Goal: Task Accomplishment & Management: Use online tool/utility

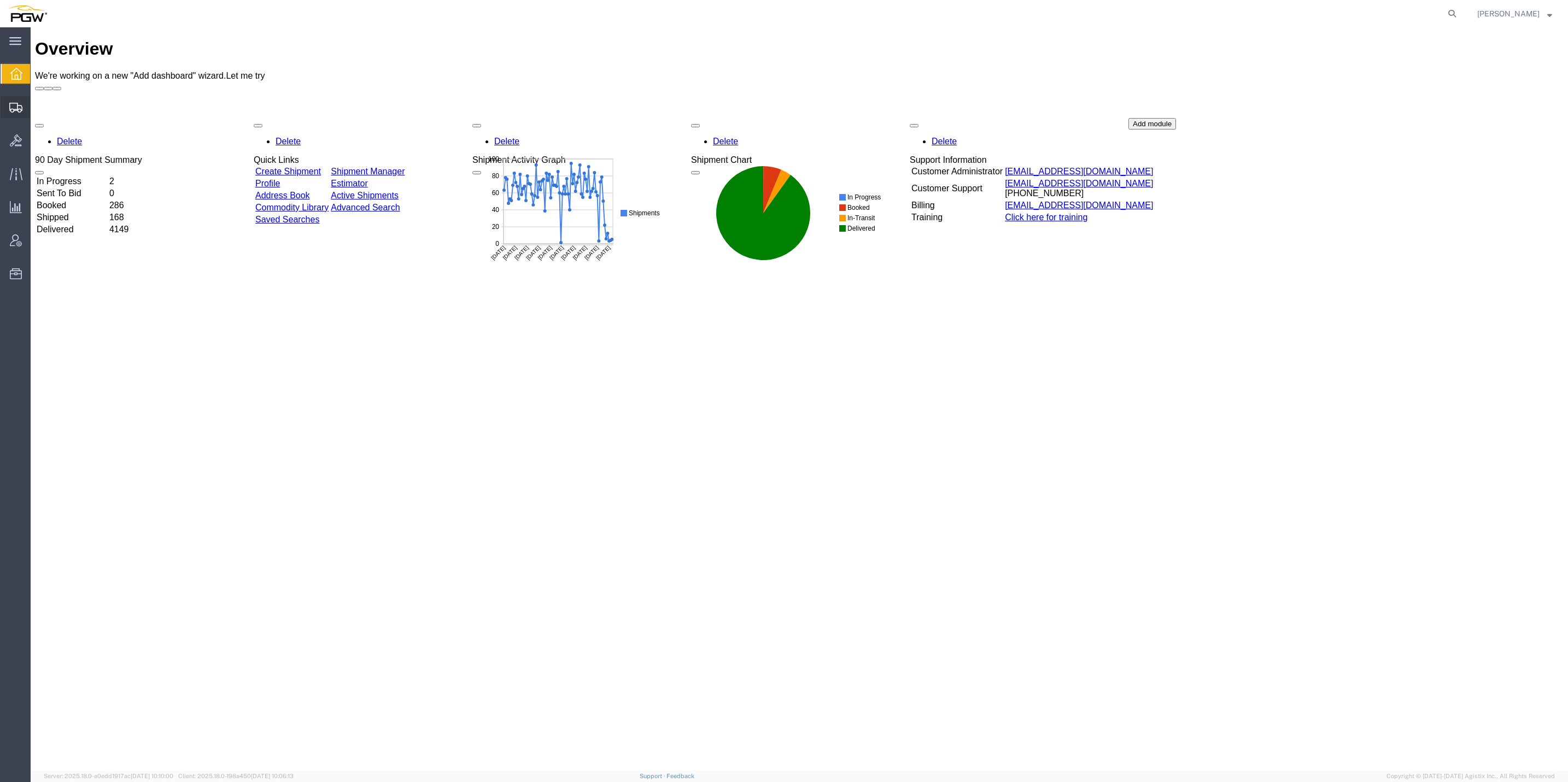
click at [0, 0] on span "Create from Template" at bounding box center [0, 0] width 0 height 0
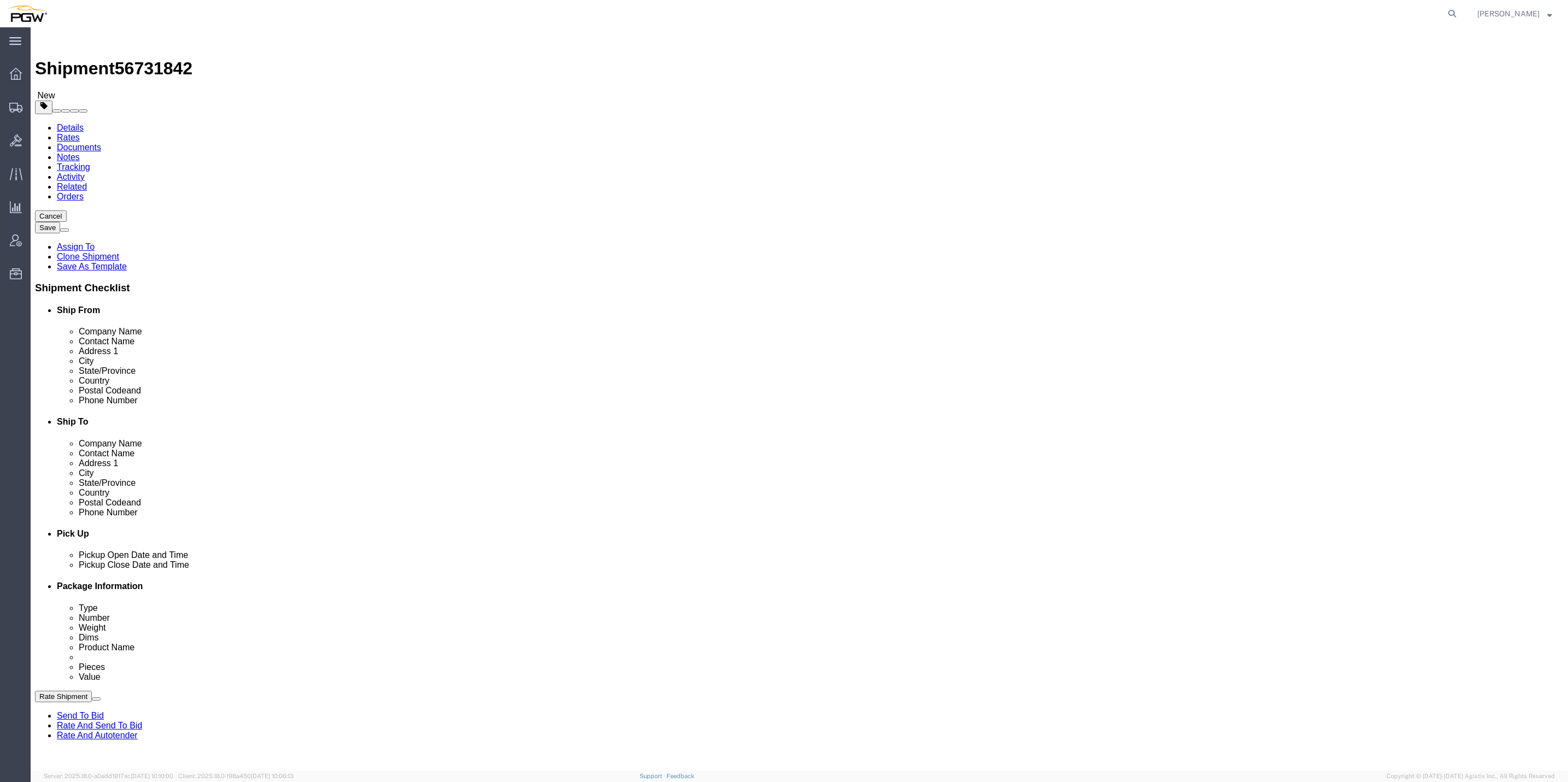
select select "62891"
select select
type input "815"
select select "62936"
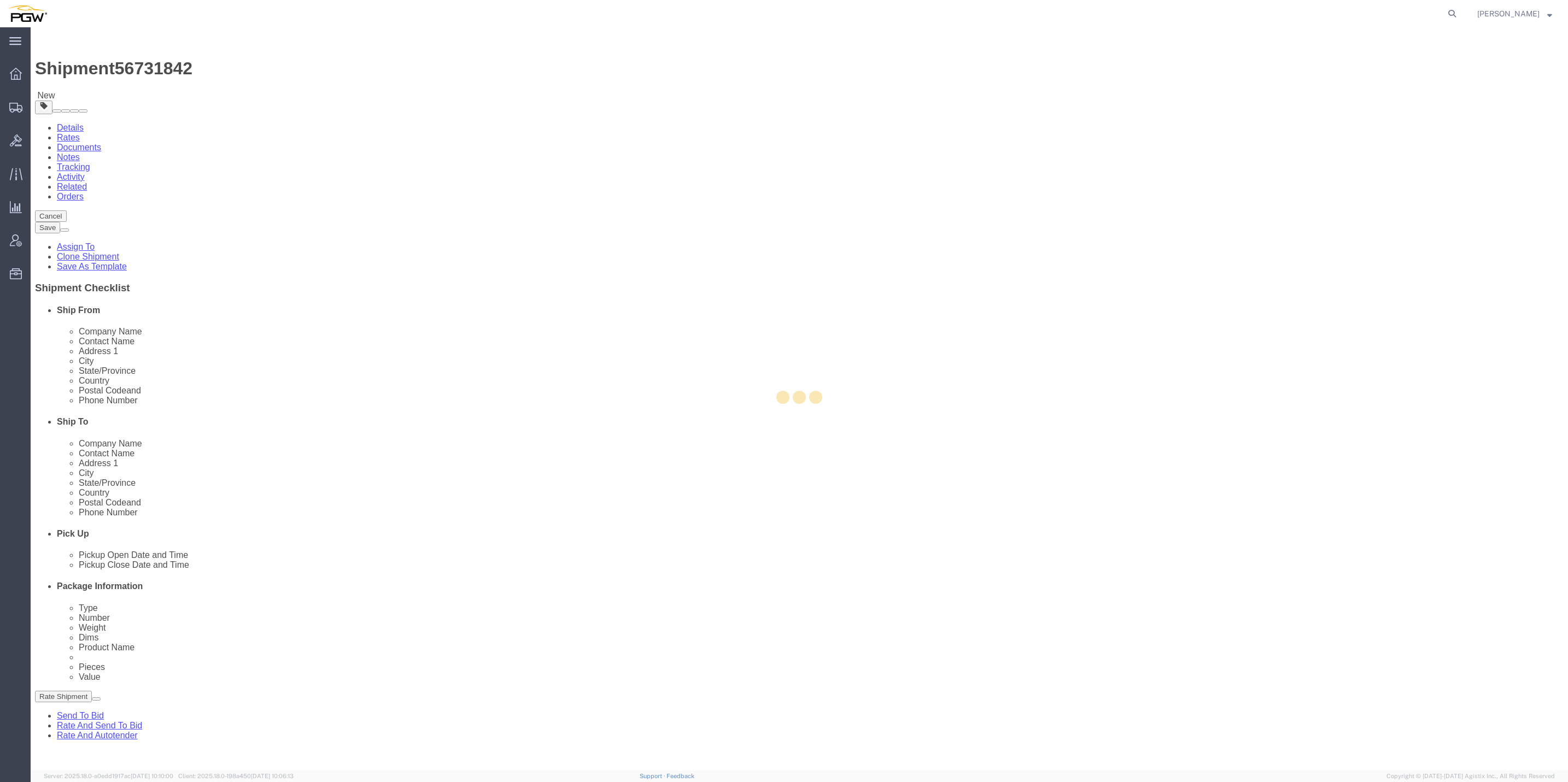
type input "5815"
type input "78503"
type input "[PHONE_NUMBER]"
checkbox input "false"
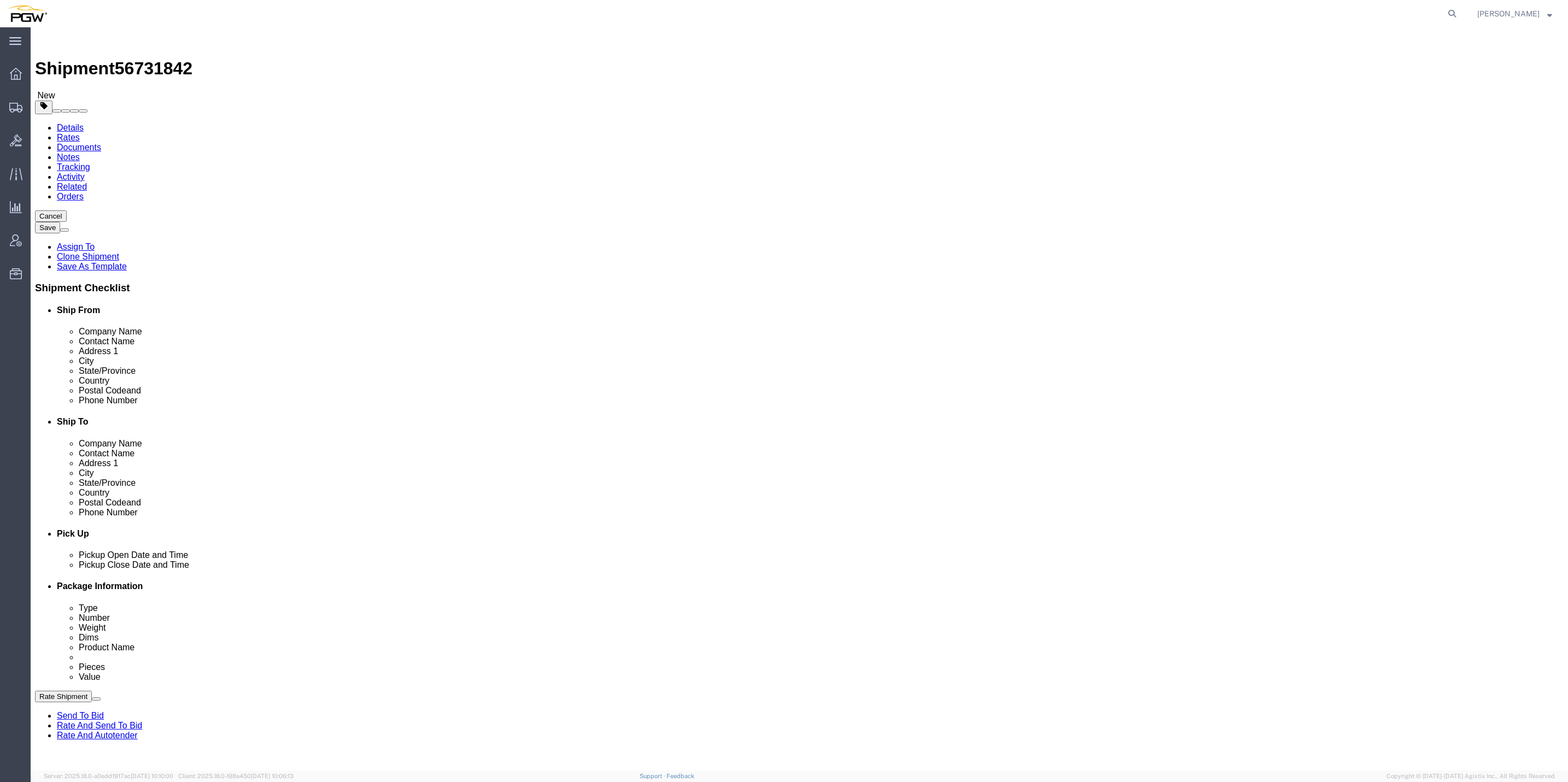
select select "[GEOGRAPHIC_DATA]"
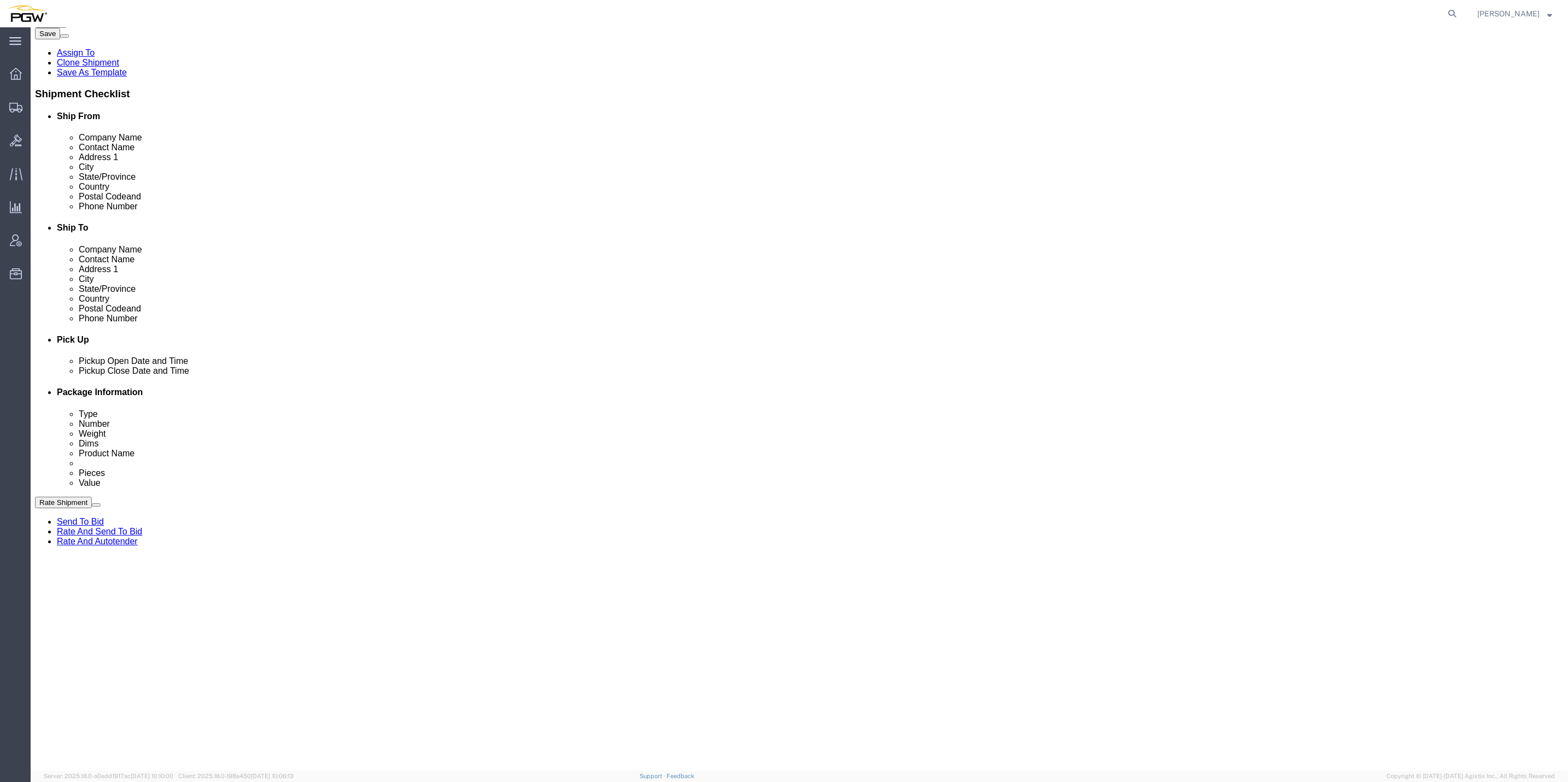
scroll to position [246, 0]
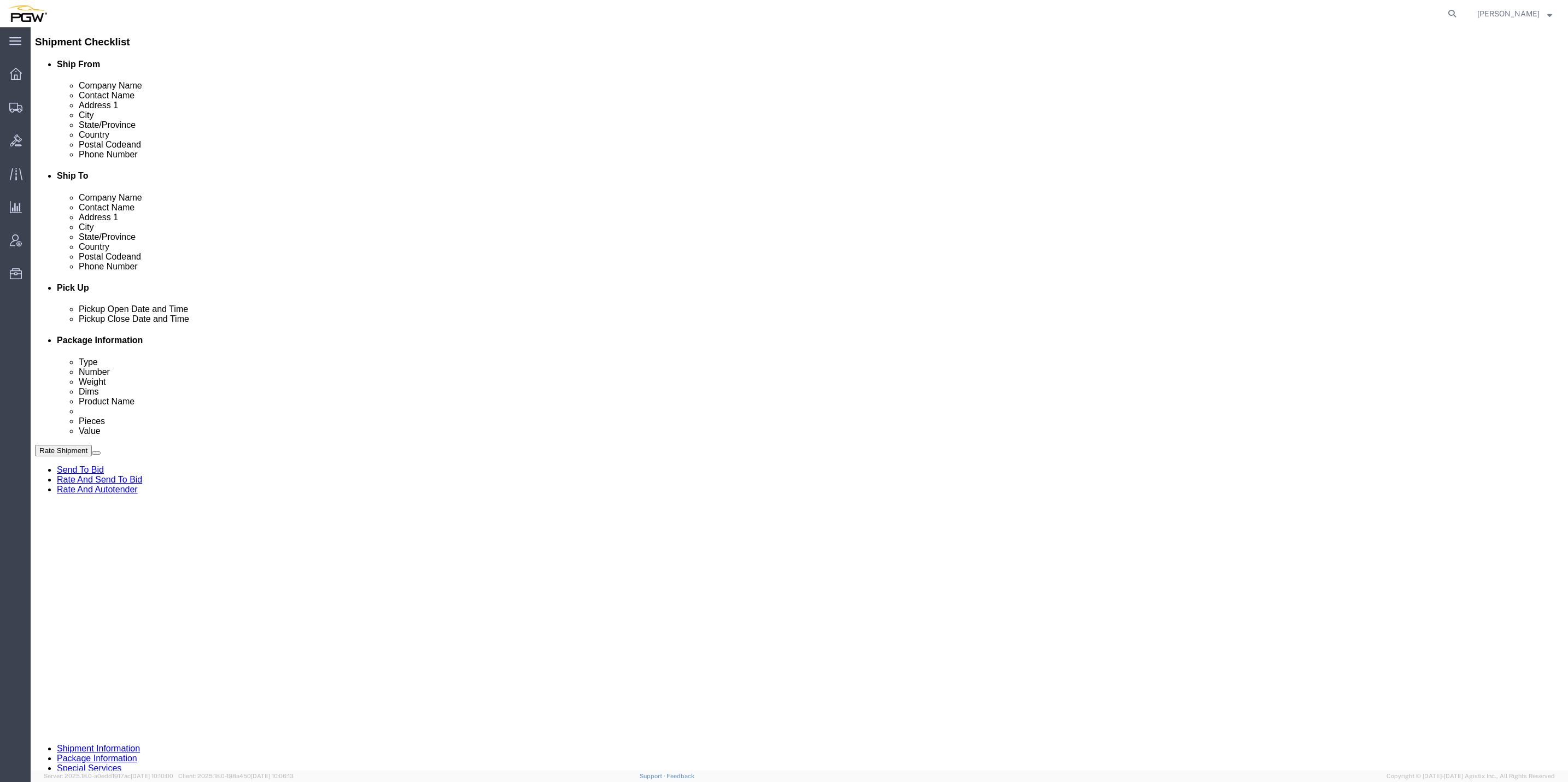
click div "[DATE] 2:07 PM"
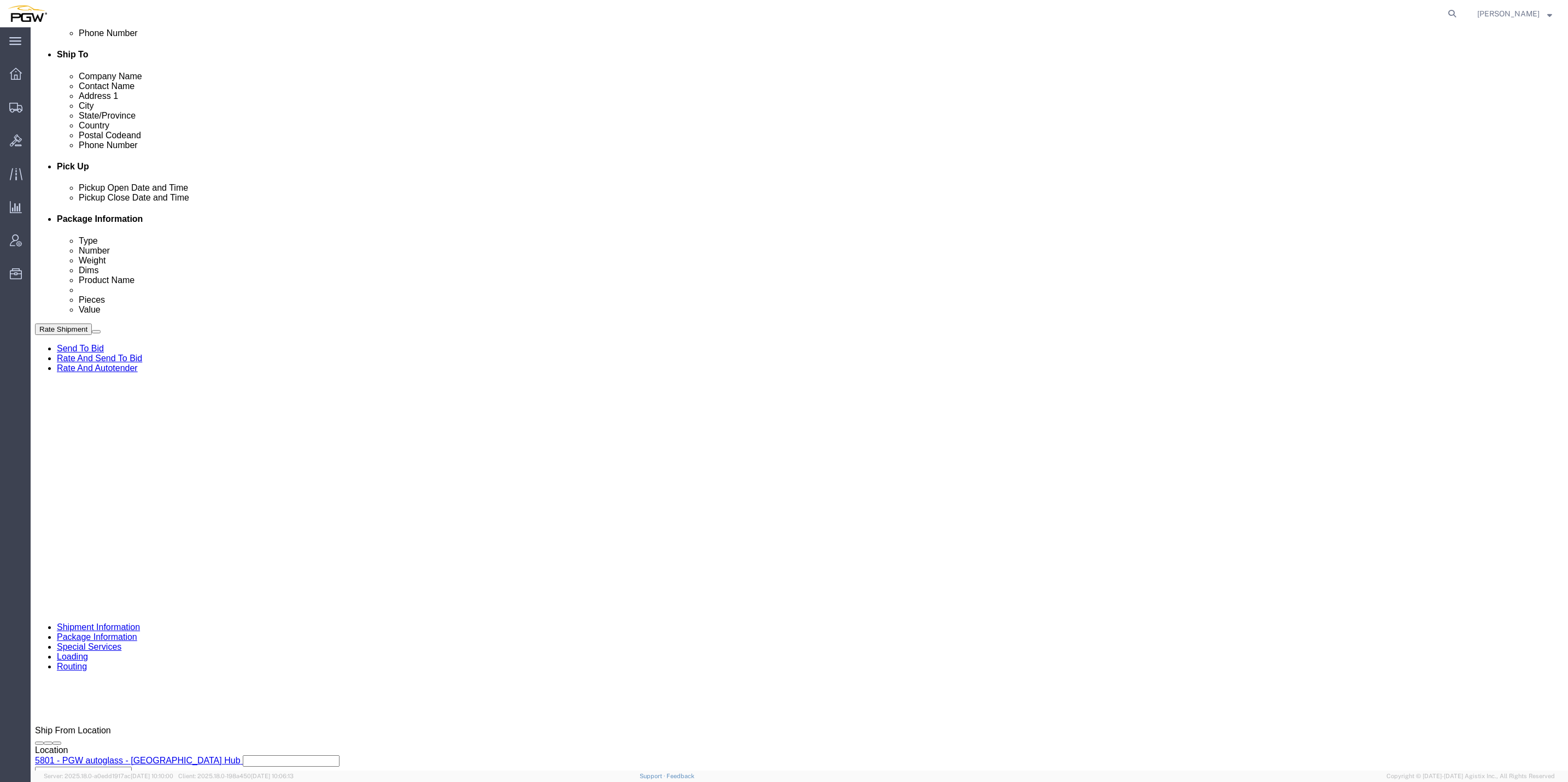
scroll to position [376, 0]
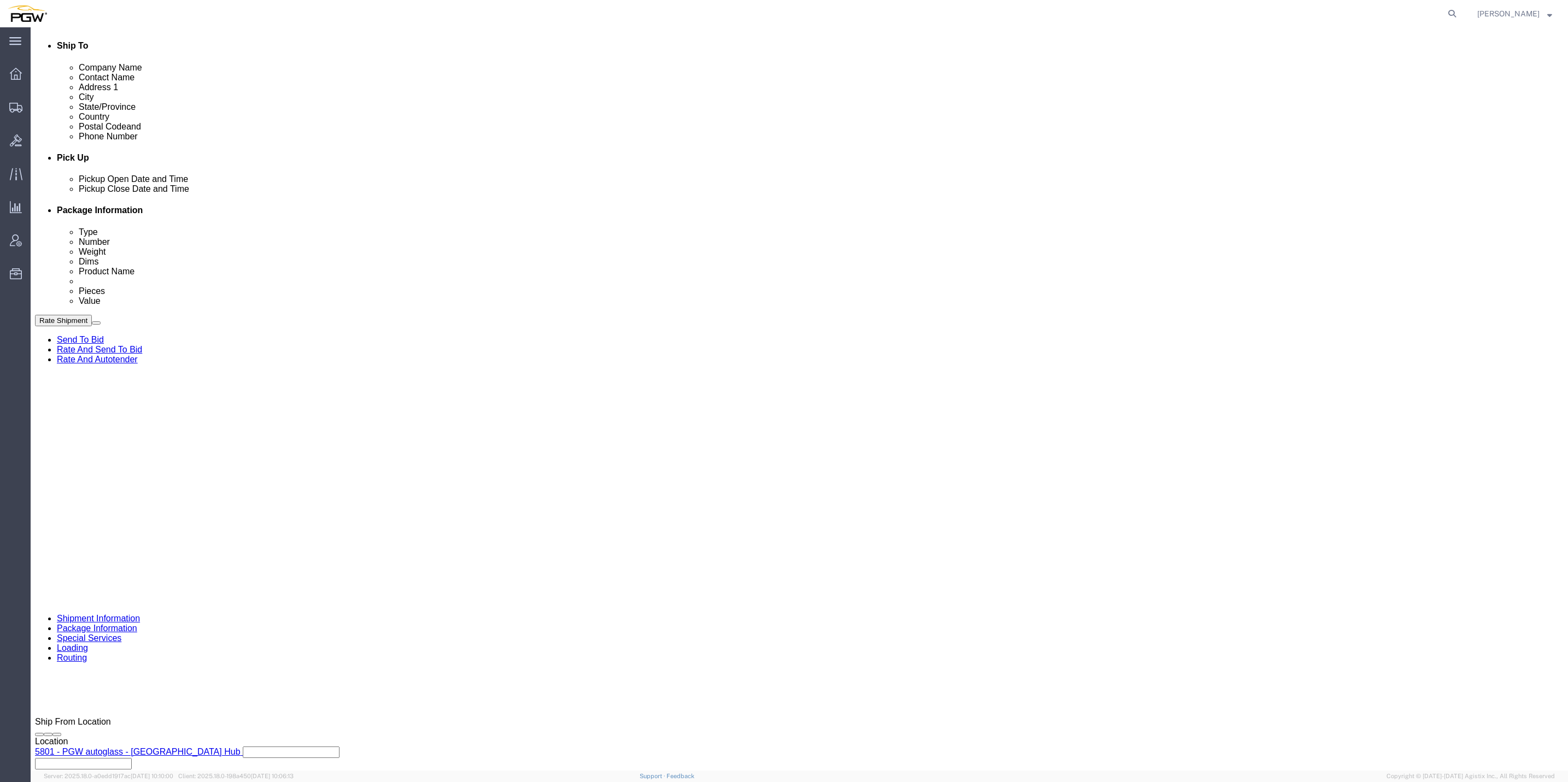
type input "8:00 AM"
click button "Apply"
drag, startPoint x: 150, startPoint y: 13, endPoint x: 89, endPoint y: 21, distance: 61.5
click div "Shipment 56731842 New"
copy span "56731842"
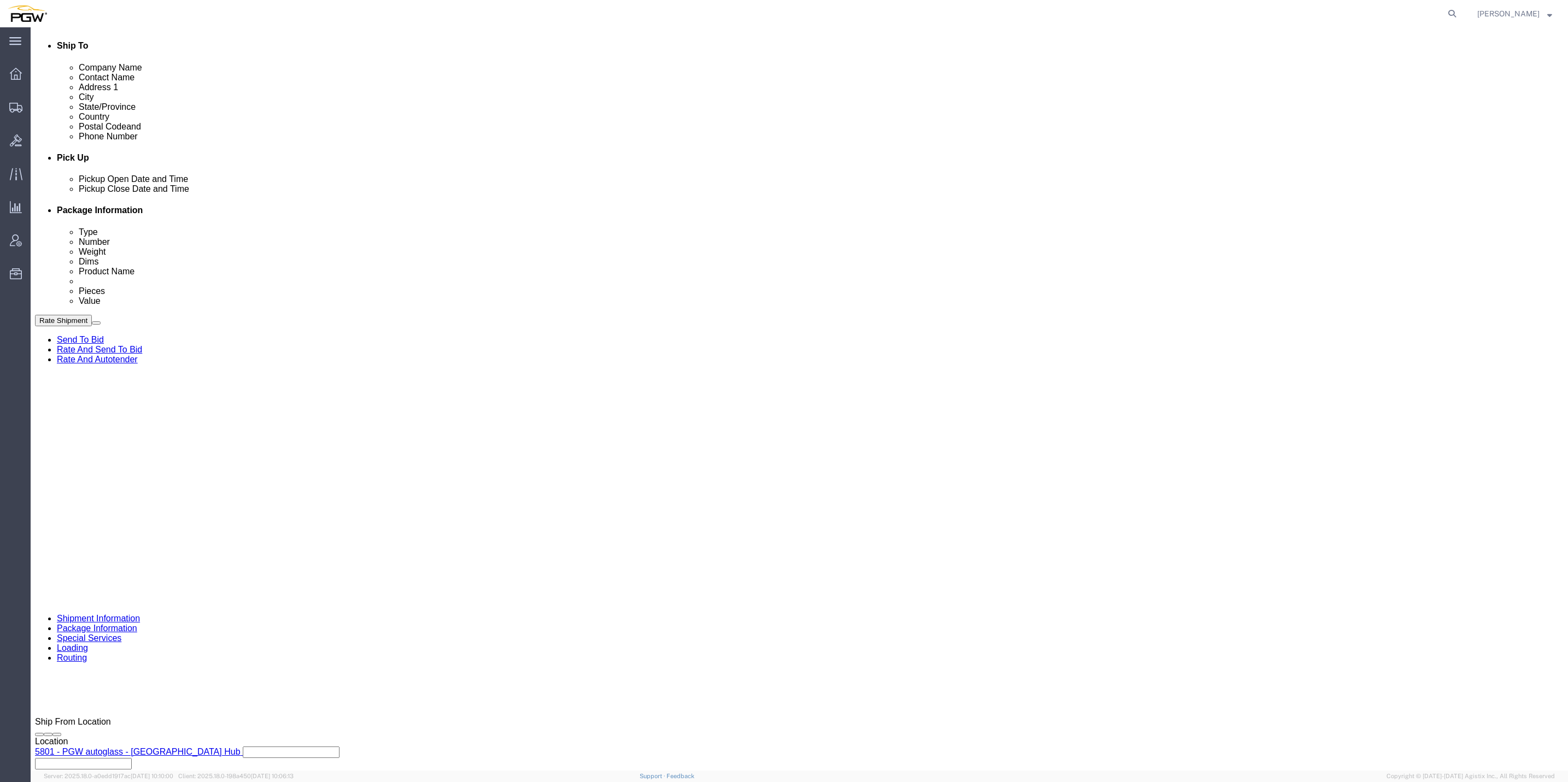
click input "text"
paste input "56731842"
type input "56731842"
click select "Select Account Type Activity ID Airline Appointment Number ASN Batch Request # …"
select select "BOL"
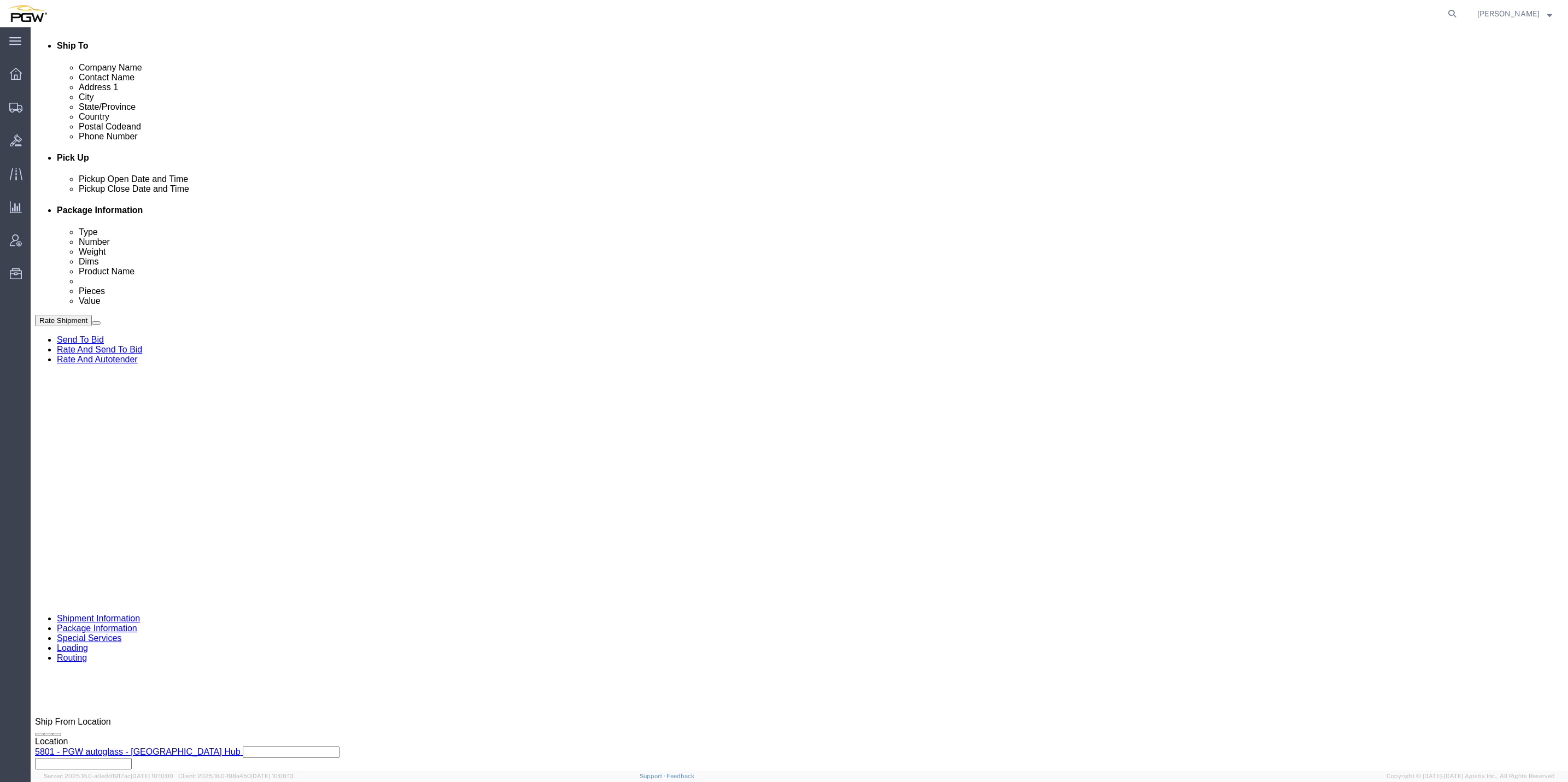
click select "Select Account Type Activity ID Airline Appointment Number ASN Batch Request # …"
click input "text"
paste input "668000"
type input "668000"
click input "text"
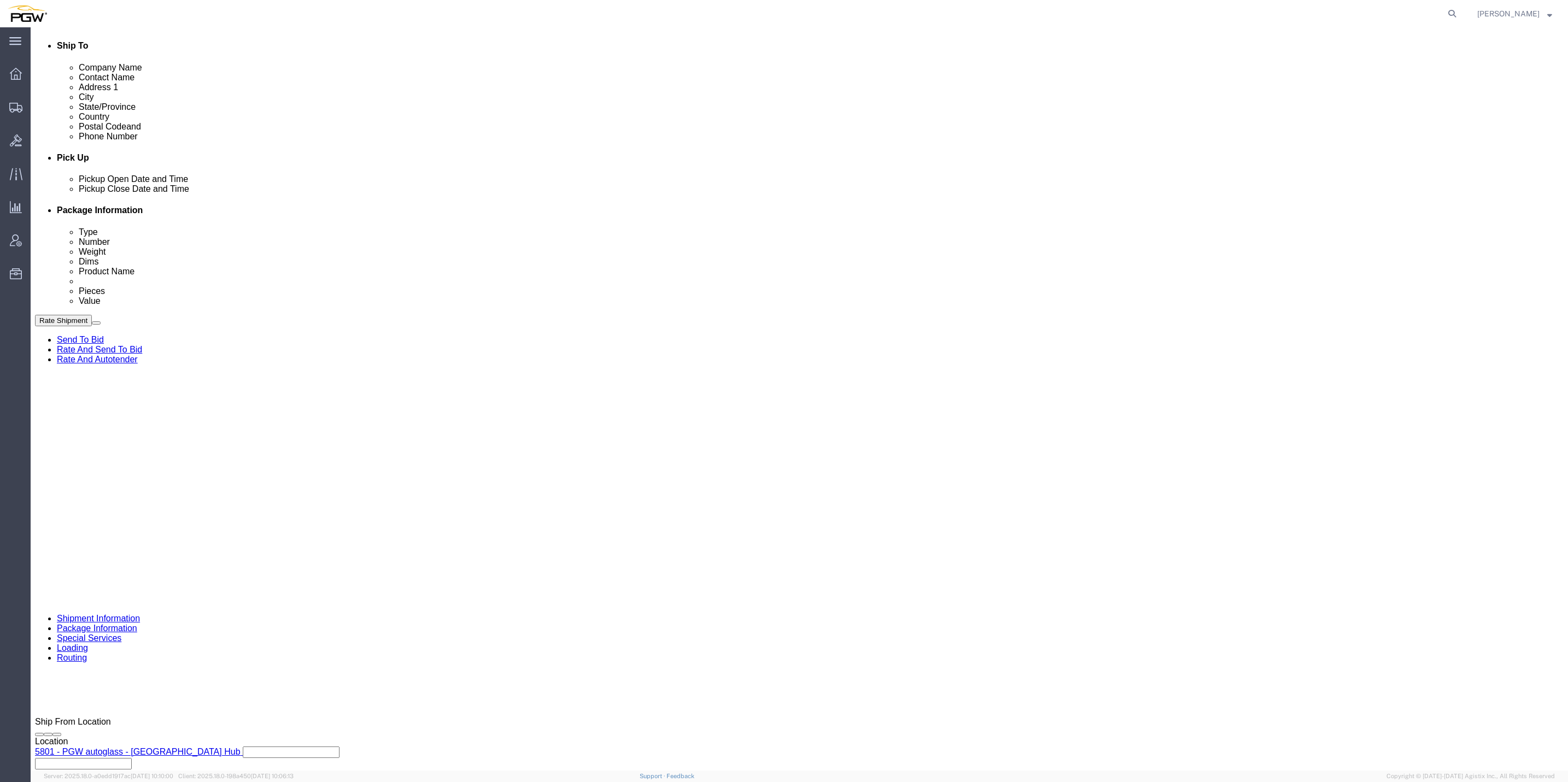
paste input "668002"
type input "668002"
click select "Select Account Type Activity ID Airline Appointment Number ASN Batch Request # …"
select select "ORDERNUM"
click select "Select Account Type Activity ID Airline Appointment Number ASN Batch Request # …"
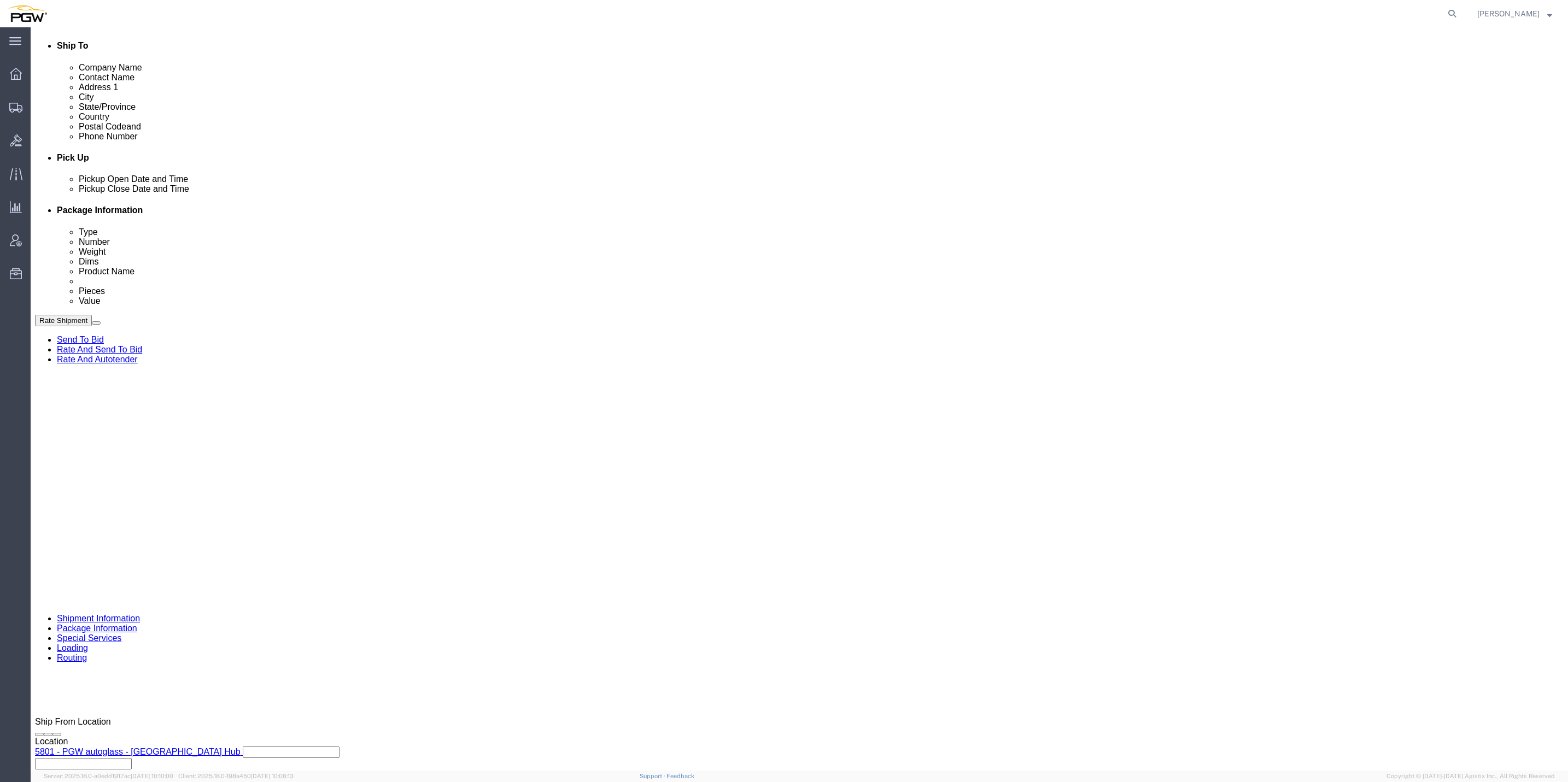
click select "Select Account Type Activity ID Airline Appointment Number ASN Batch Request # …"
select select "ORDERNUM"
click select "Select Account Type Activity ID Airline Appointment Number ASN Batch Request # …"
click button "Continue"
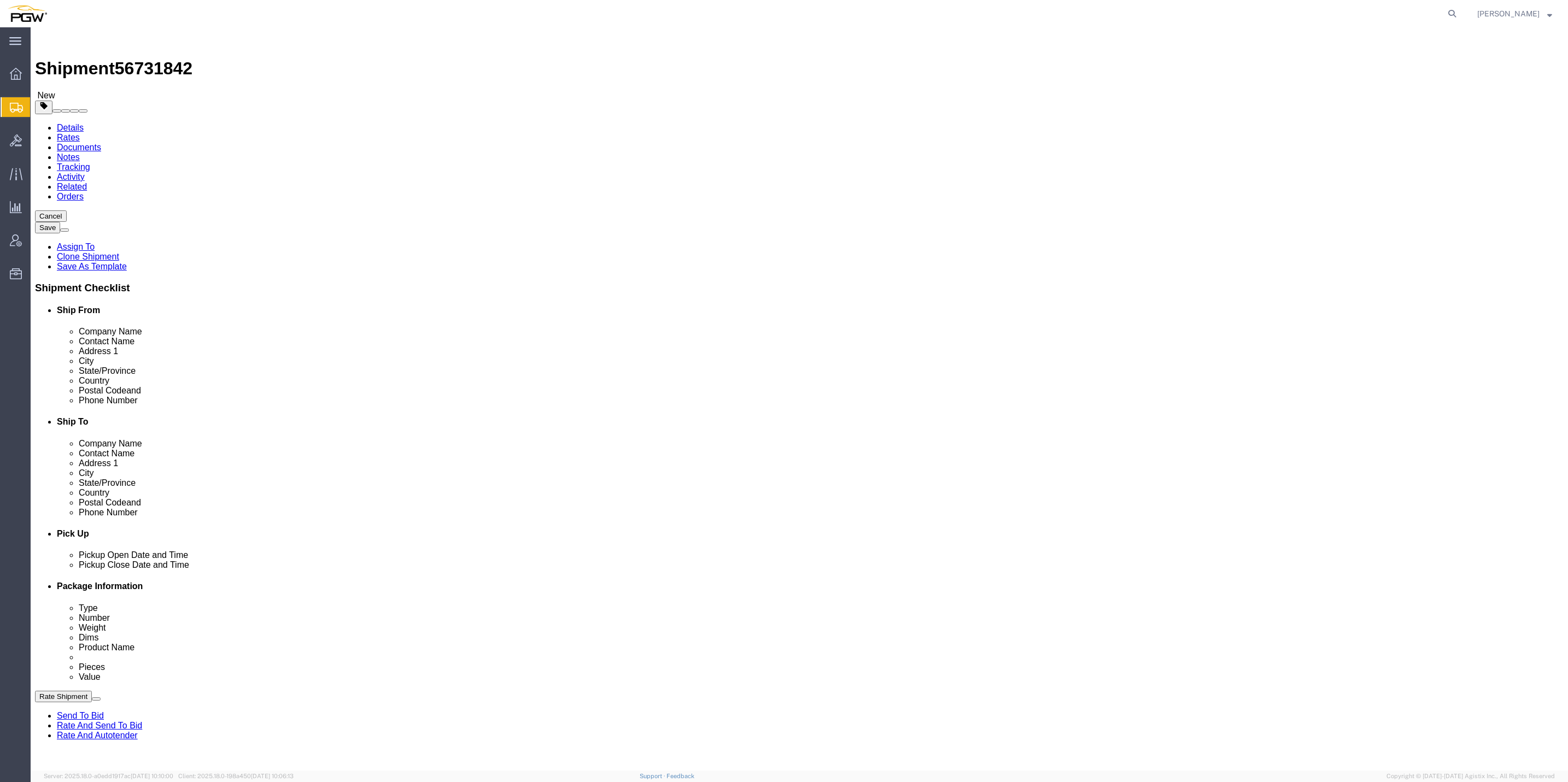
drag, startPoint x: 247, startPoint y: 212, endPoint x: 219, endPoint y: 217, distance: 28.4
click div "Number 1"
type input "32"
click input "1.00"
paste input "25,874"
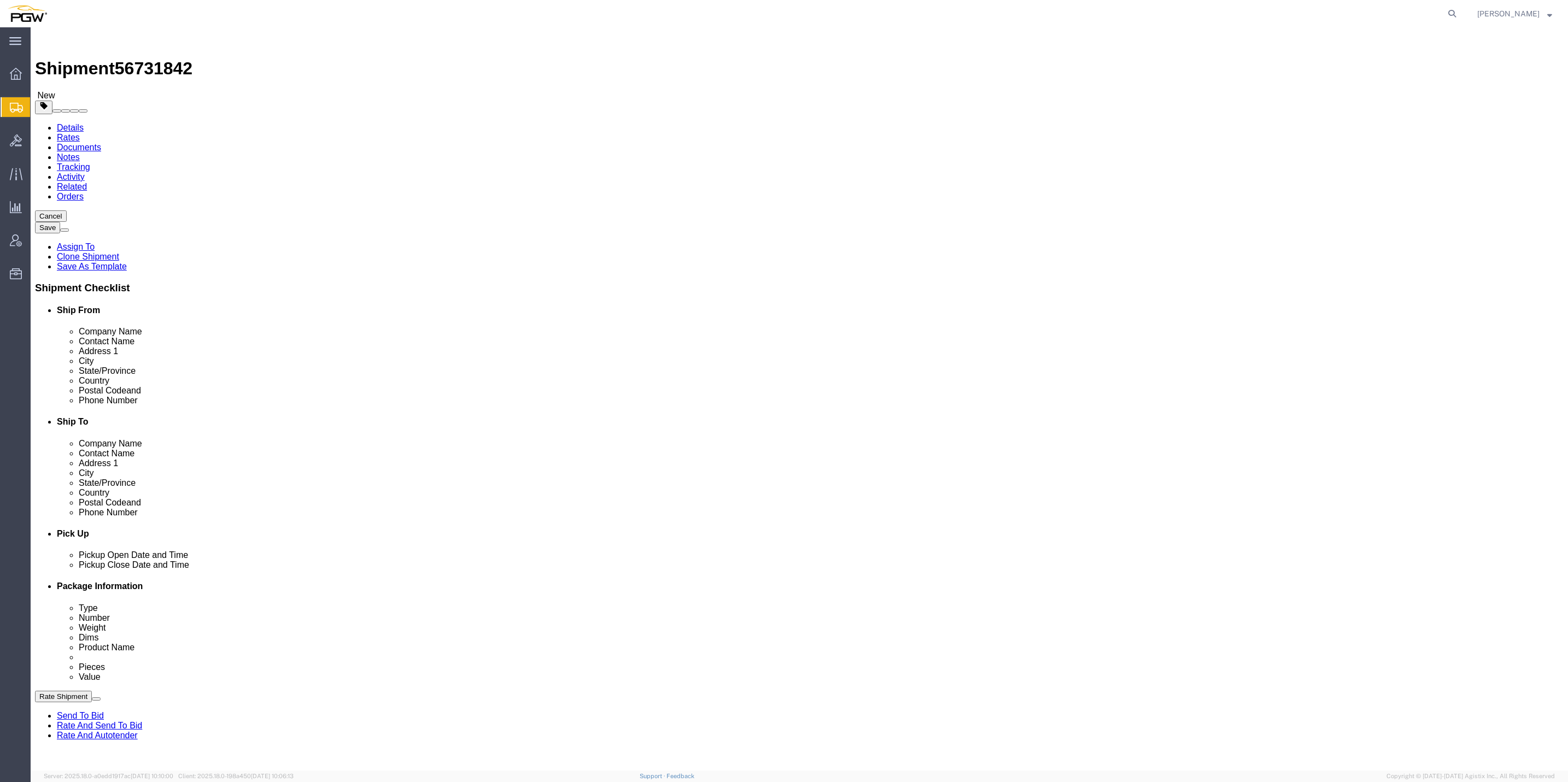
click input "25,874.00"
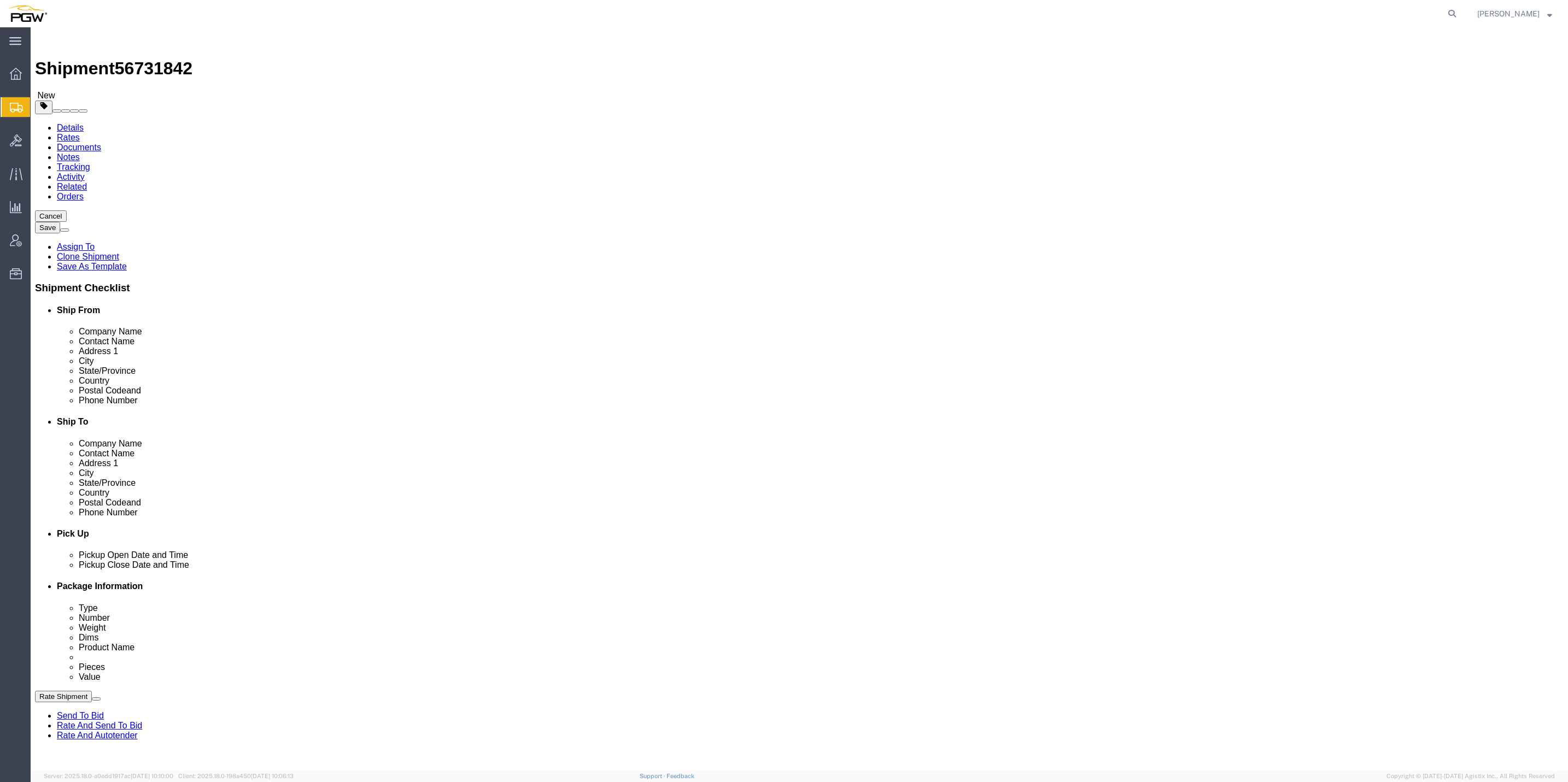
click input "25,874.00"
type input "25874.00"
click input "1.00"
type input "386.00"
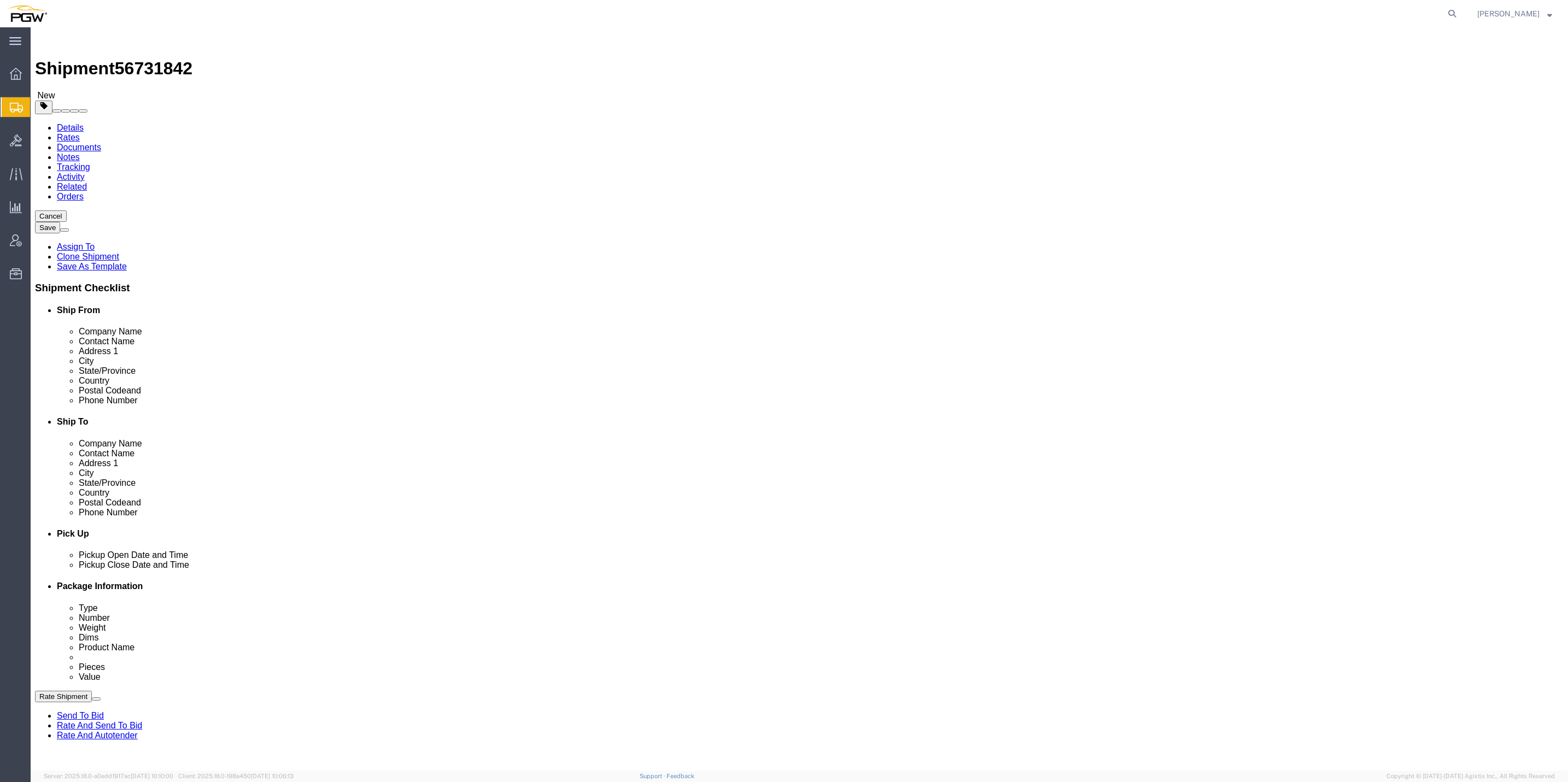
click div "32 x Your Packaging Package Type Select Bale(s) Basket(s) Bolt(s) Bottle(s) Buc…"
click dd "0.00 Each"
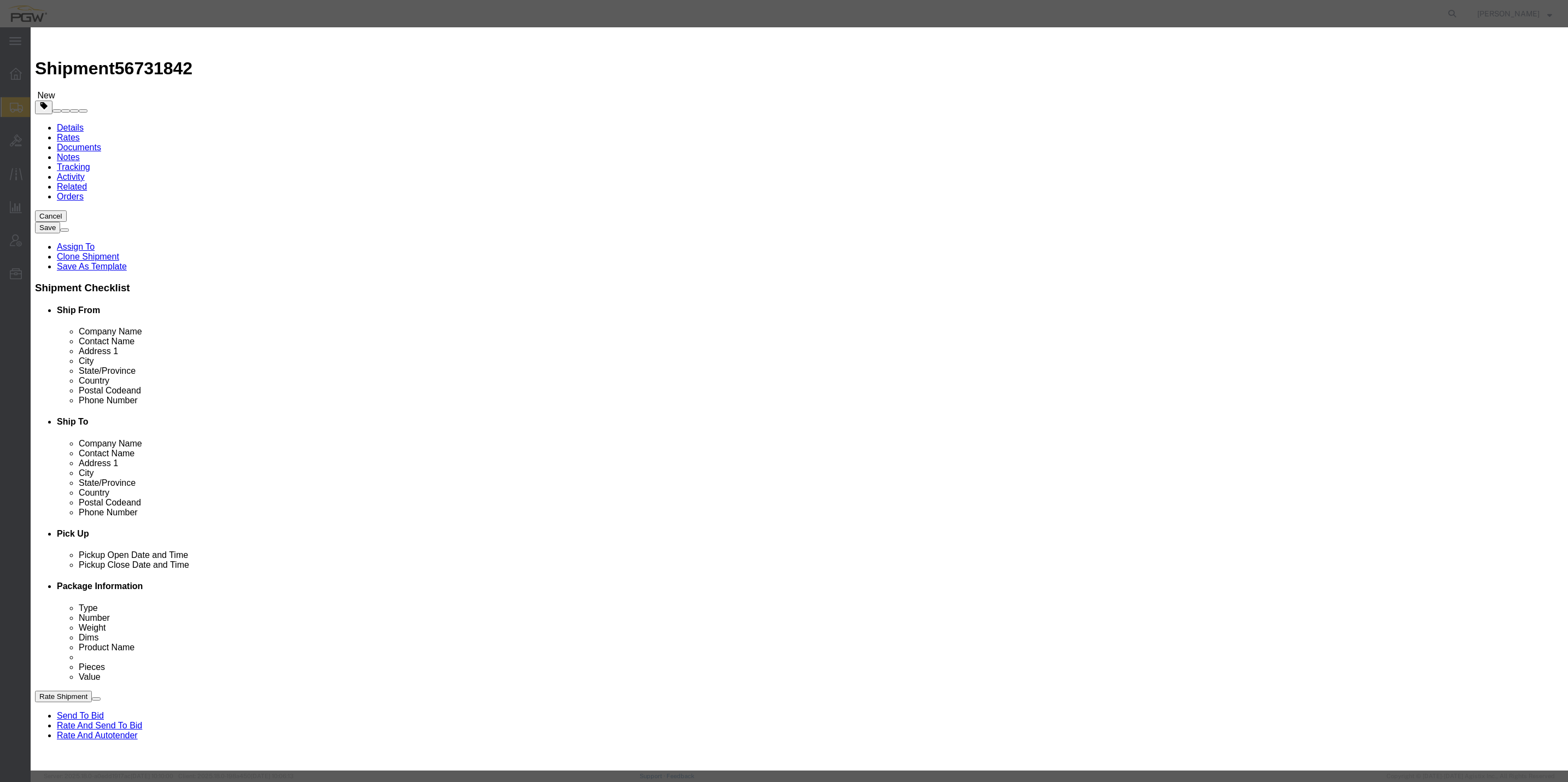
drag, startPoint x: 583, startPoint y: 105, endPoint x: 583, endPoint y: 81, distance: 24.0
click input "0.00"
type input "32.00"
type input "32"
click button "Save & Close"
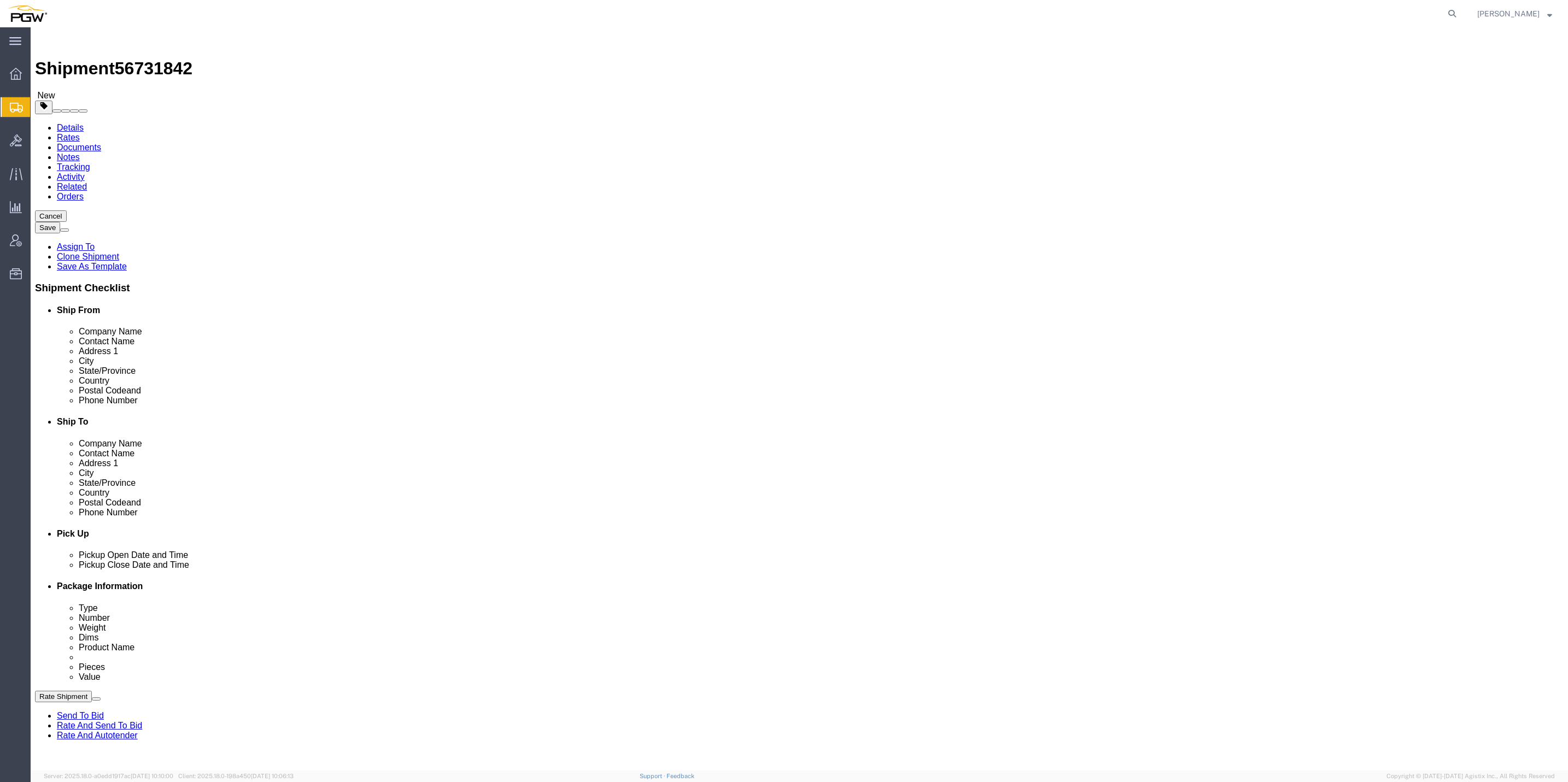
click dd "1.00 USD"
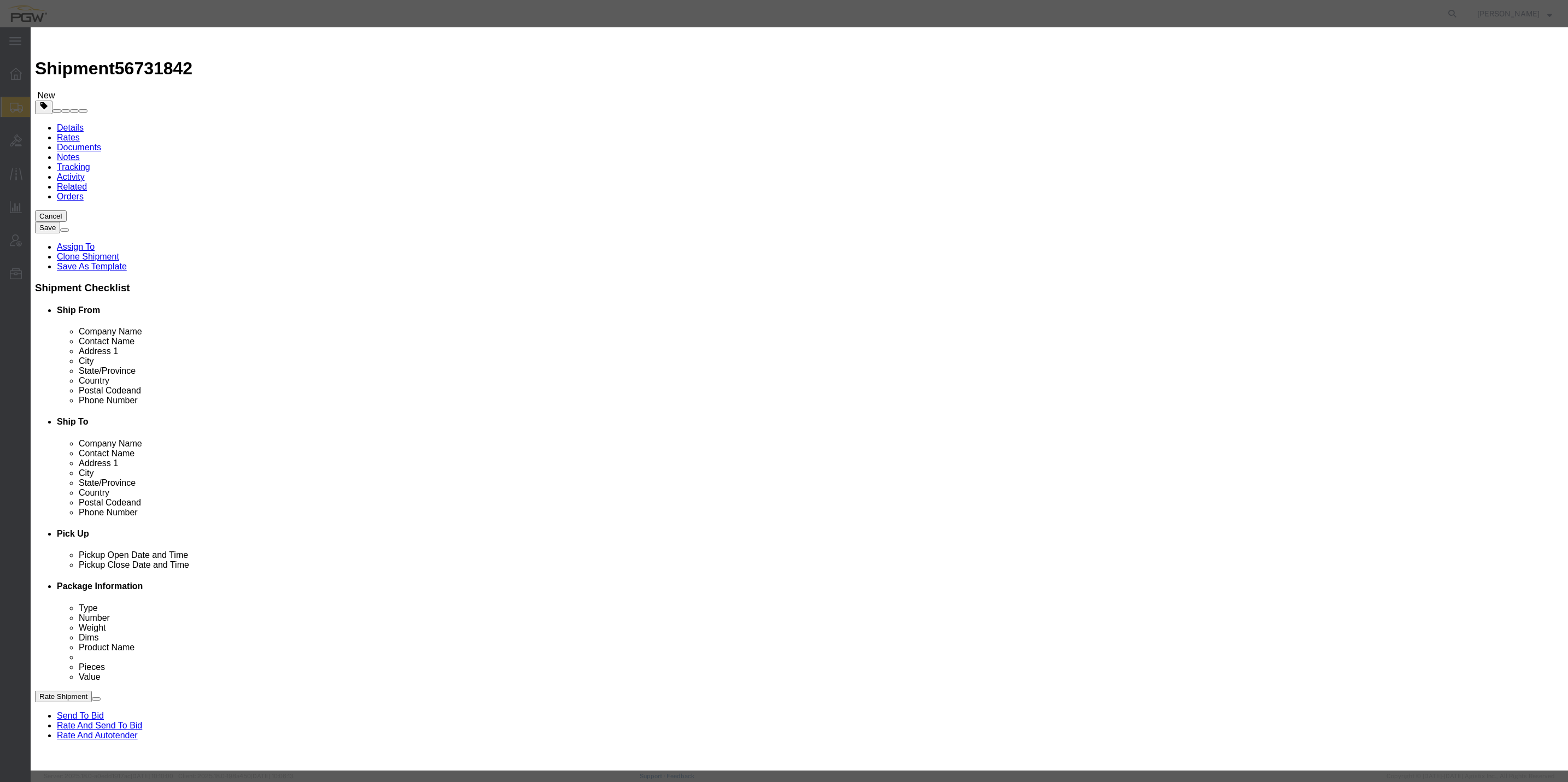
click input "0.00"
drag, startPoint x: 582, startPoint y: 105, endPoint x: 573, endPoint y: 104, distance: 9.1
click div "0.00"
type input "1.00"
type input "1"
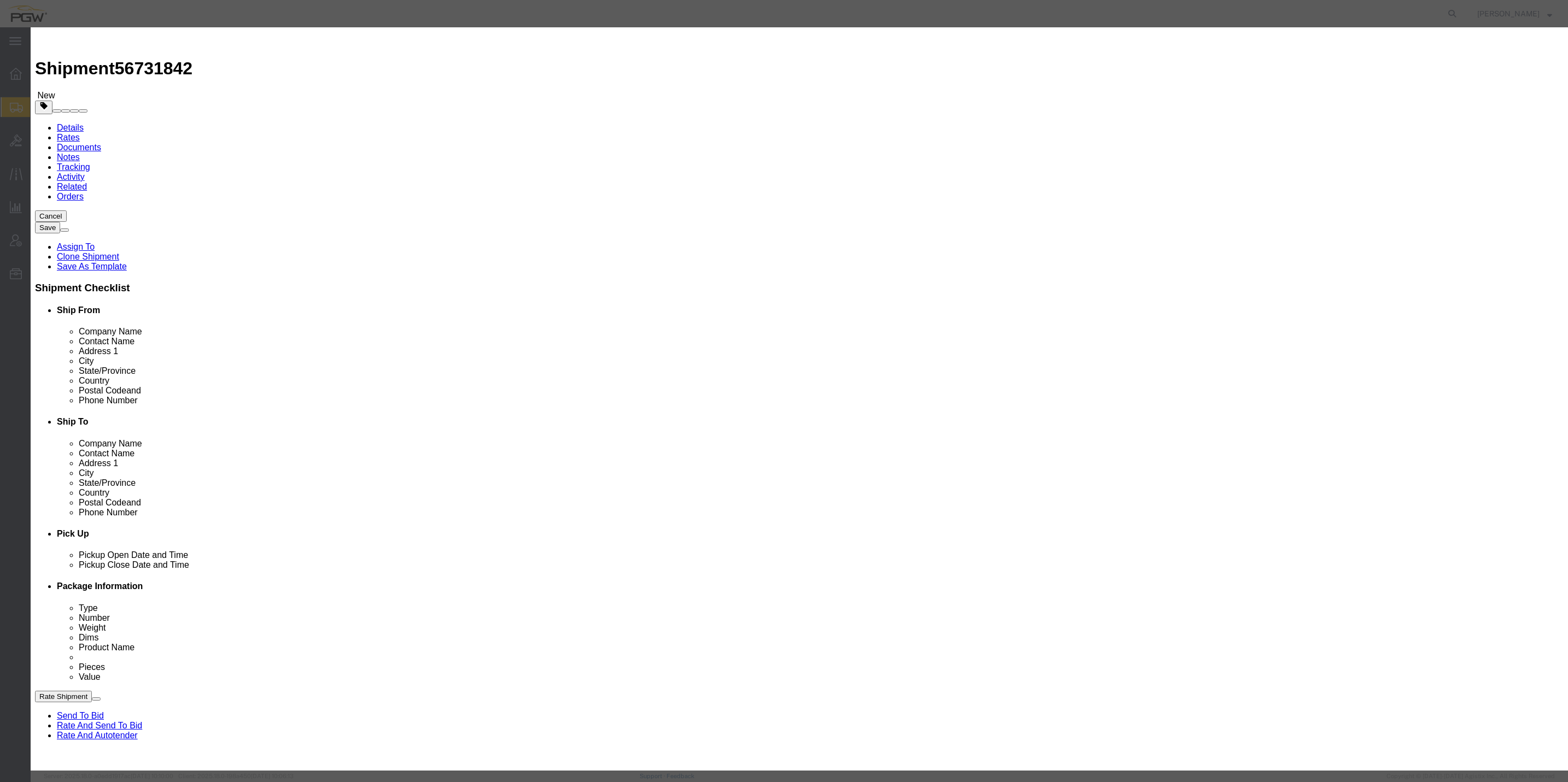
click button "Save & Close"
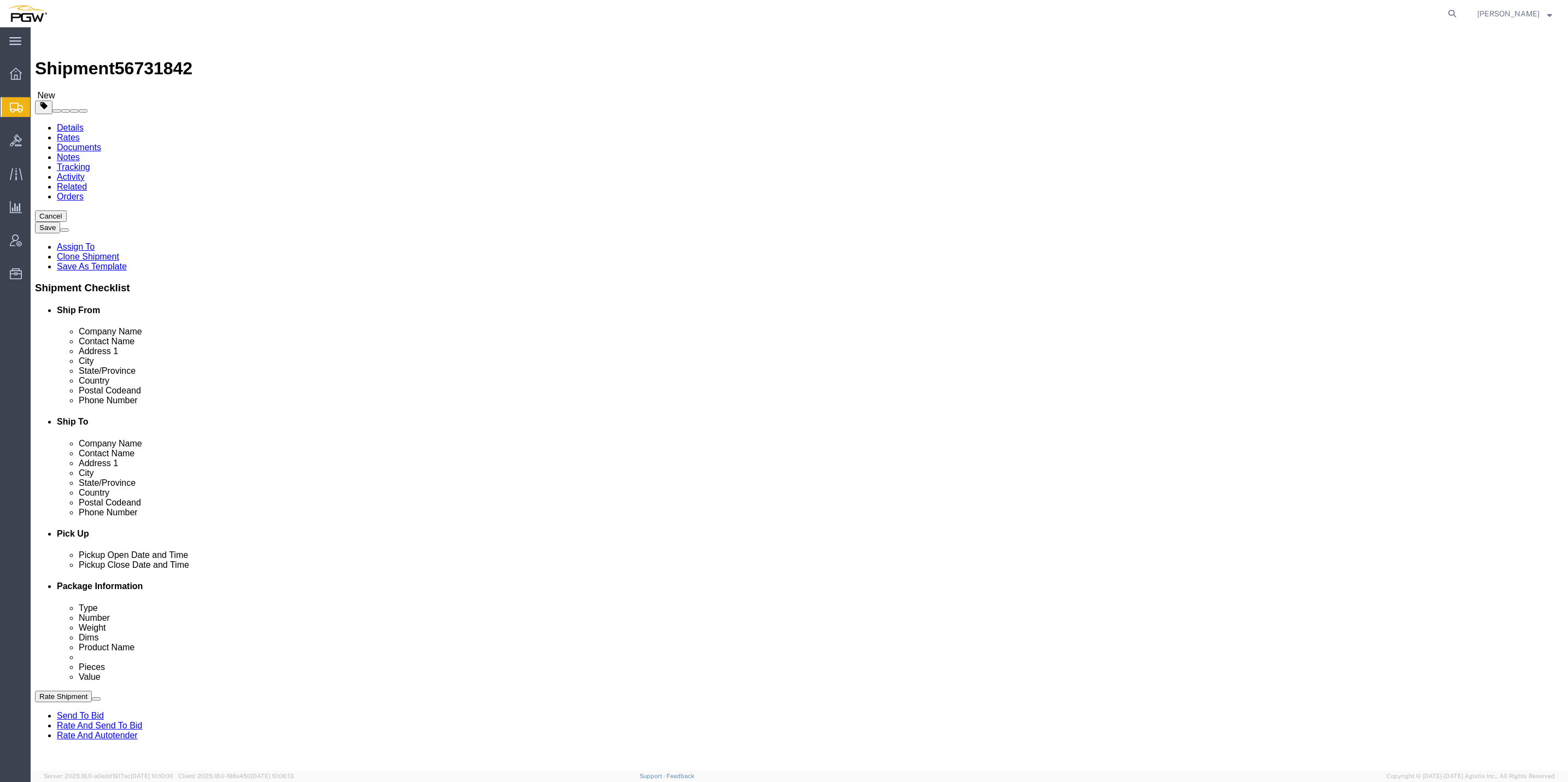
scroll to position [82, 0]
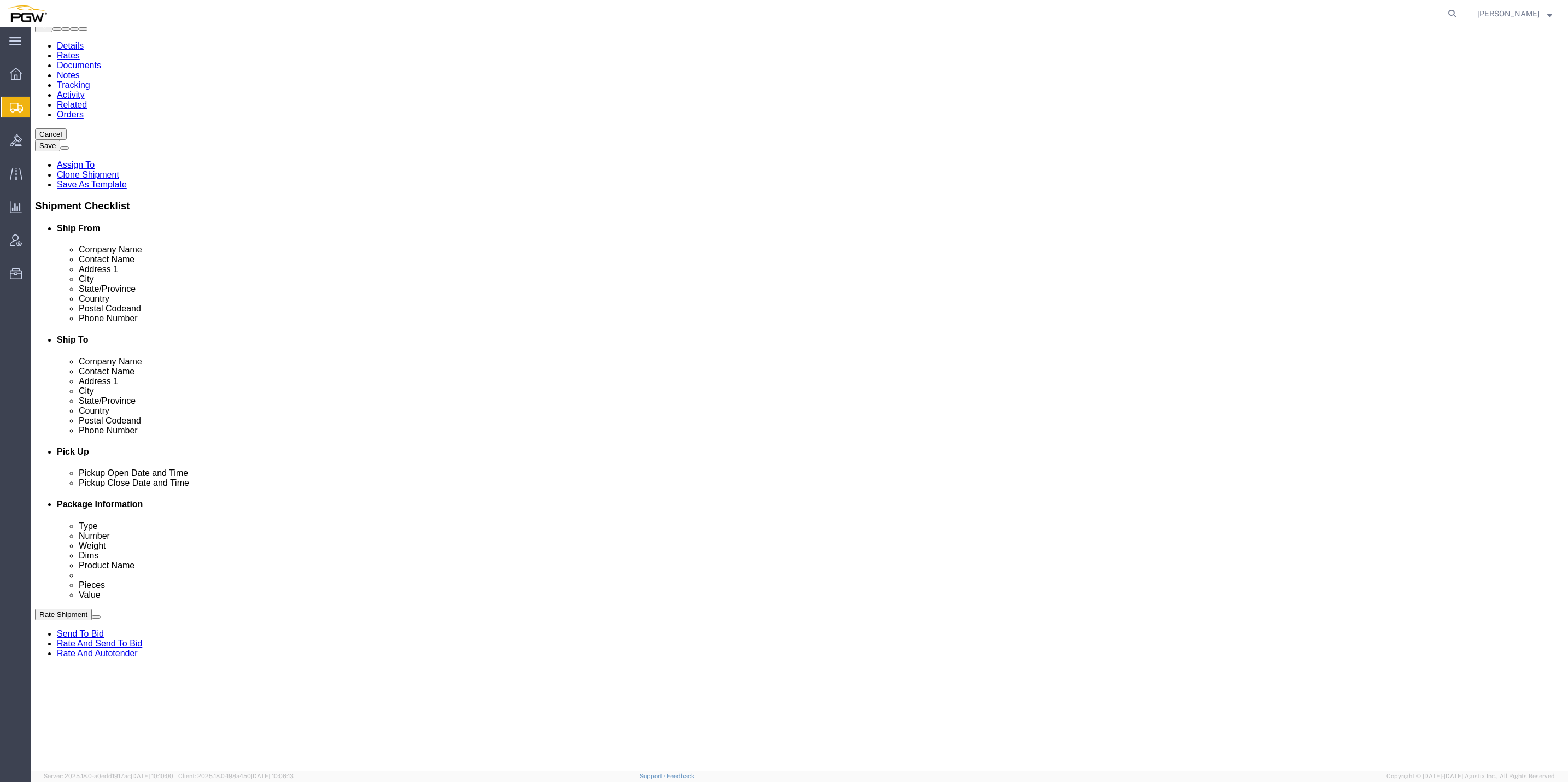
click button "Continue"
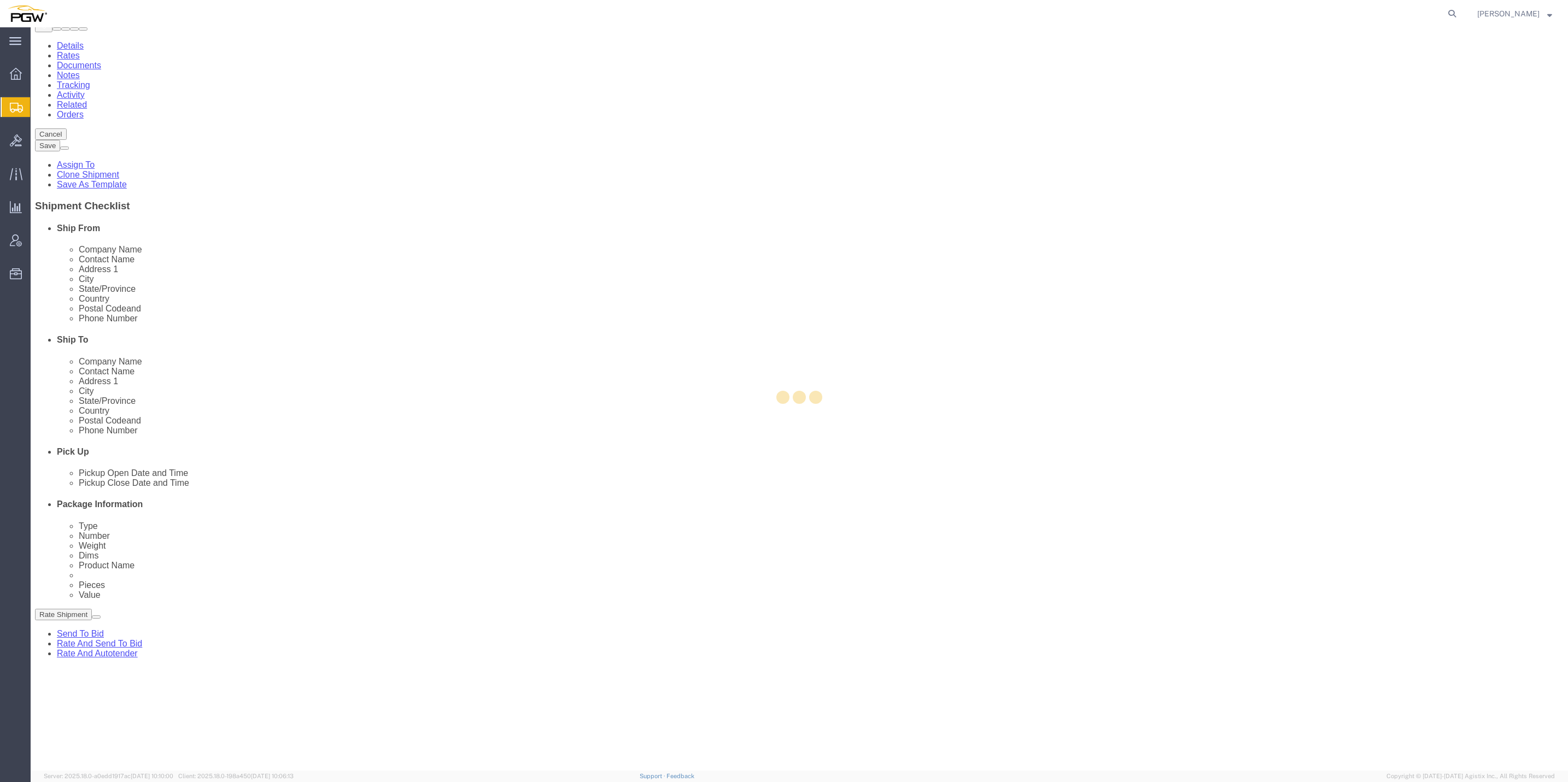
select select
select select "COSTCENTER"
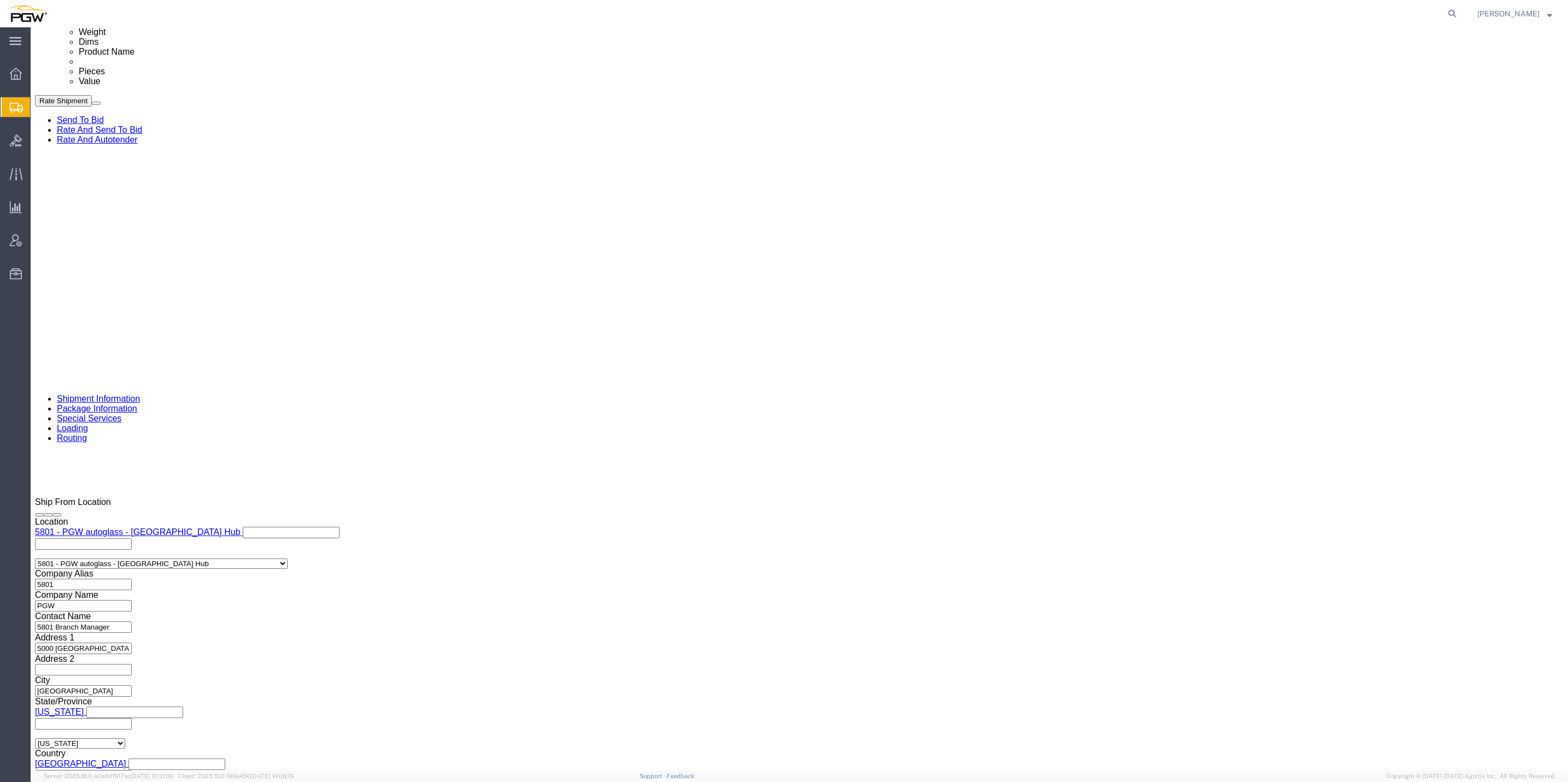
scroll to position [492, 0]
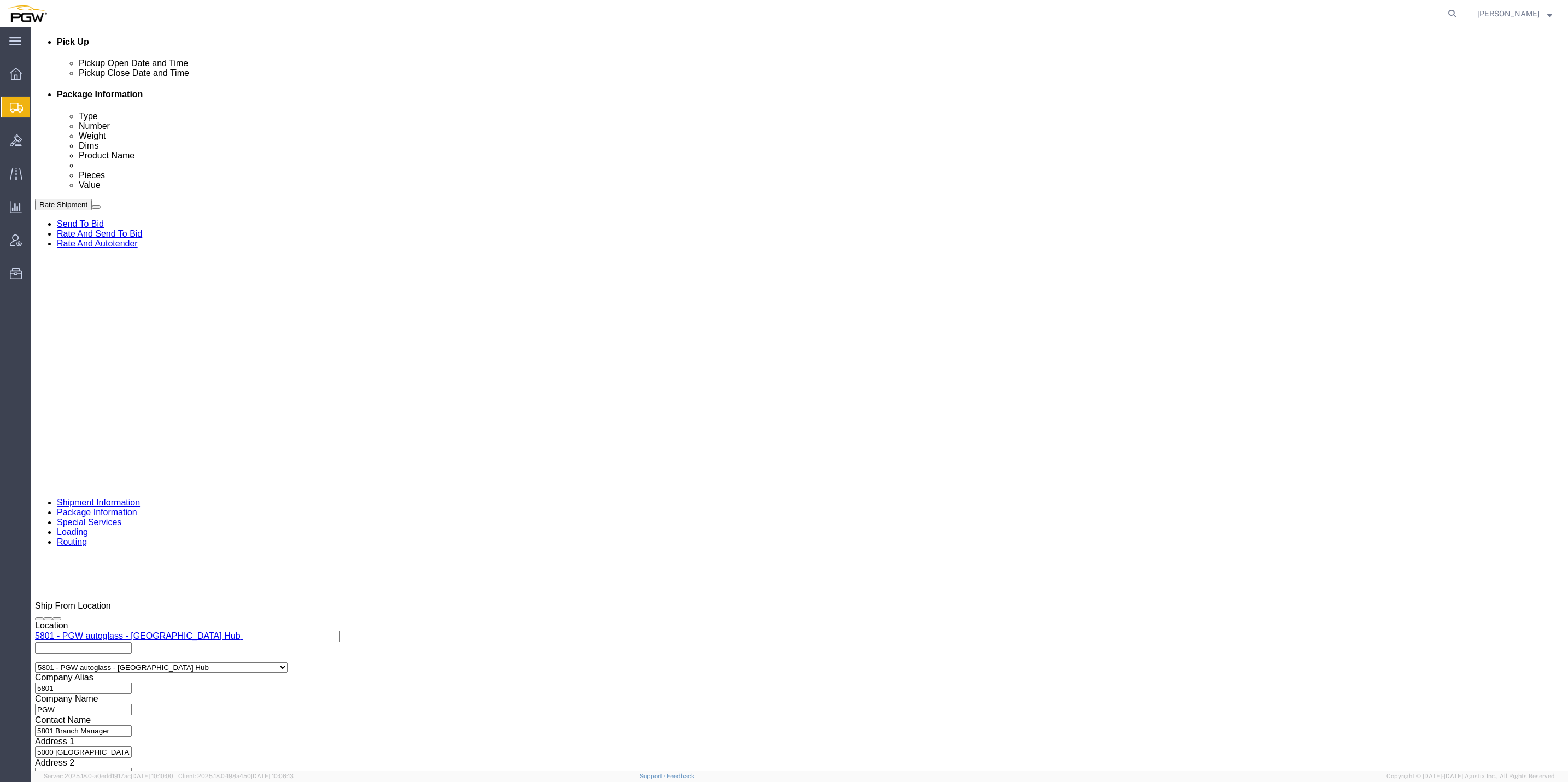
click link "Rate And Autotender"
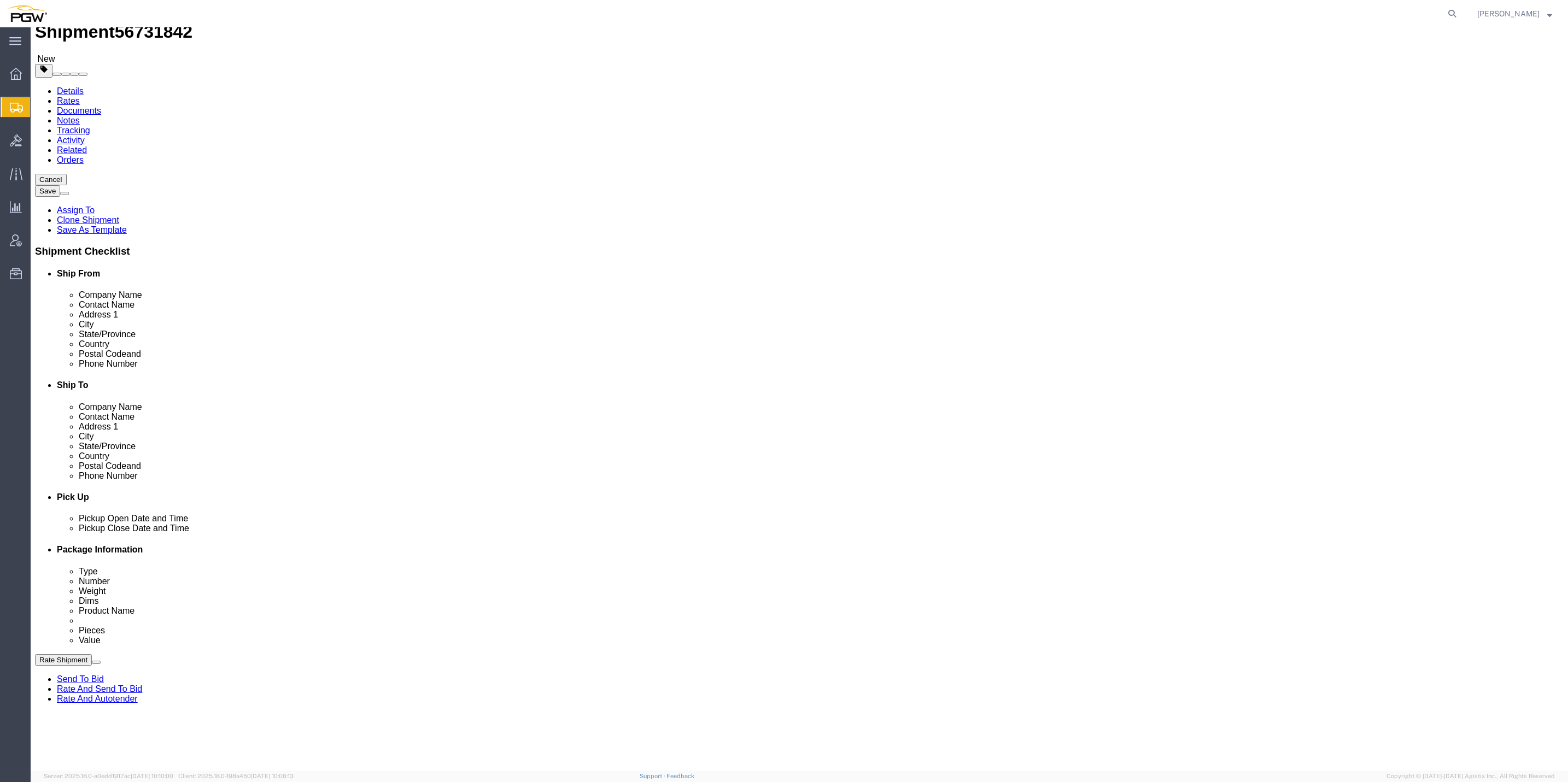
scroll to position [0, 0]
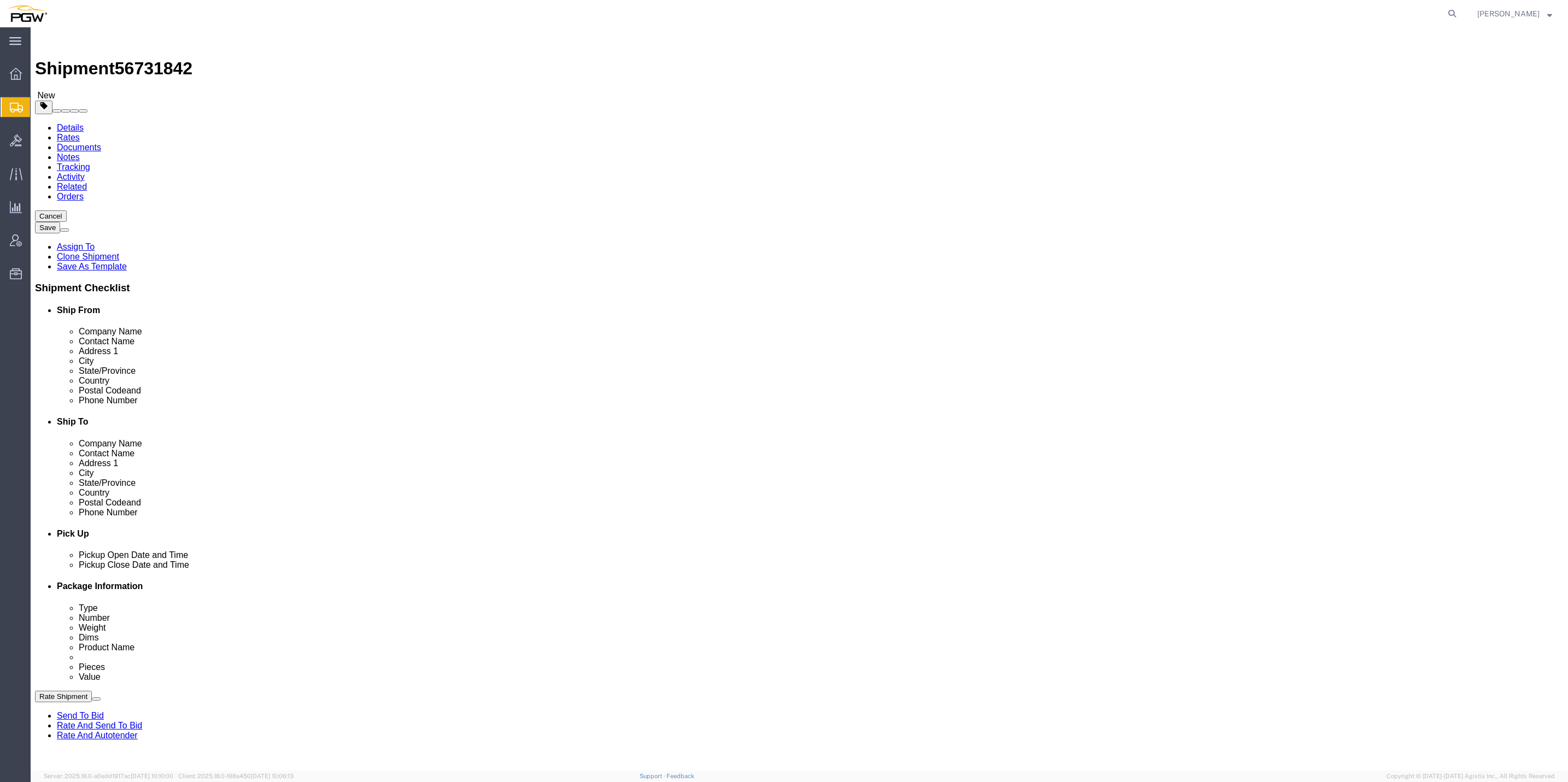
click icon
click input "Ship To Location / Contact Name : This field is required."
type input "Branch manager"
click button "Rate Shipment"
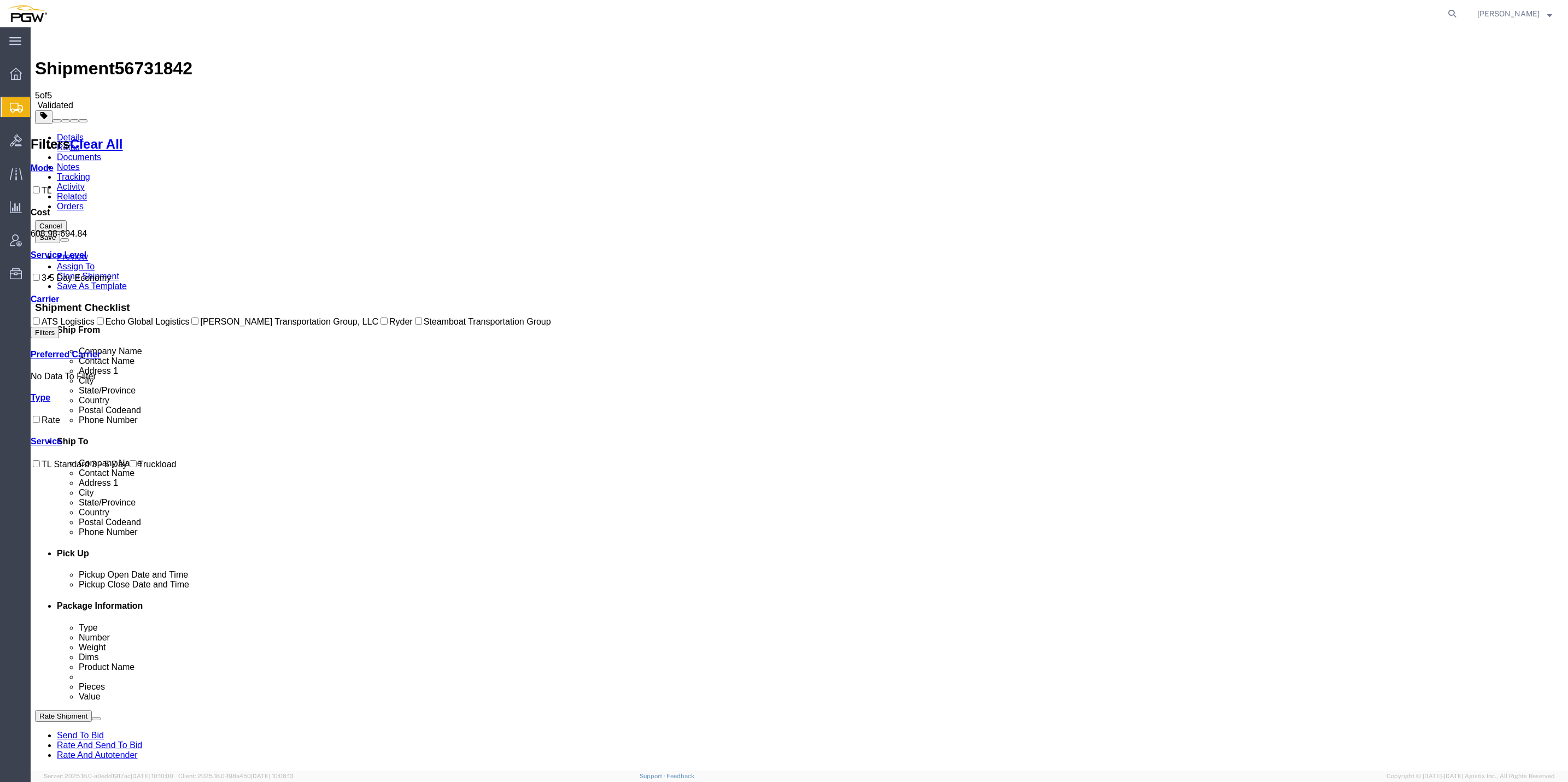
click at [74, 133] on link "Details" at bounding box center [70, 137] width 27 height 9
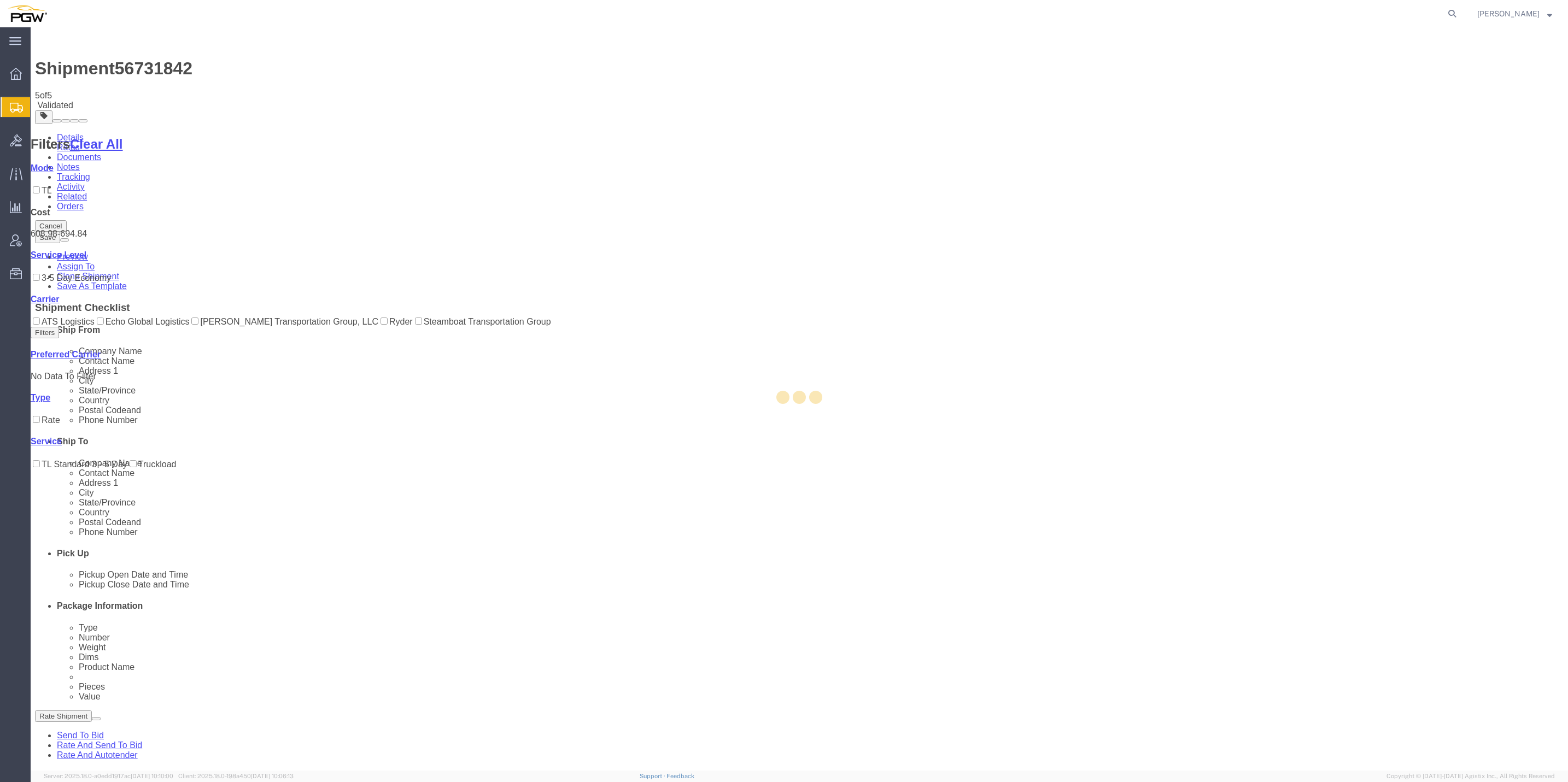
select select "62891"
select select "62936"
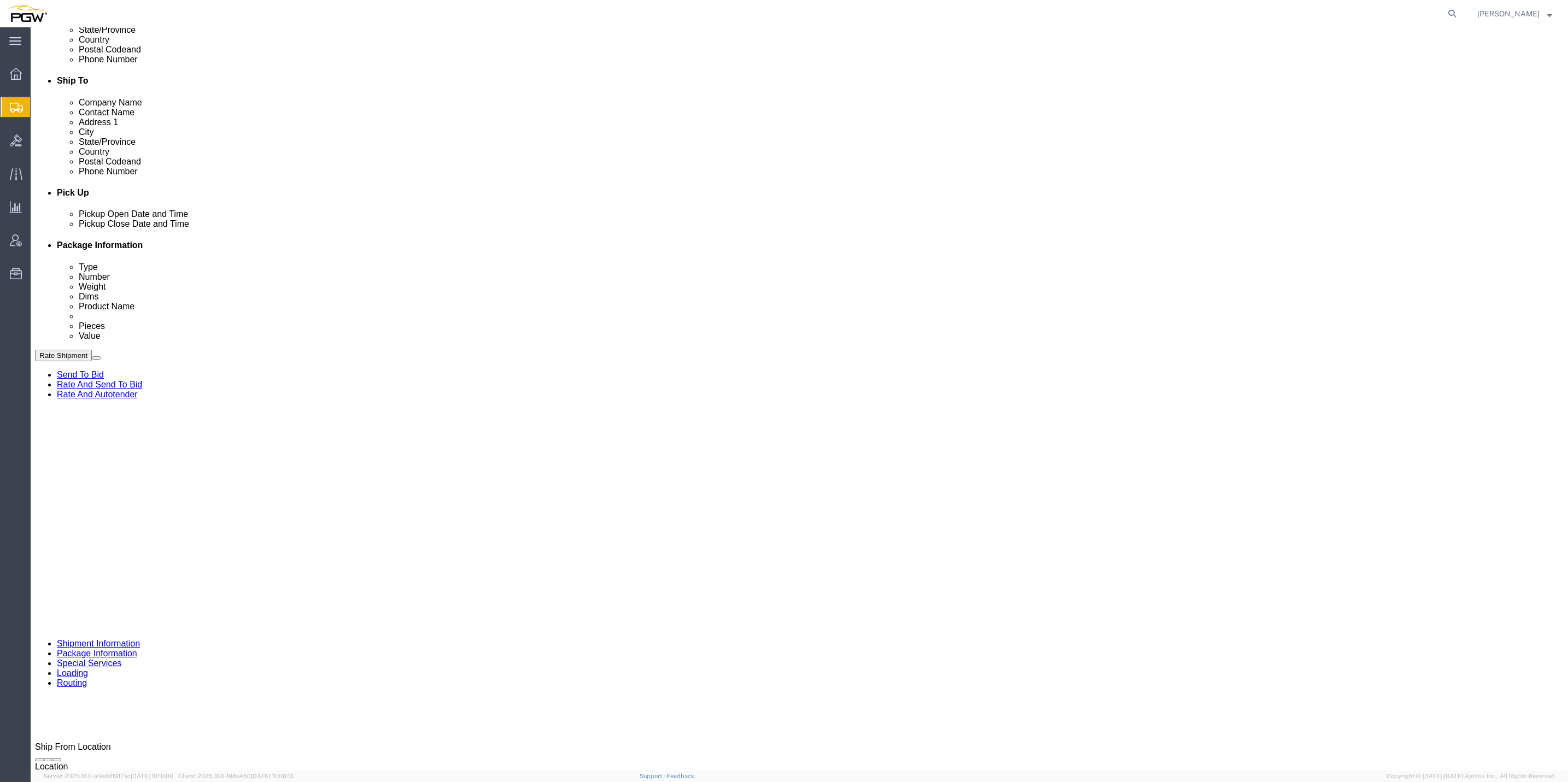
scroll to position [376, 0]
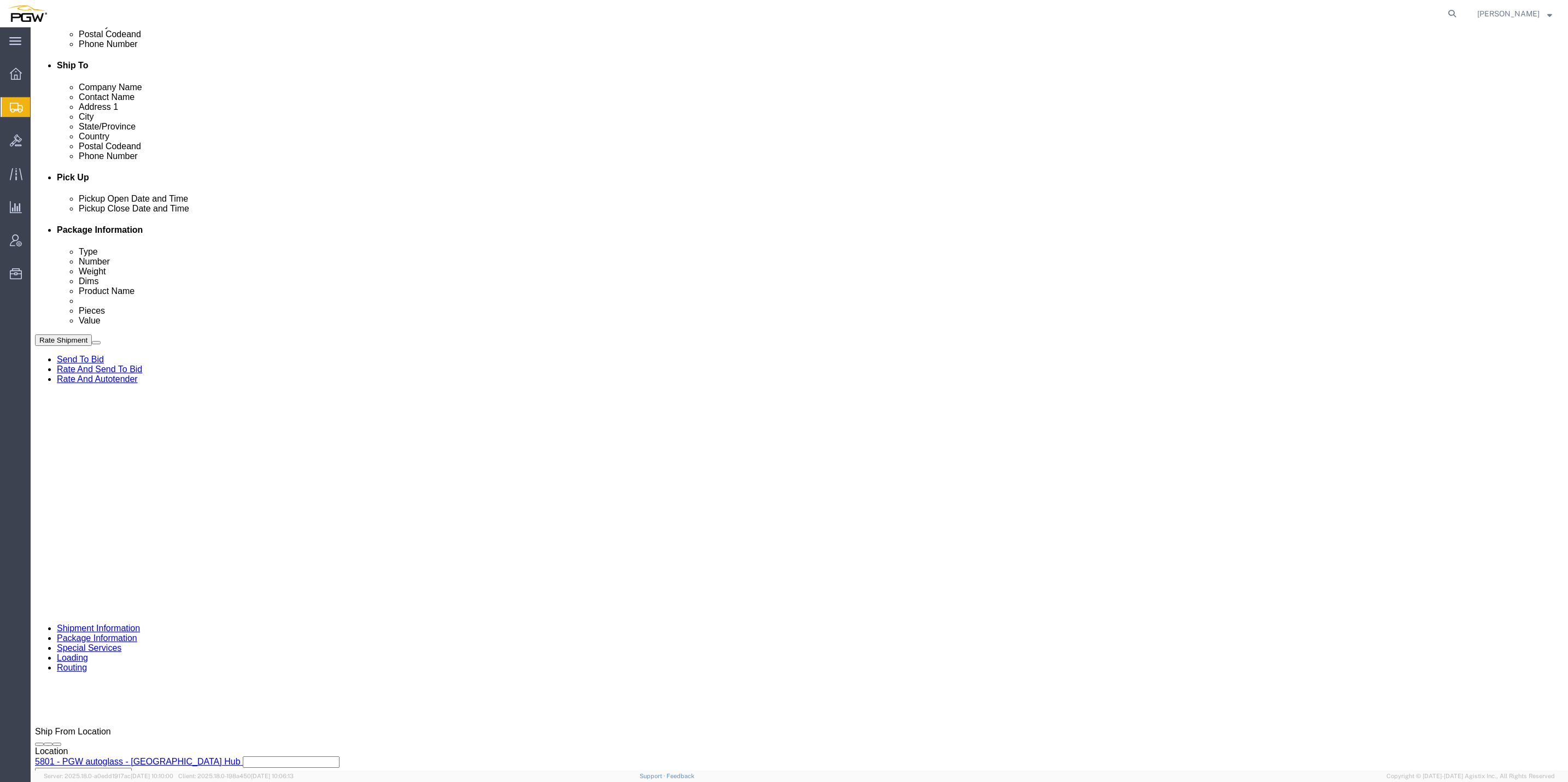
click span "56731842"
drag, startPoint x: 149, startPoint y: 14, endPoint x: 88, endPoint y: 11, distance: 61.1
click h1 "Shipment 56731842"
drag, startPoint x: 88, startPoint y: 11, endPoint x: 98, endPoint y: 7, distance: 10.8
copy h1 "56731842"
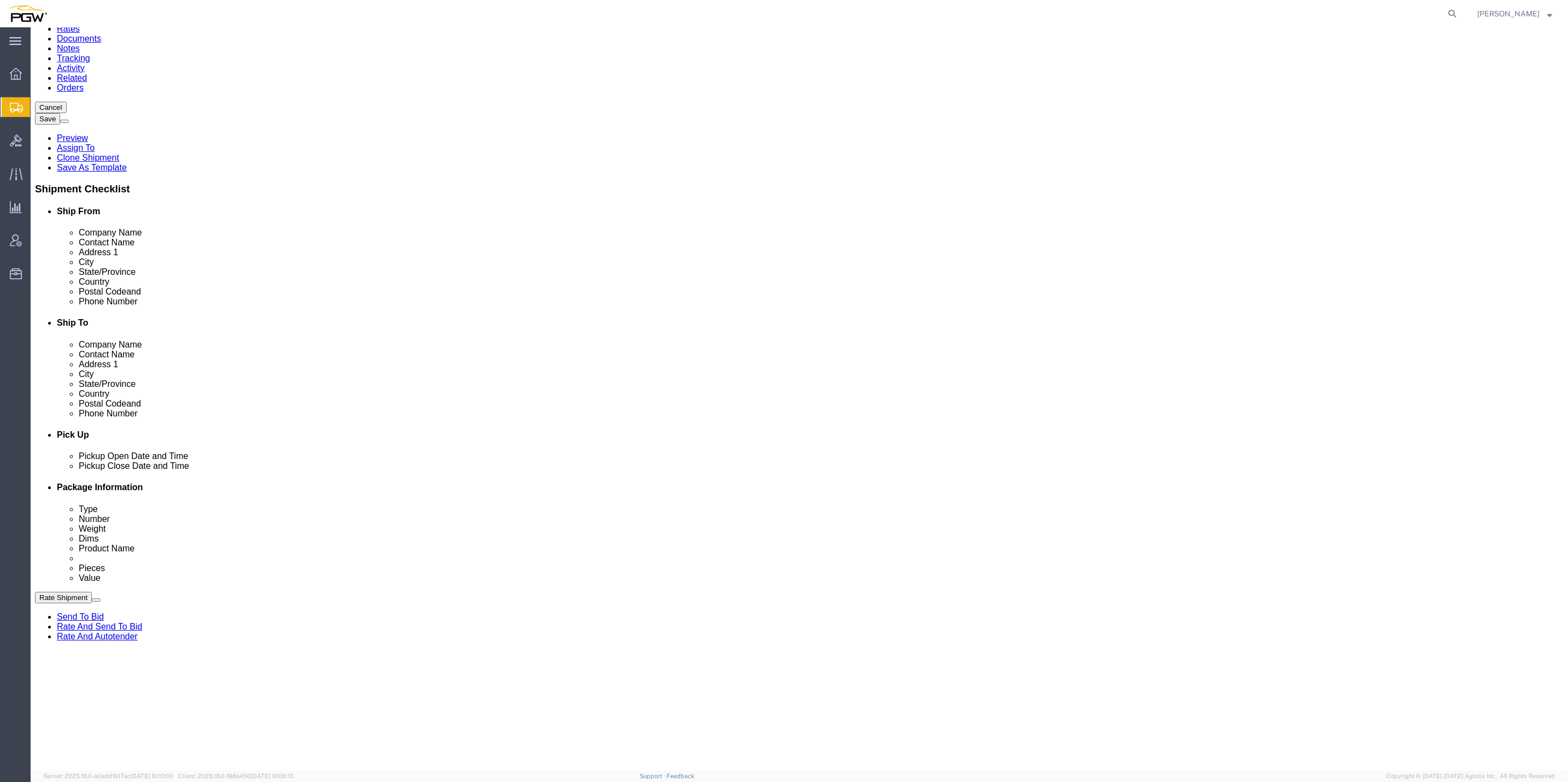
scroll to position [246, 0]
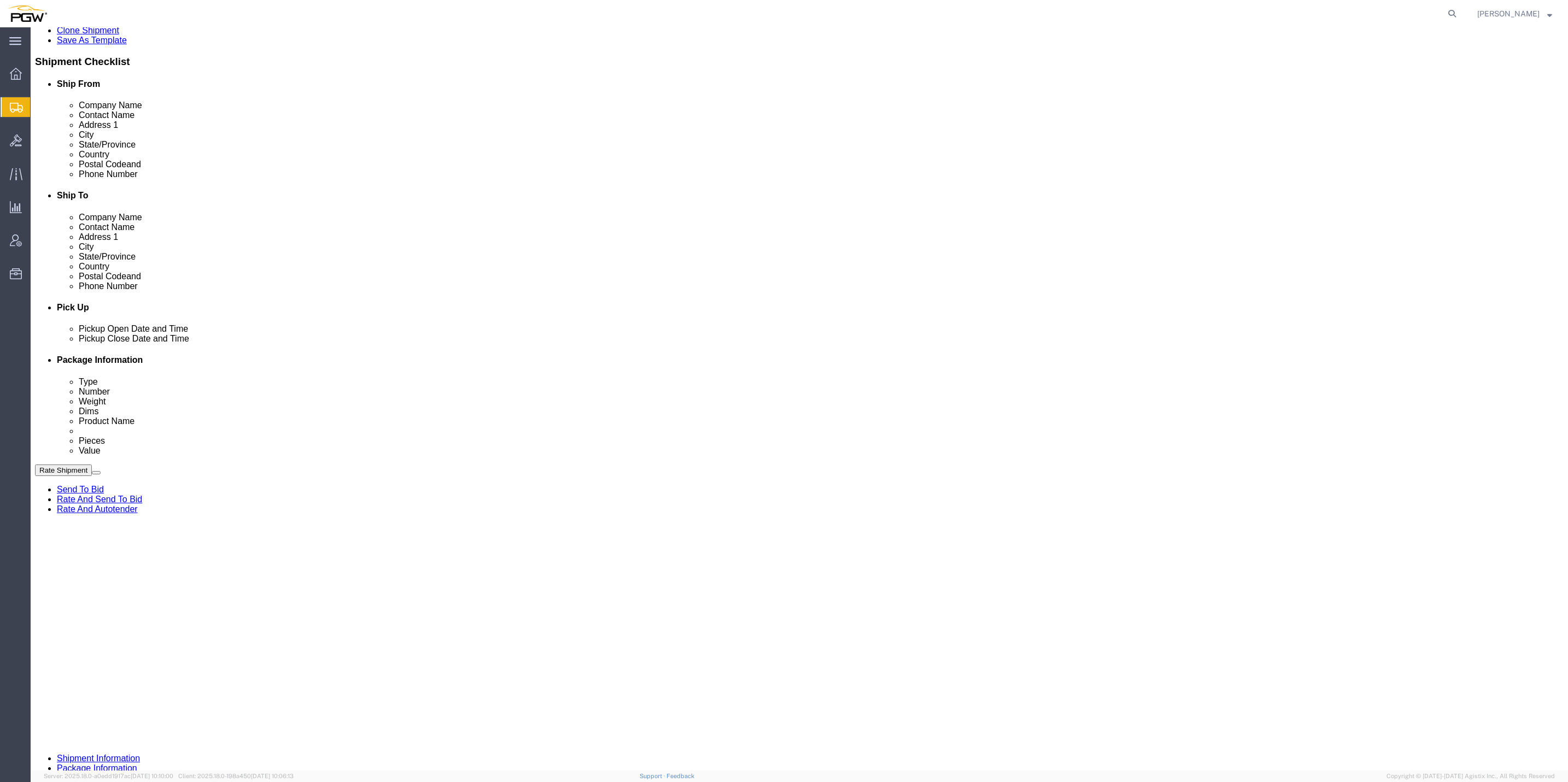
click link "Rate And Autotender"
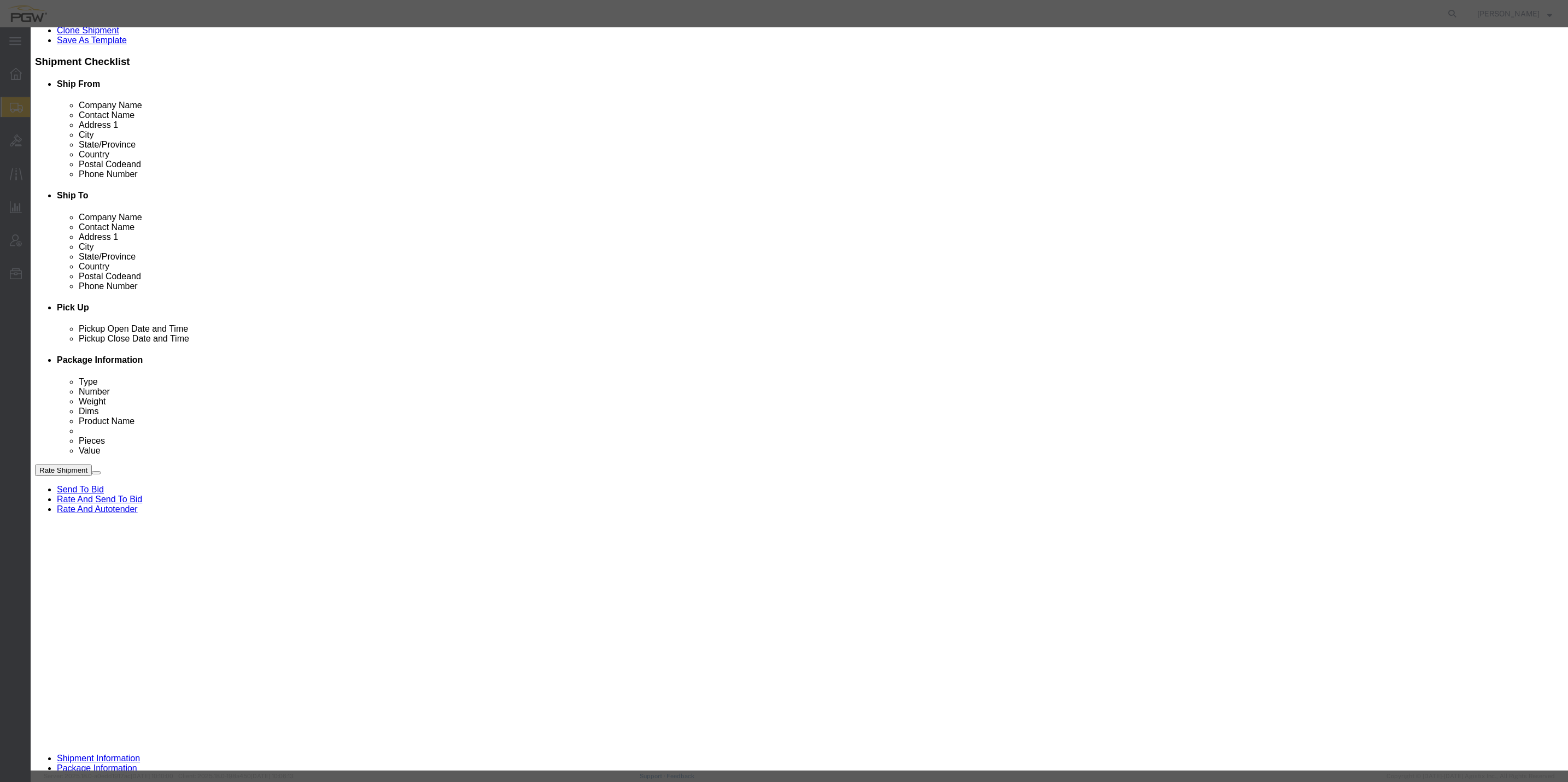
type input "2"
click input "2"
click div "Award Preference Price Carrier Rank"
click select "Price Carrier Rank"
select select "LANE_RANK"
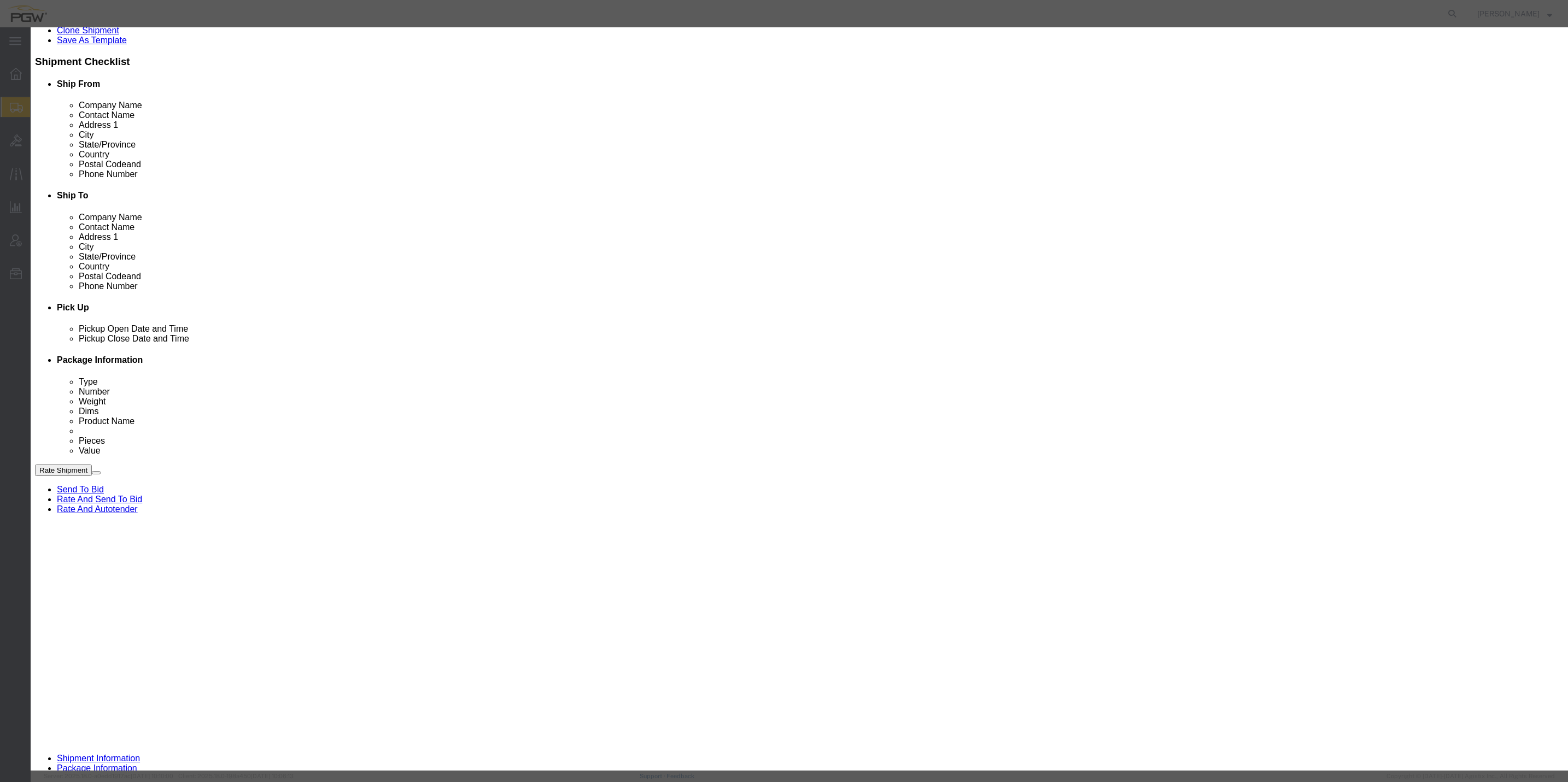
click select "Price Carrier Rank"
click button "Save Auto-Tender"
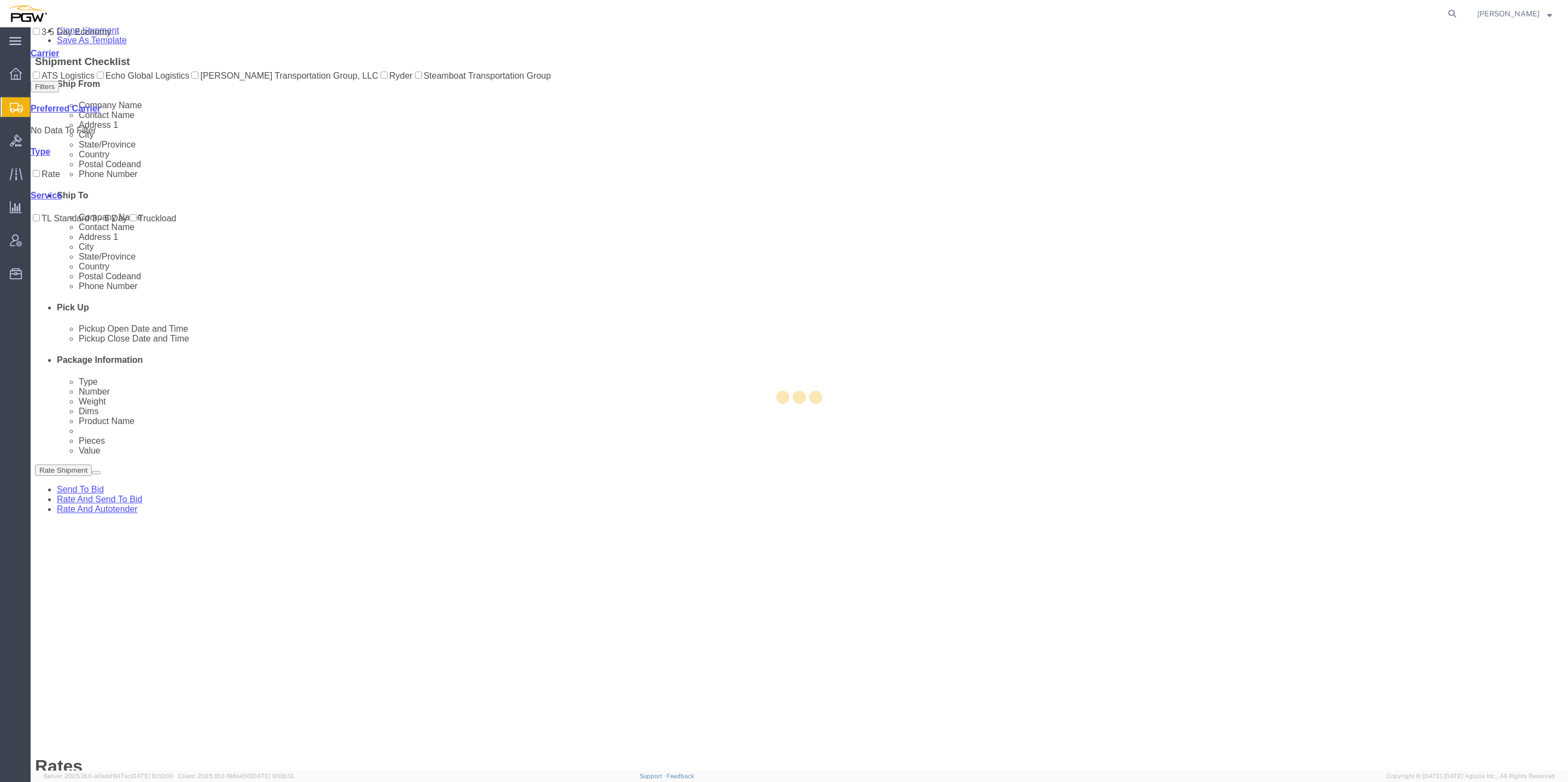
scroll to position [0, 0]
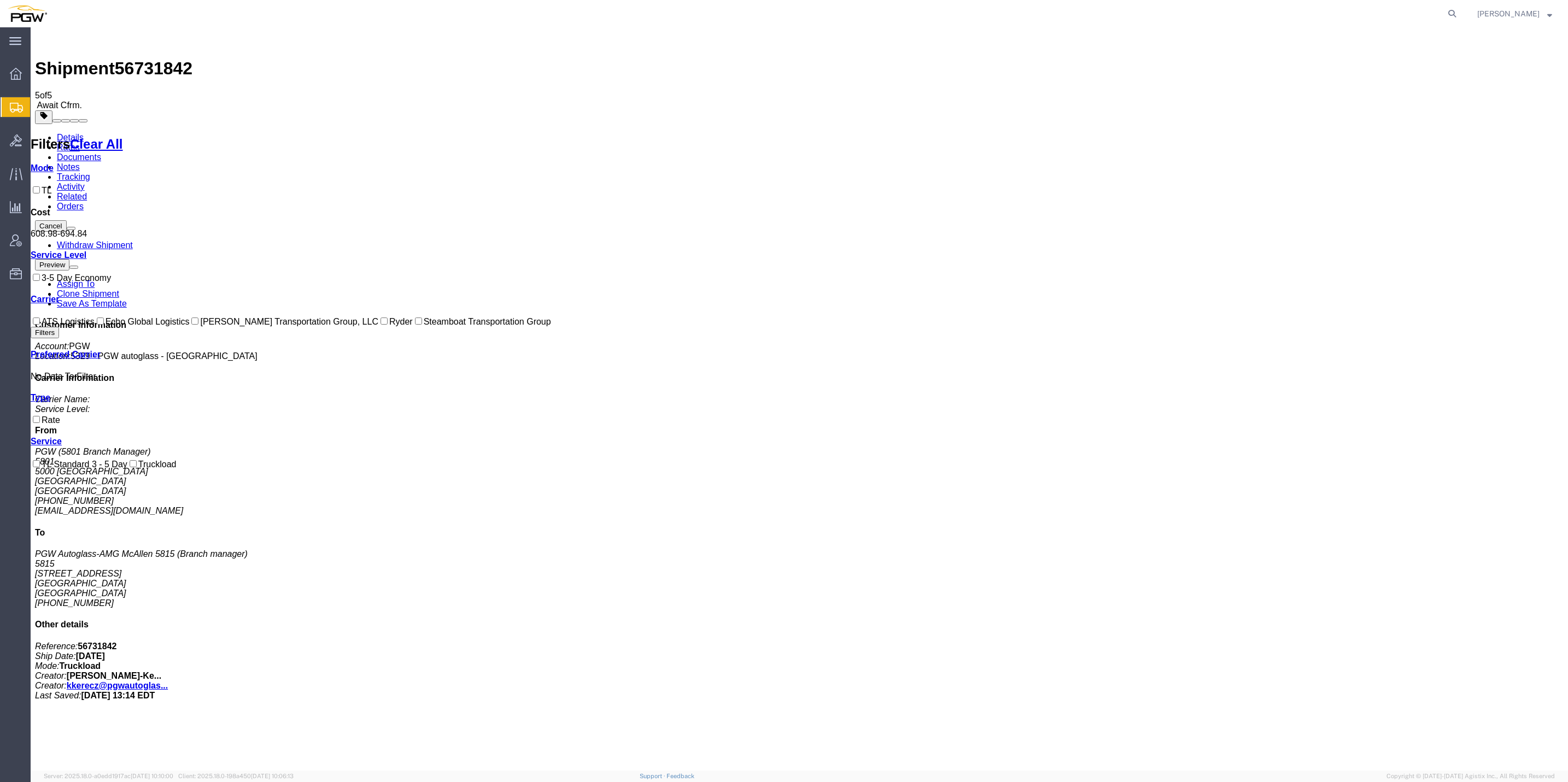
click at [0, 0] on span "Create from Template" at bounding box center [0, 0] width 0 height 0
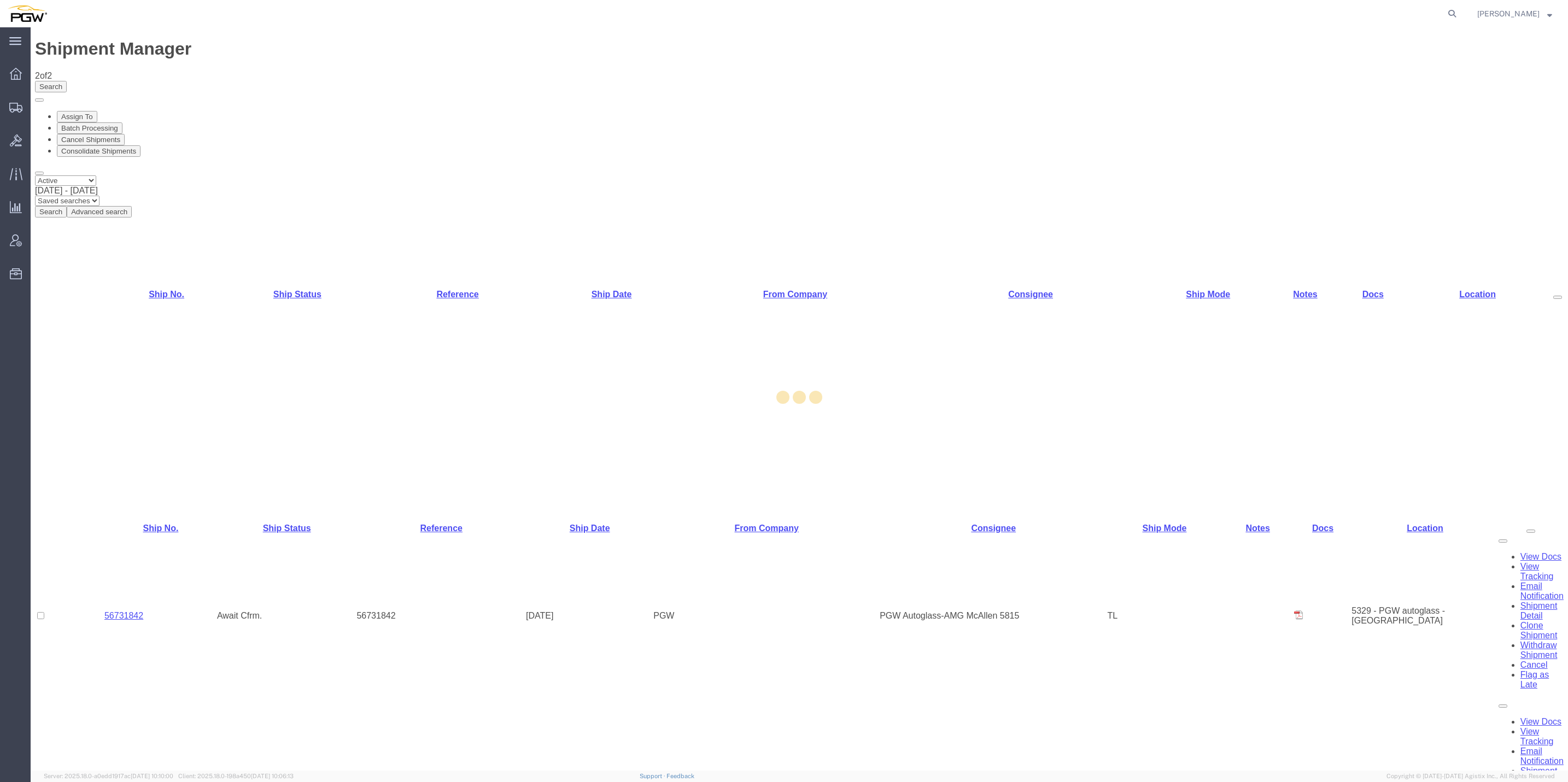
select select "62891"
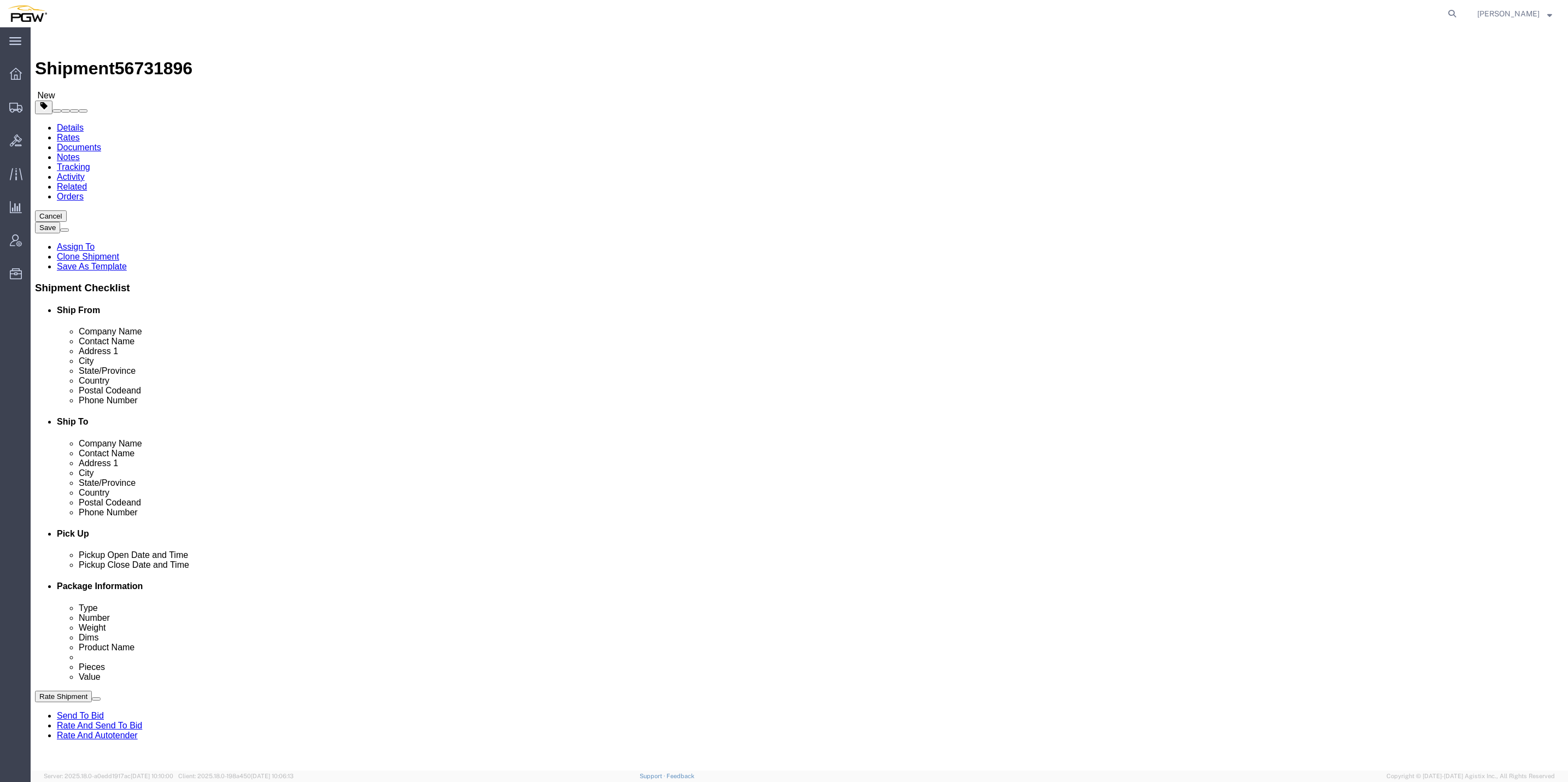
type input "654"
select select "28437"
type input "5654"
type input "PGW"
type input "5654 Branch Manager"
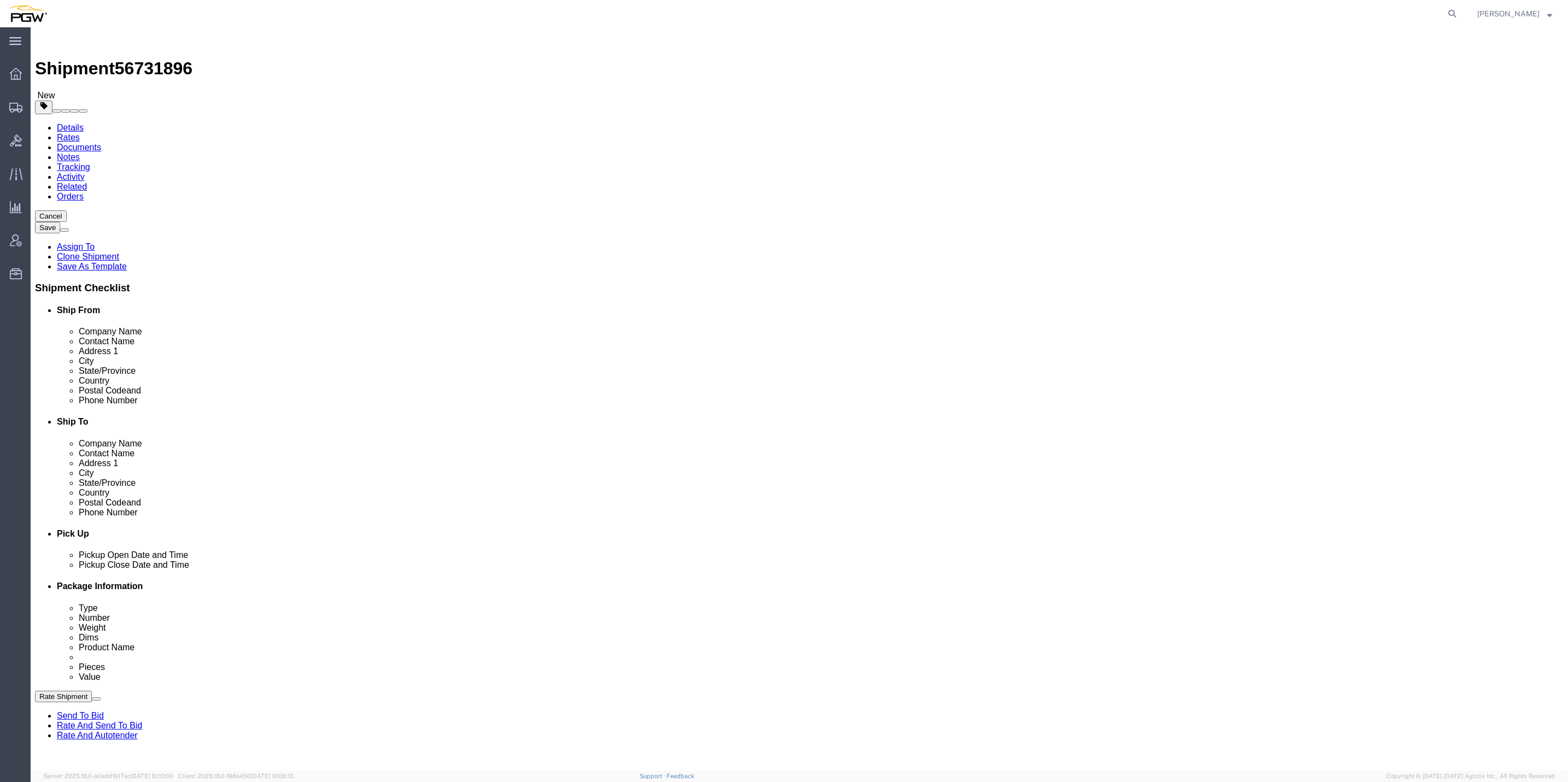
type input "1000 L and A Rd"
type input "Metairie"
type input "70001"
type input "[PHONE_NUMBER]"
type input "[EMAIL_ADDRESS][DOMAIN_NAME]"
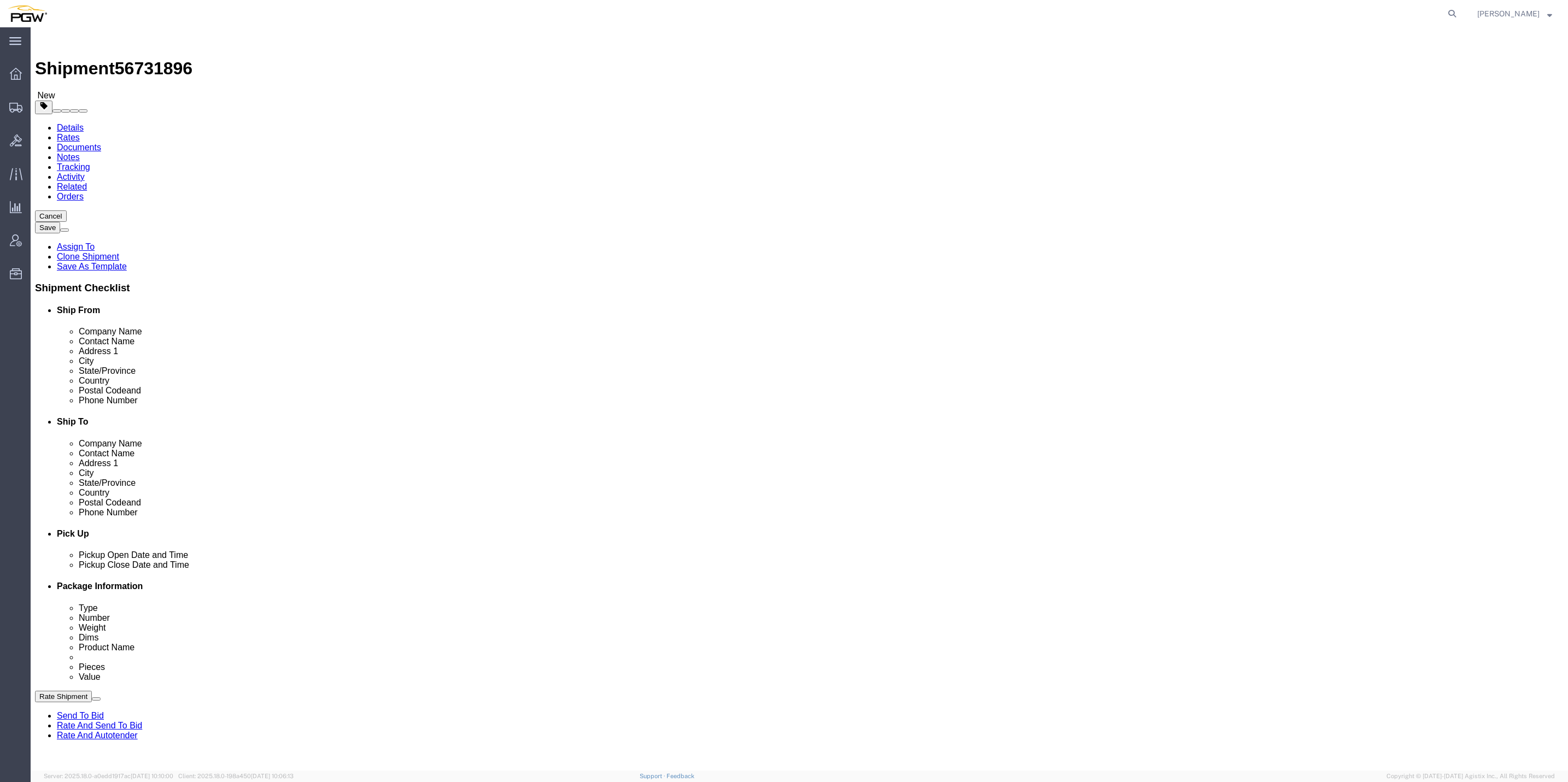
select select "LA"
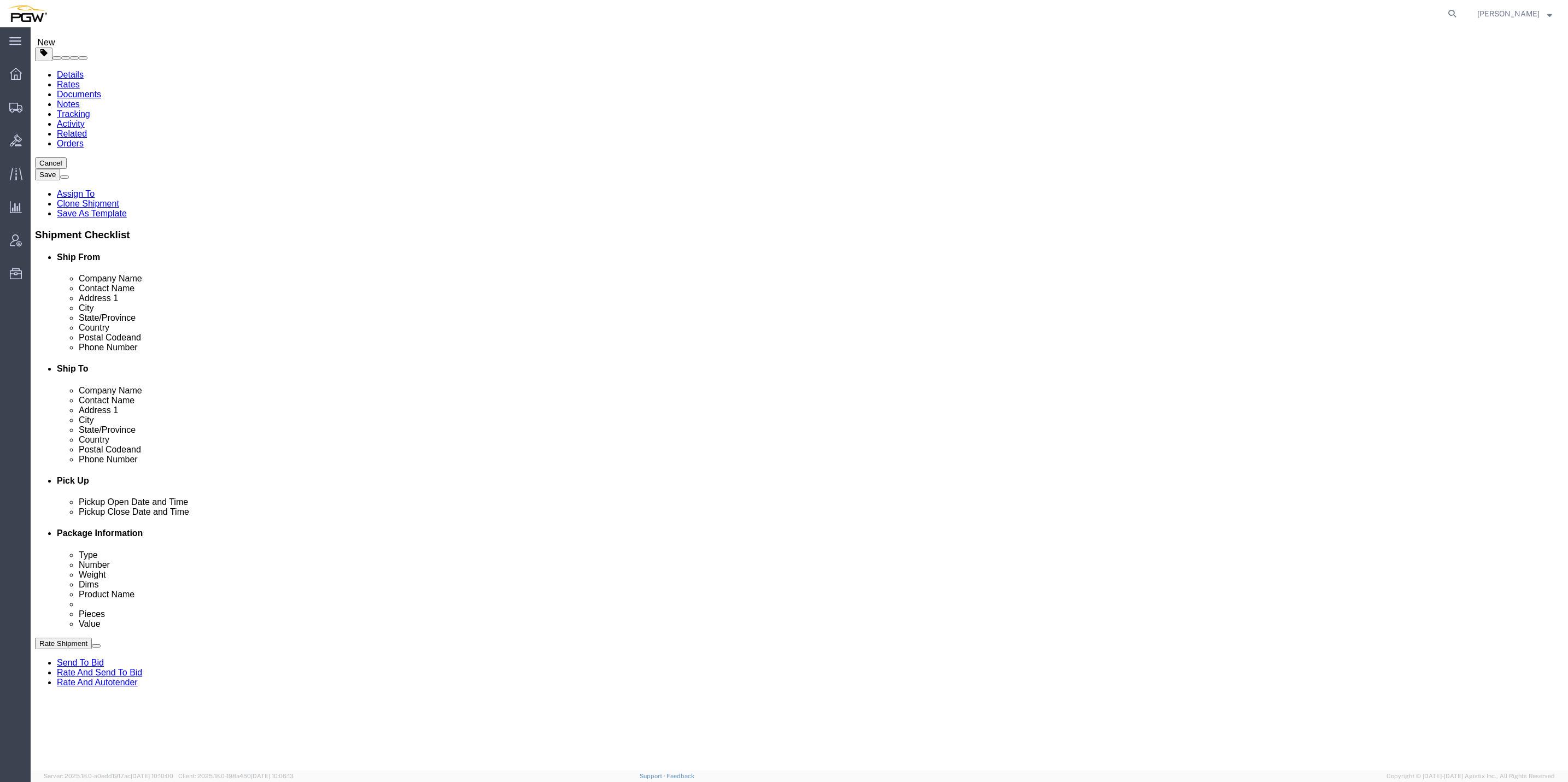
scroll to position [82, 0]
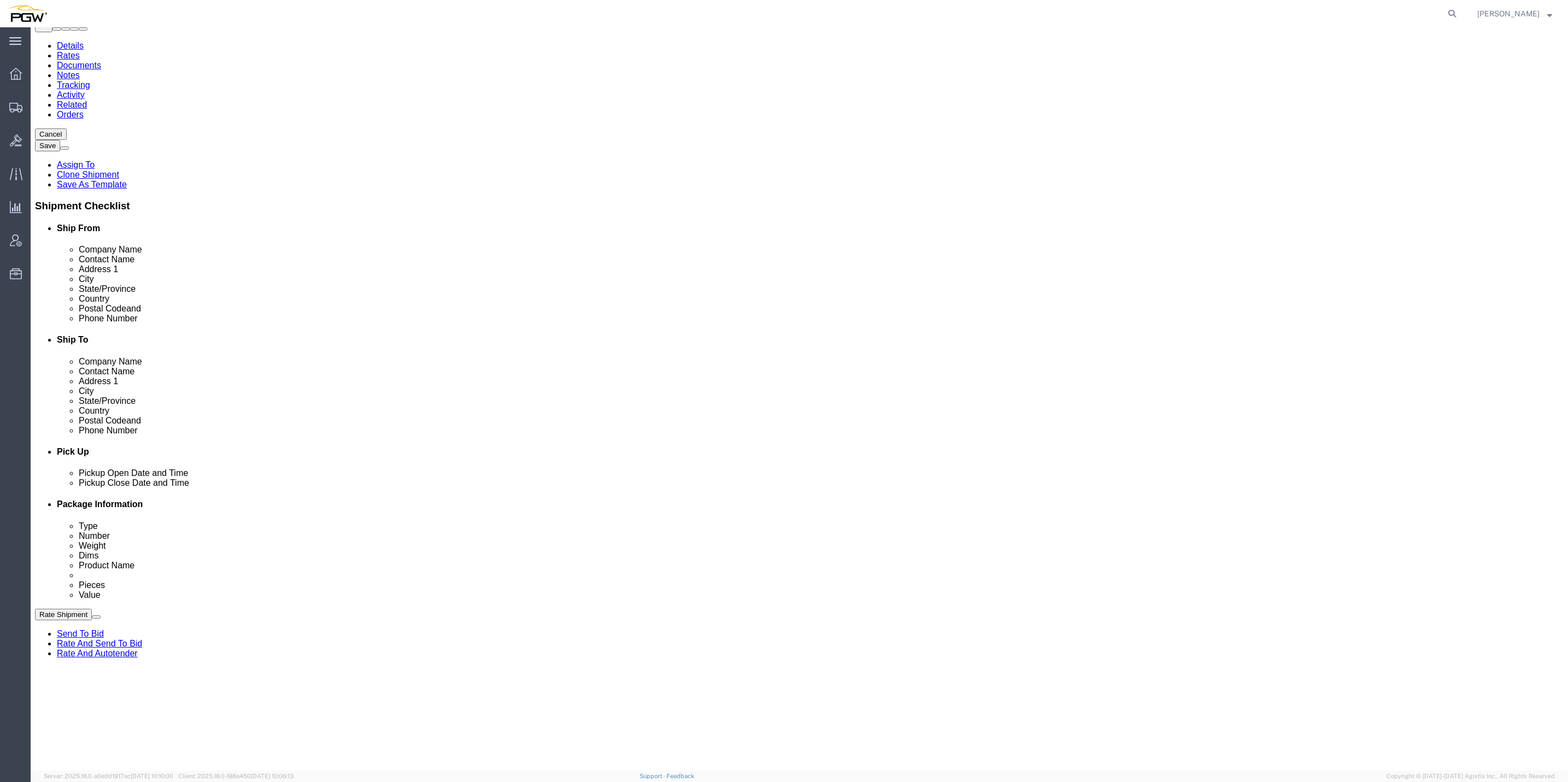
click button "Add Stop"
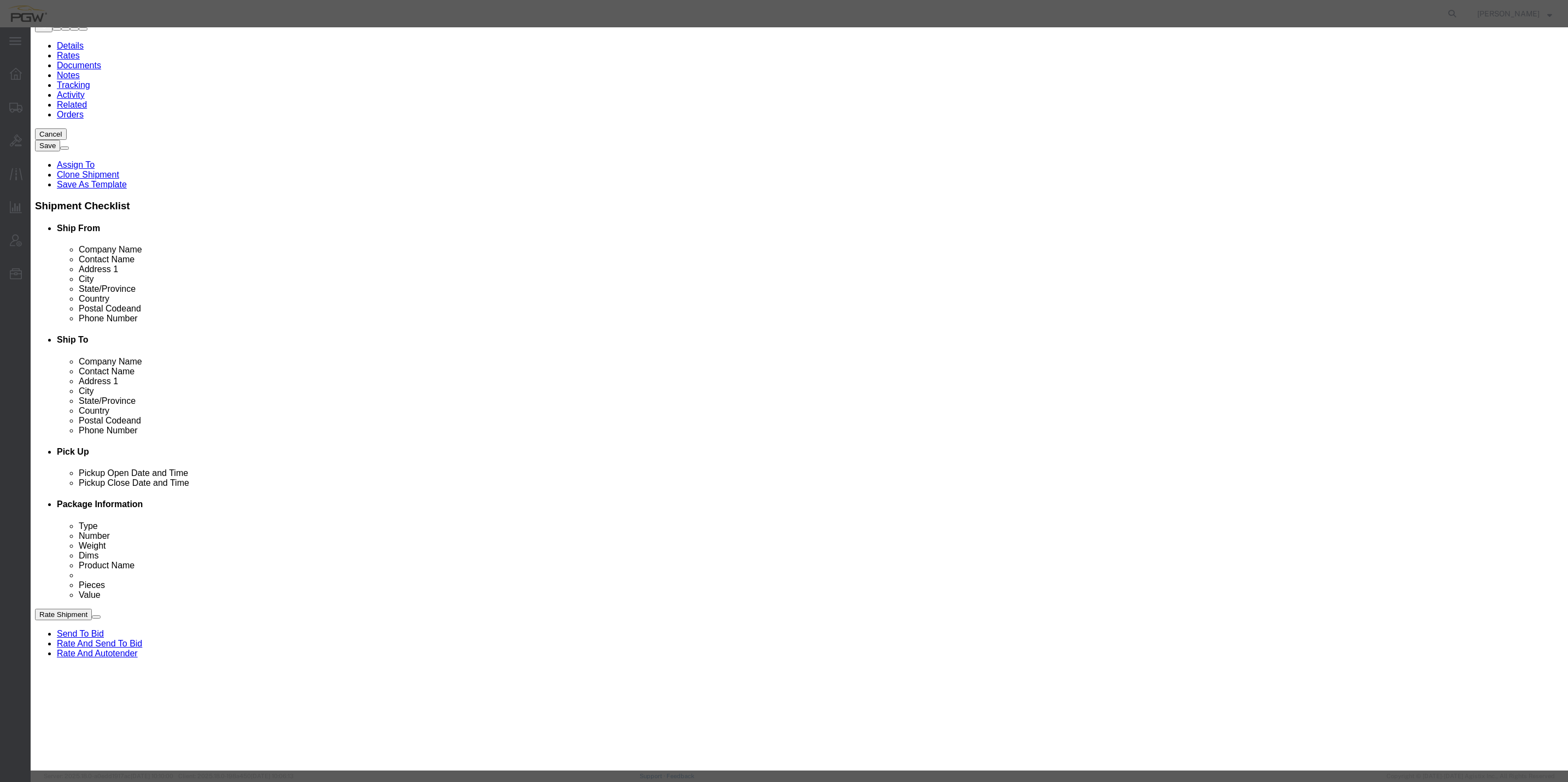
click input "Delivery"
radio input "true"
select select
type input "3"
type input "411"
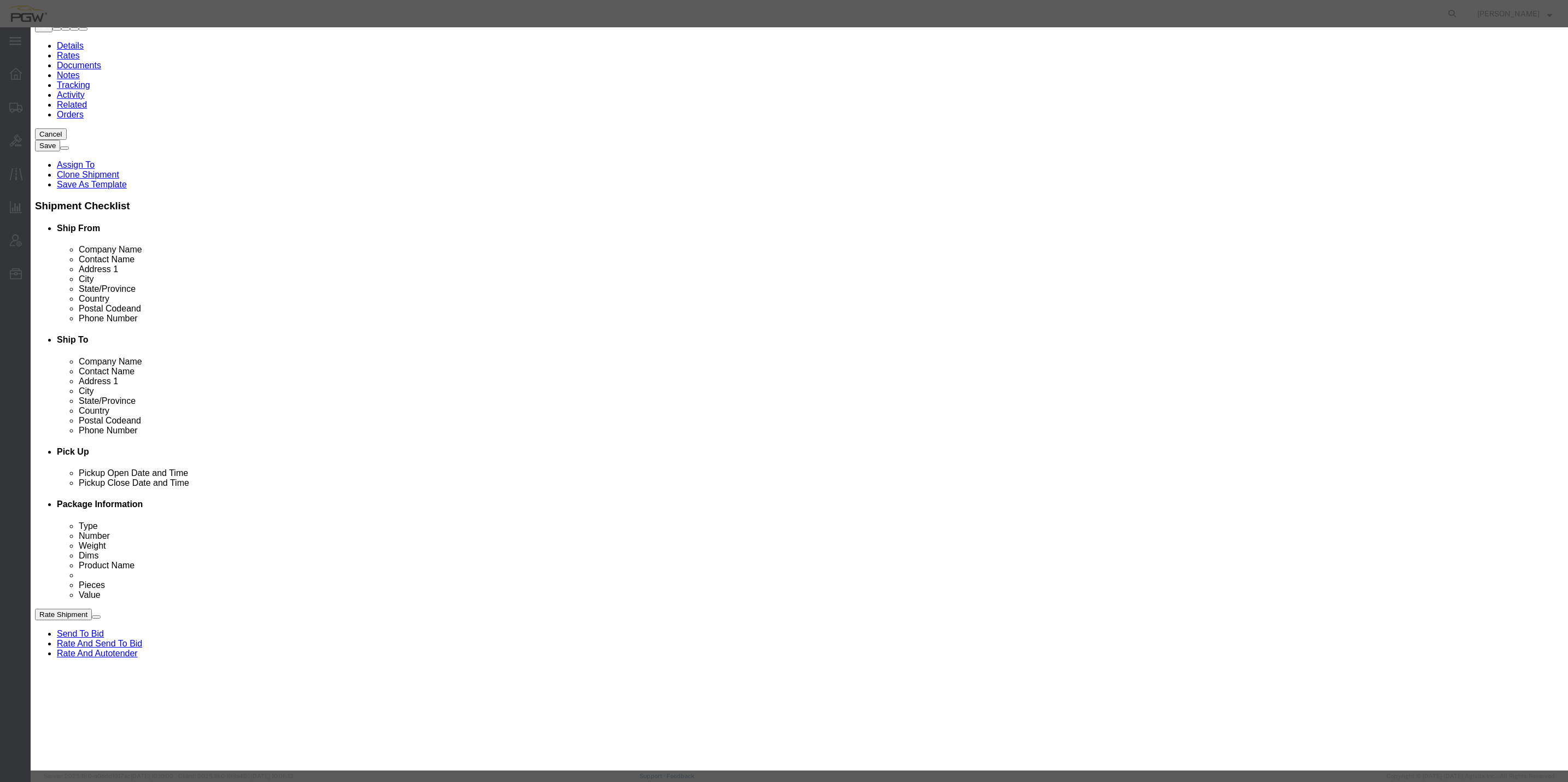
select select "28265"
type input "5411"
type input "PGW"
type input "5411 Branch Manager"
type input "[STREET_ADDRESS]"
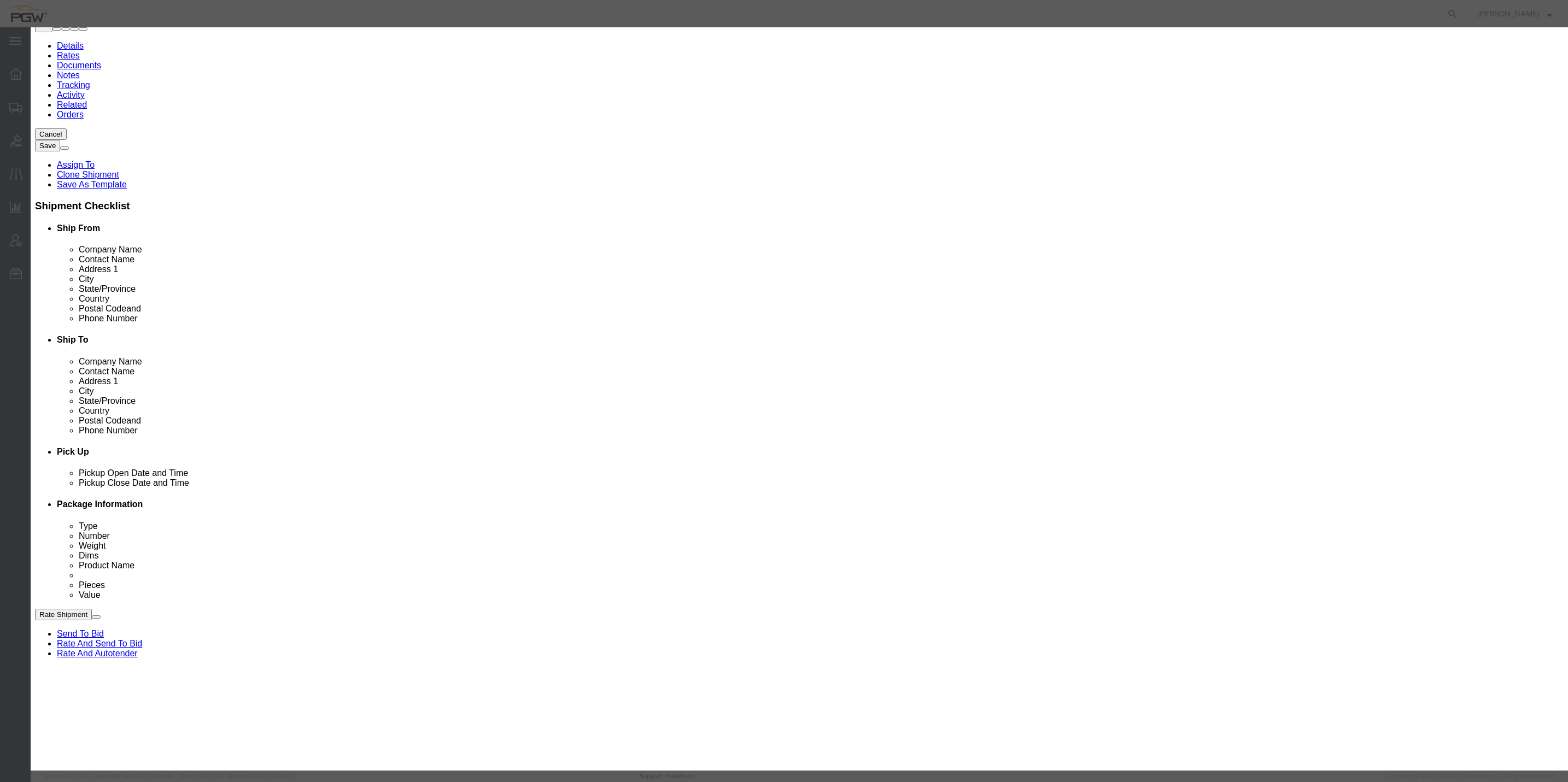
type input "[GEOGRAPHIC_DATA]"
type input "70508"
type input "[PHONE_NUMBER]"
type input "[EMAIL_ADDRESS][DOMAIN_NAME]"
checkbox input "true"
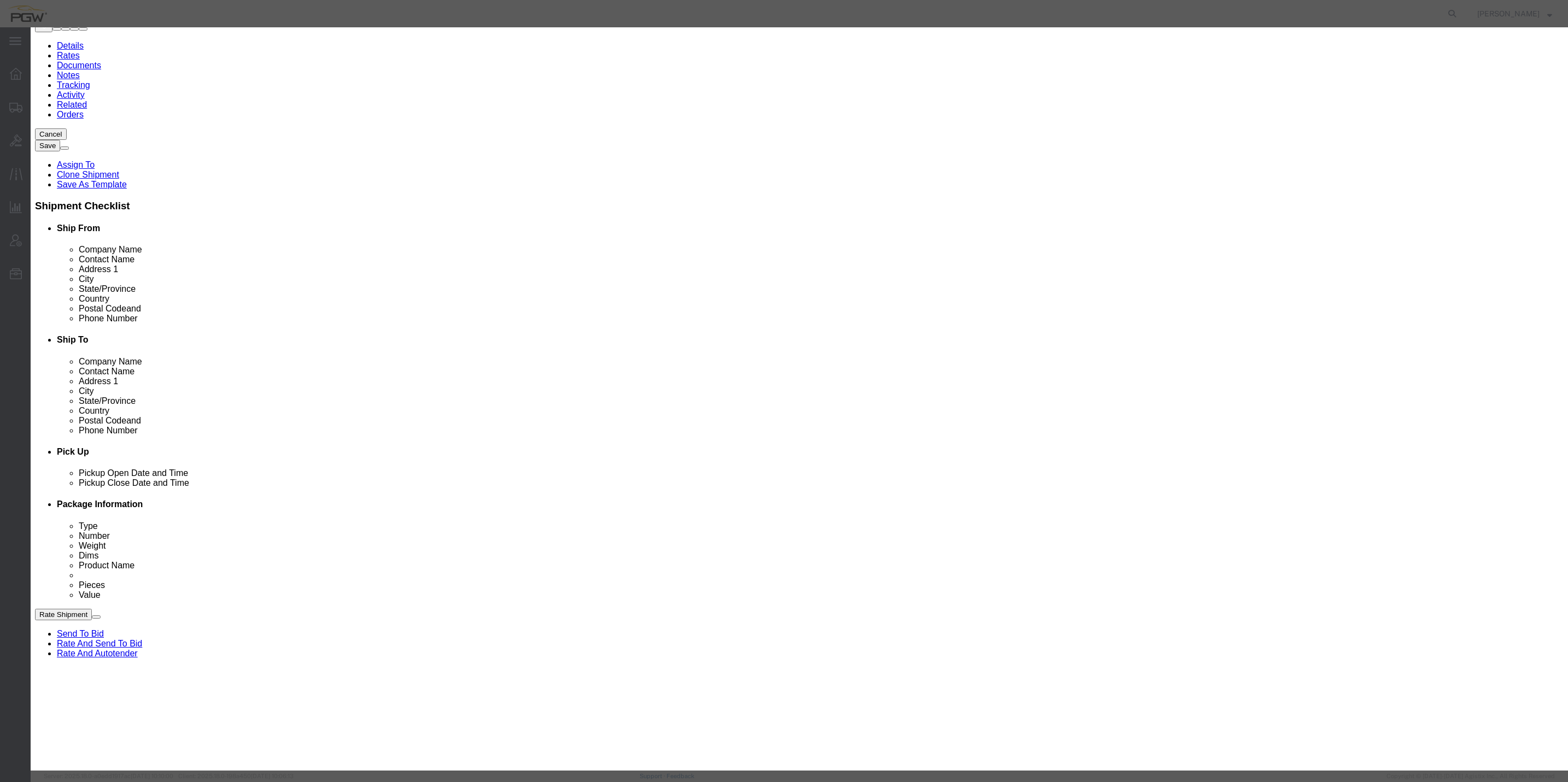
select select "LA"
click button "Save"
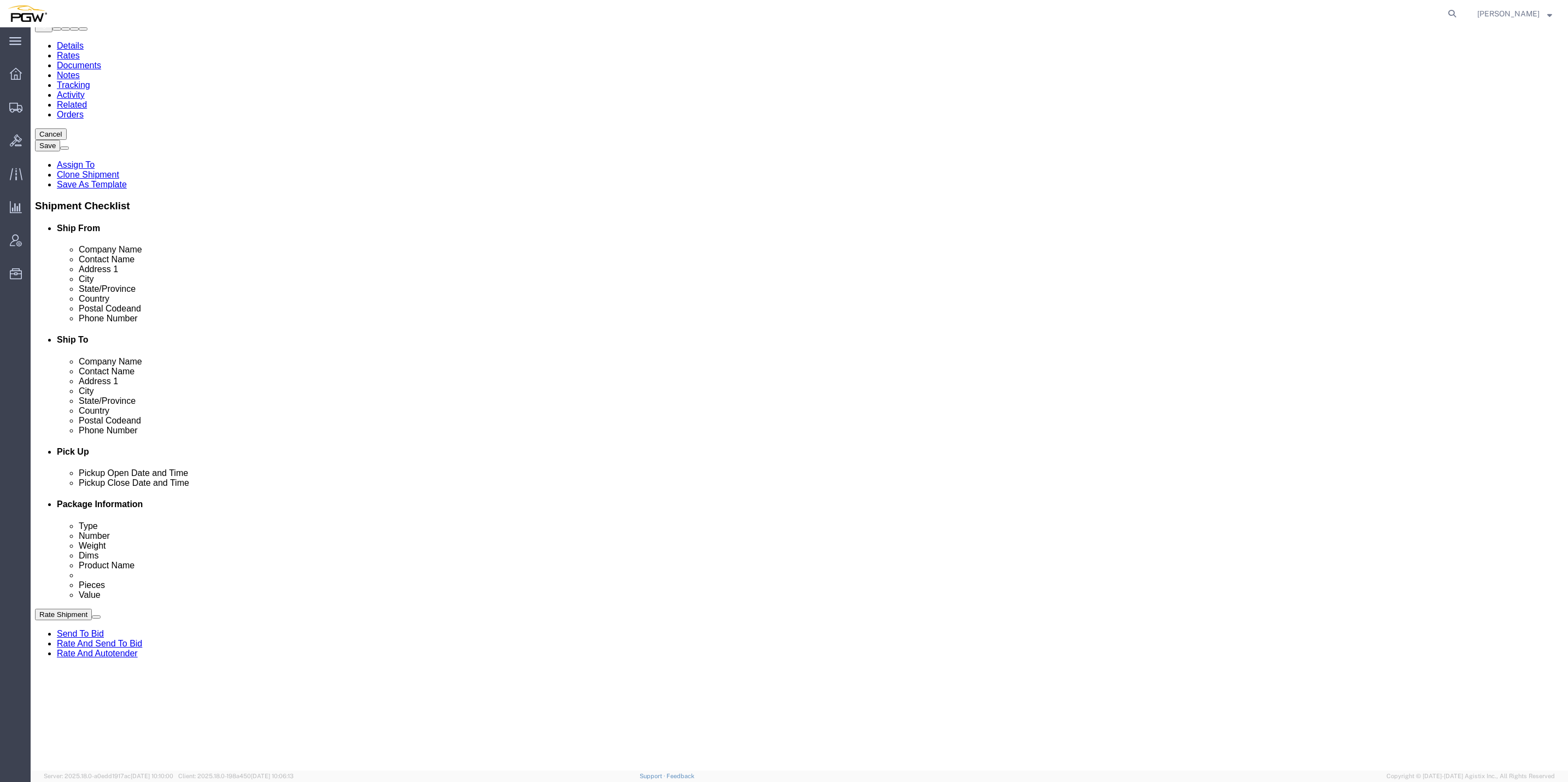
select select "D"
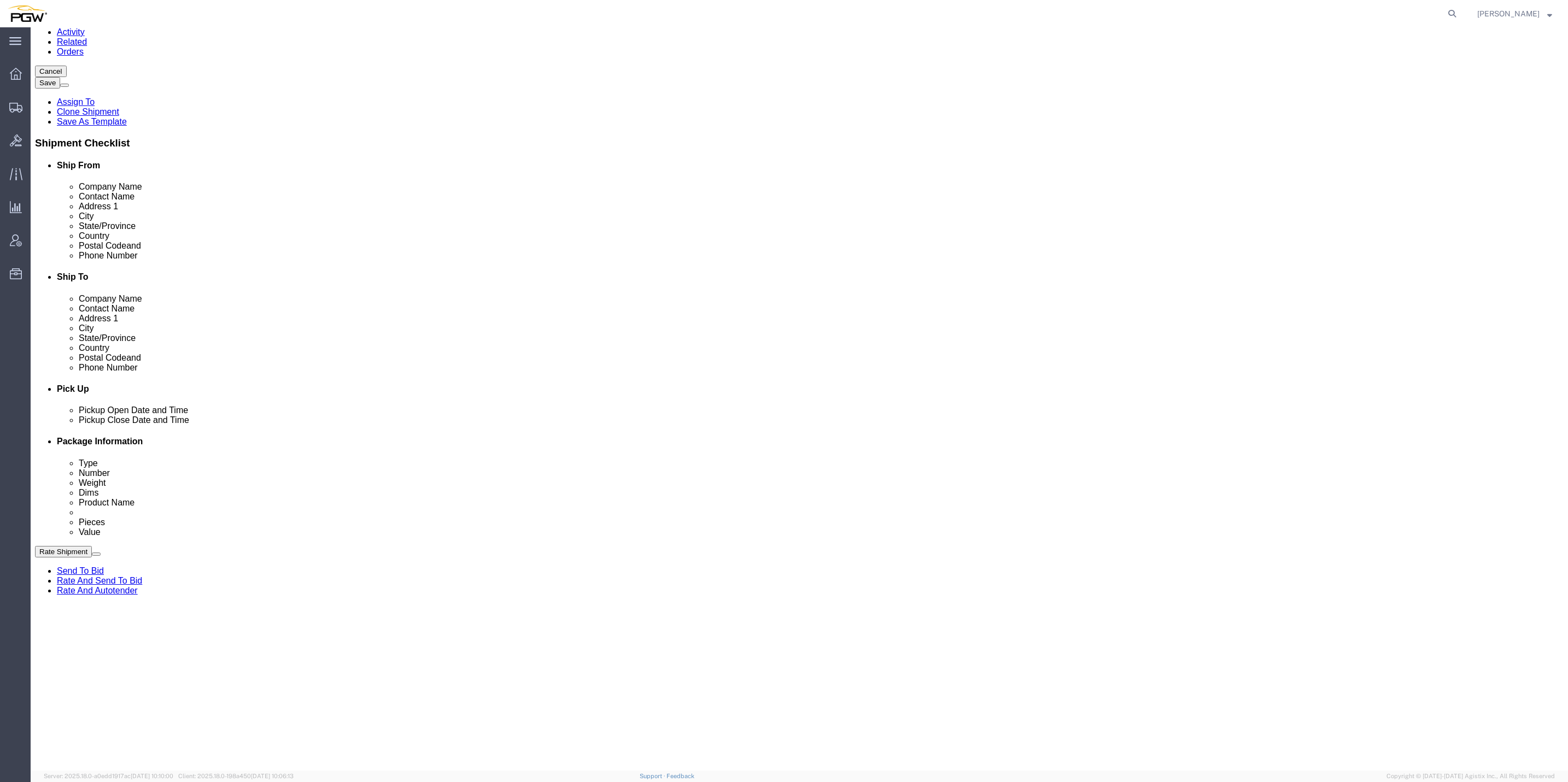
scroll to position [246, 0]
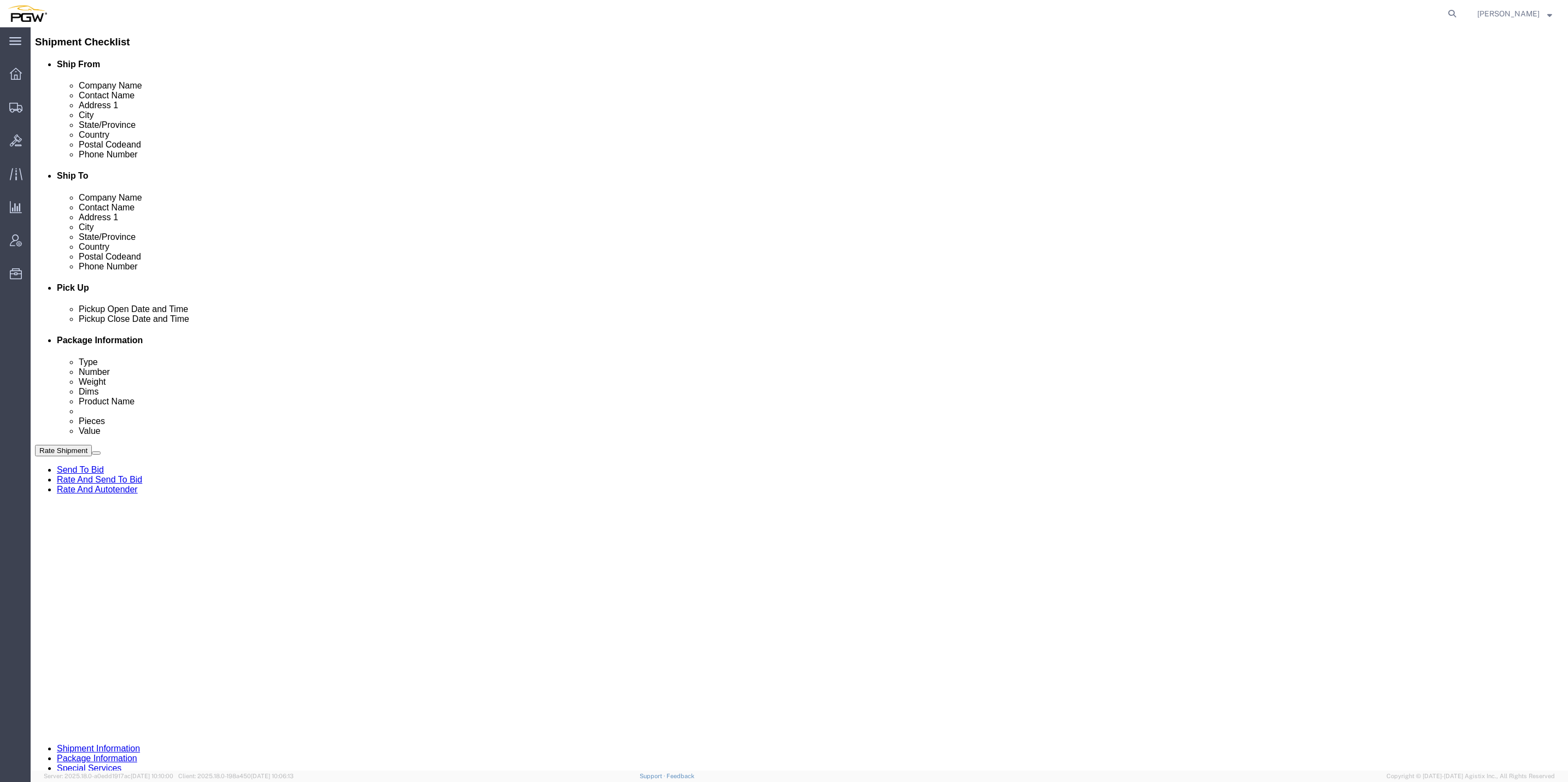
click div "[DATE] 2:14 PM"
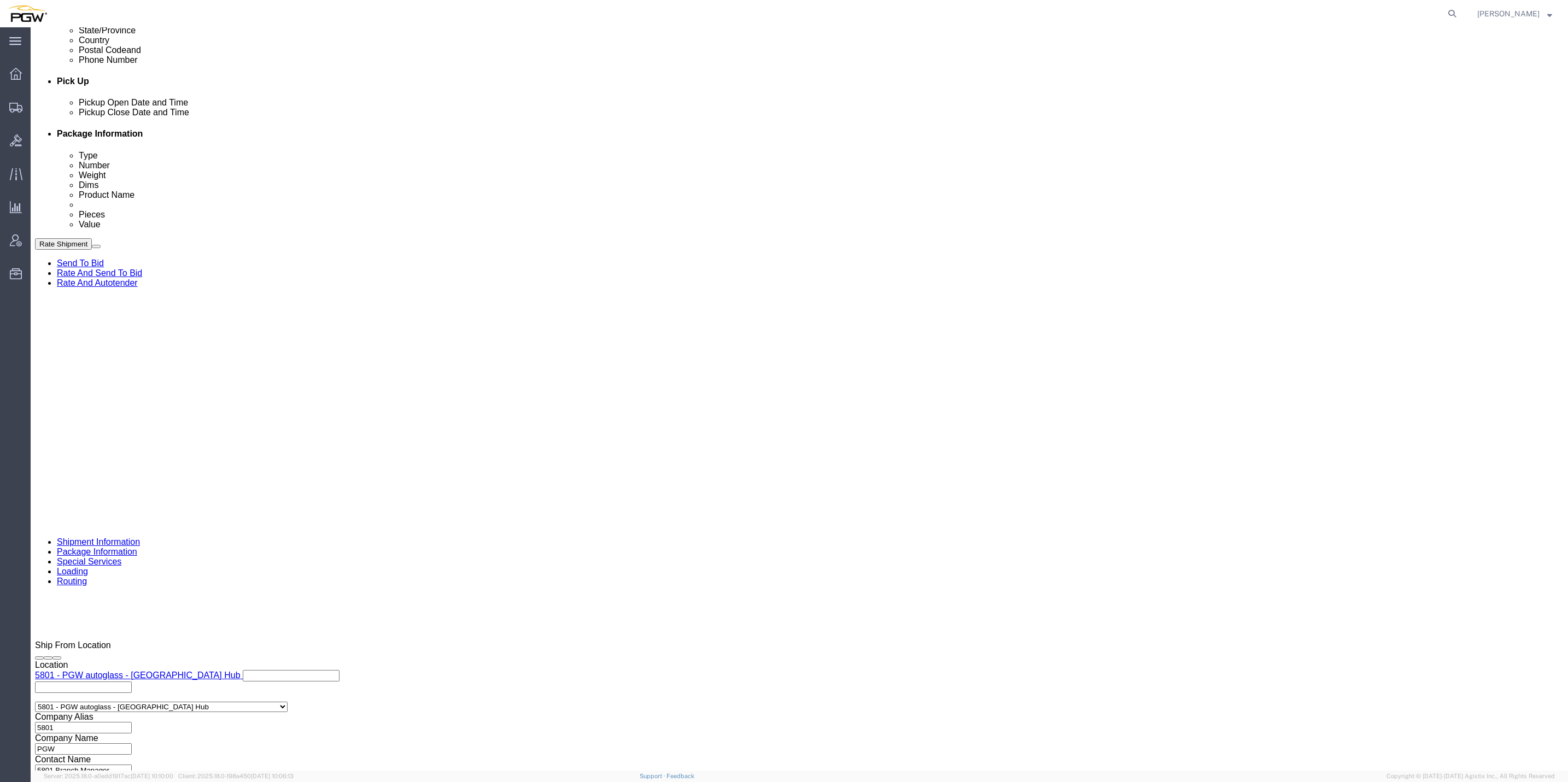
click input "2:14 PM"
type input "9:00 am"
click button "Apply"
click div "[DATE] 3:14 PM"
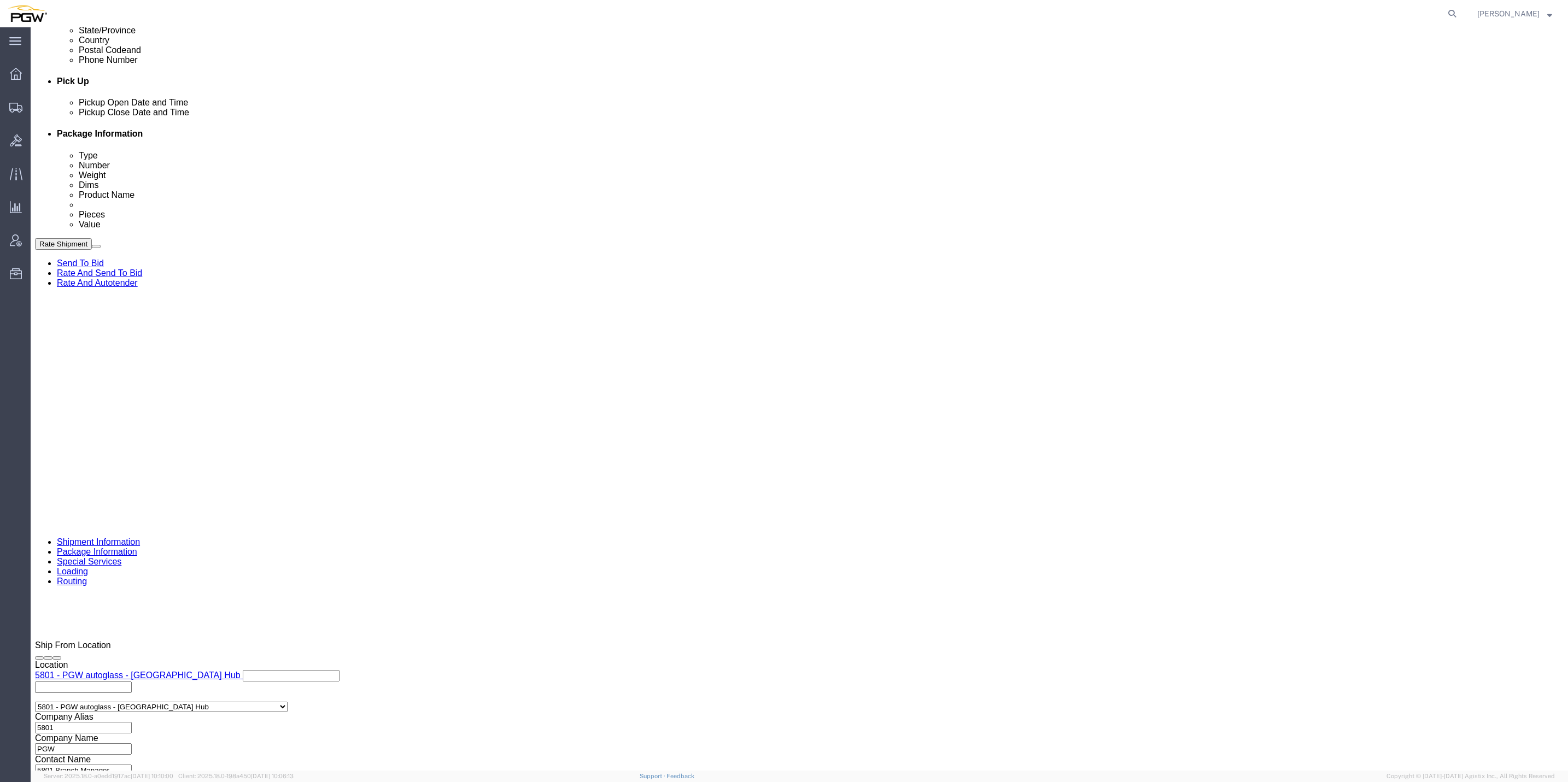
type input "10:00 AM"
click button "Apply"
click div "Select Account Type Activity ID Airline Appointment Number ASN Batch Request # …"
click select "Select Account Type Activity ID Airline Appointment Number ASN Batch Request # …"
select select "BOL"
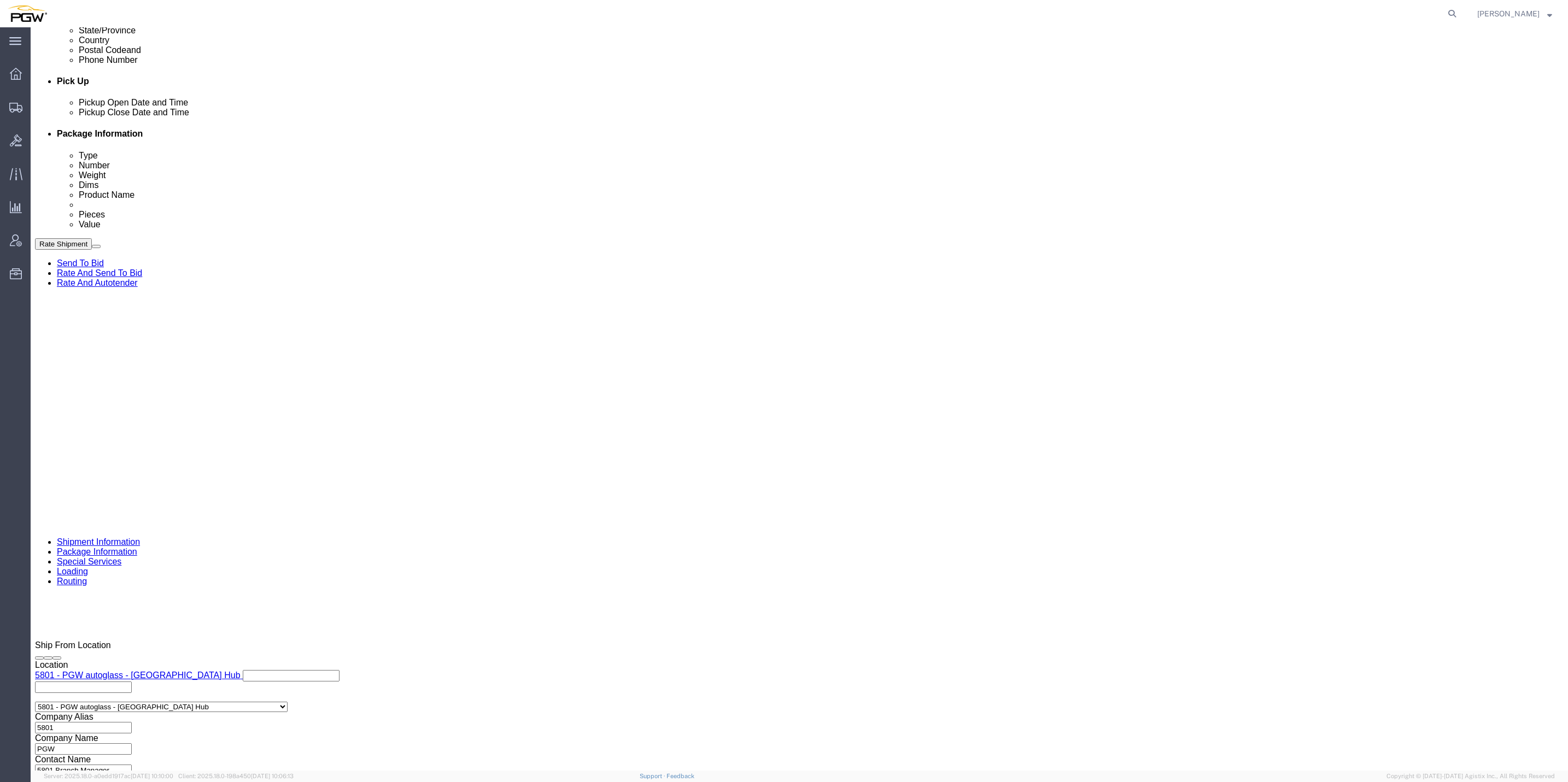
click select "Select Account Type Activity ID Airline Appointment Number ASN Batch Request # …"
click div "Shipment 56731896 New"
click span "56731896"
copy span "56731896"
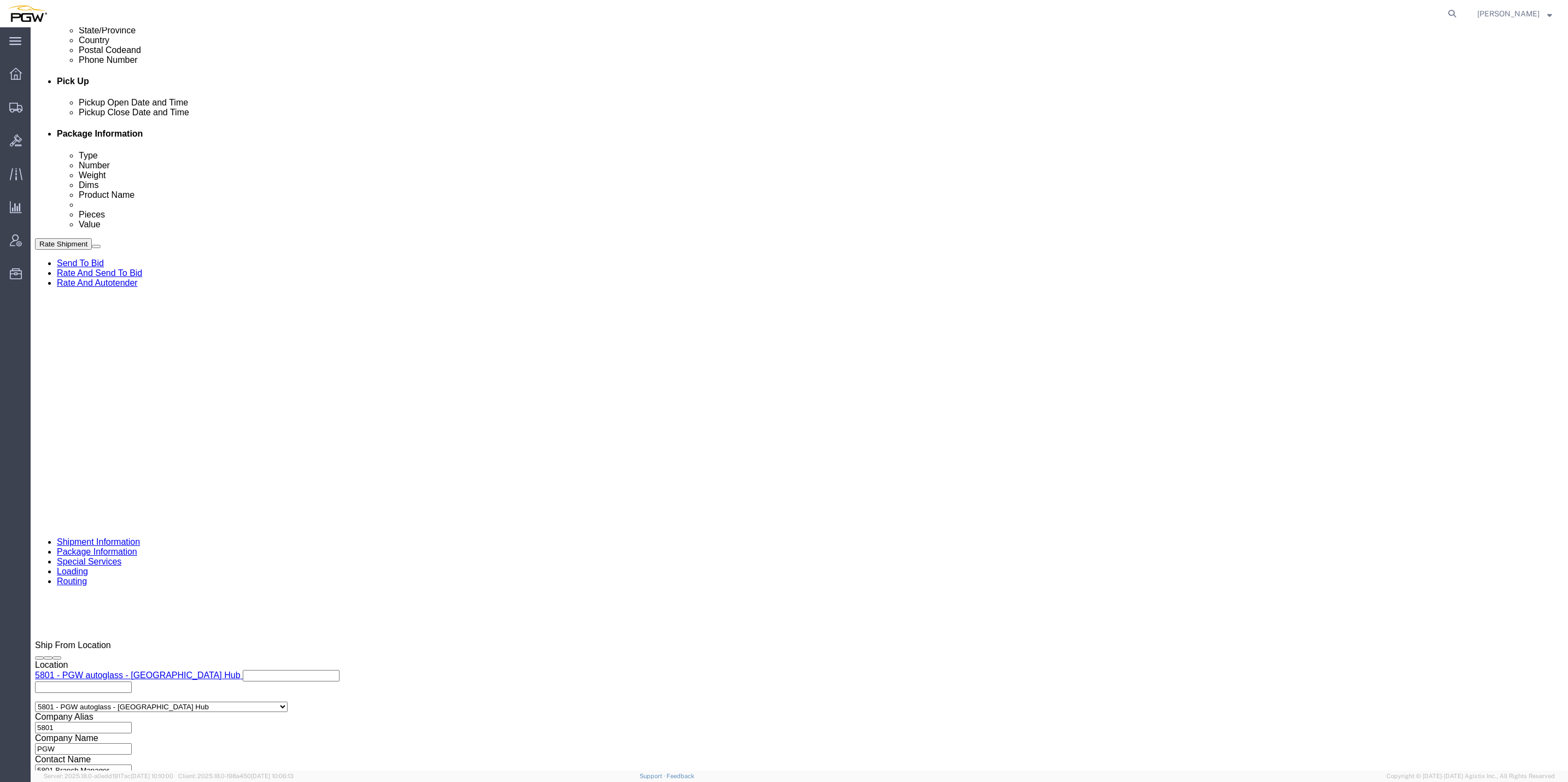
click div "Select Account Type Activity ID Airline Appointment Number ASN Batch Request # …"
click input "text"
paste input "56731896"
type input "56731896"
click input "text"
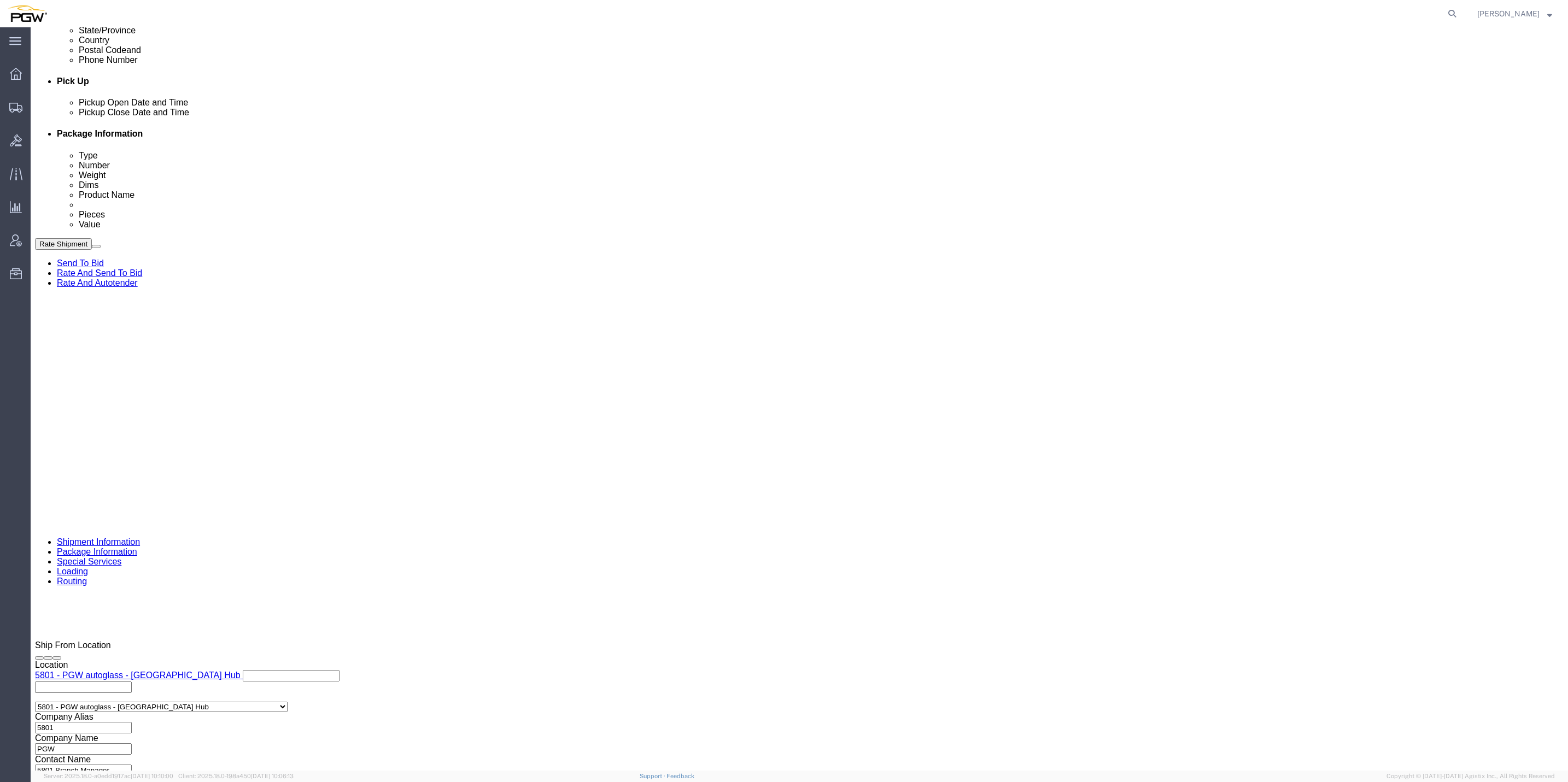
paste input "667998"
type input "667998"
click input "text"
paste input "667999"
type input "667999"
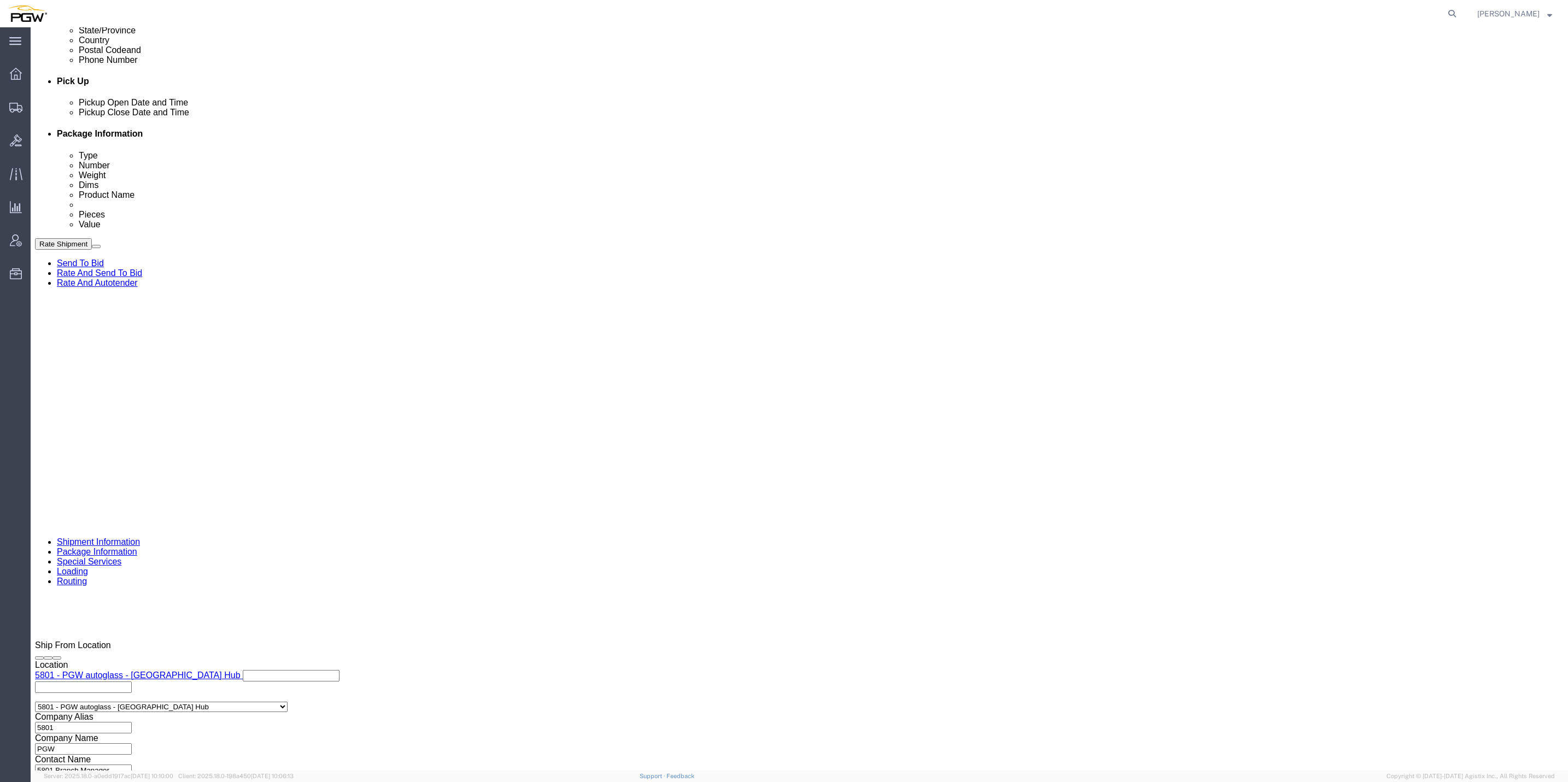
click select "Select Account Type Activity ID Airline Appointment Number ASN Batch Request # …"
select select "ORDERNUM"
click select "Select Account Type Activity ID Airline Appointment Number ASN Batch Request # …"
select select "ORDERNUM"
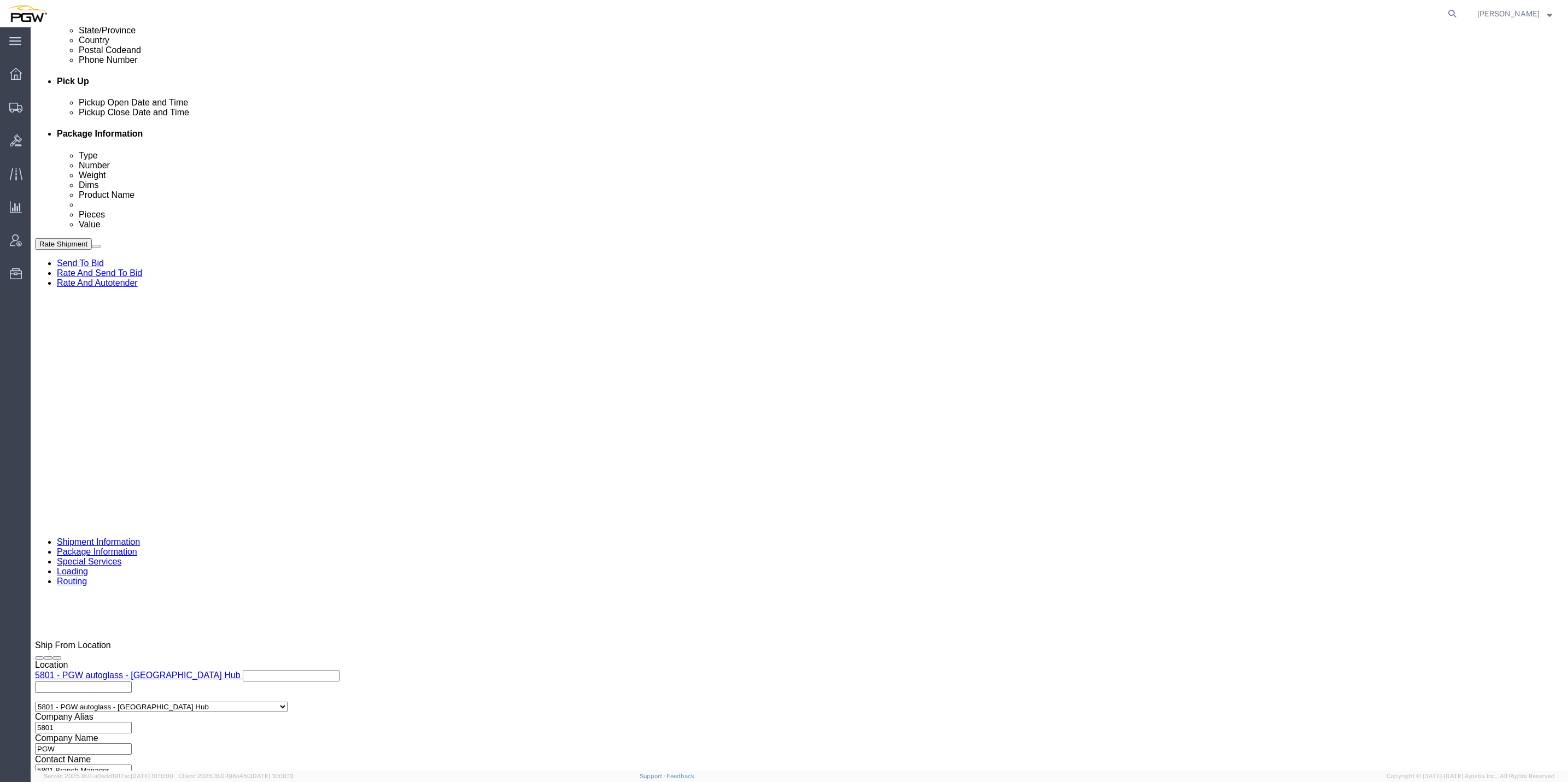
click select "Select Account Type Activity ID Airline Appointment Number ASN Batch Request # …"
click div "References Add reference"
click div "Shipment 56731896 New Details Rates Documents Notes Tracking Activity Related O…"
click span "56731896"
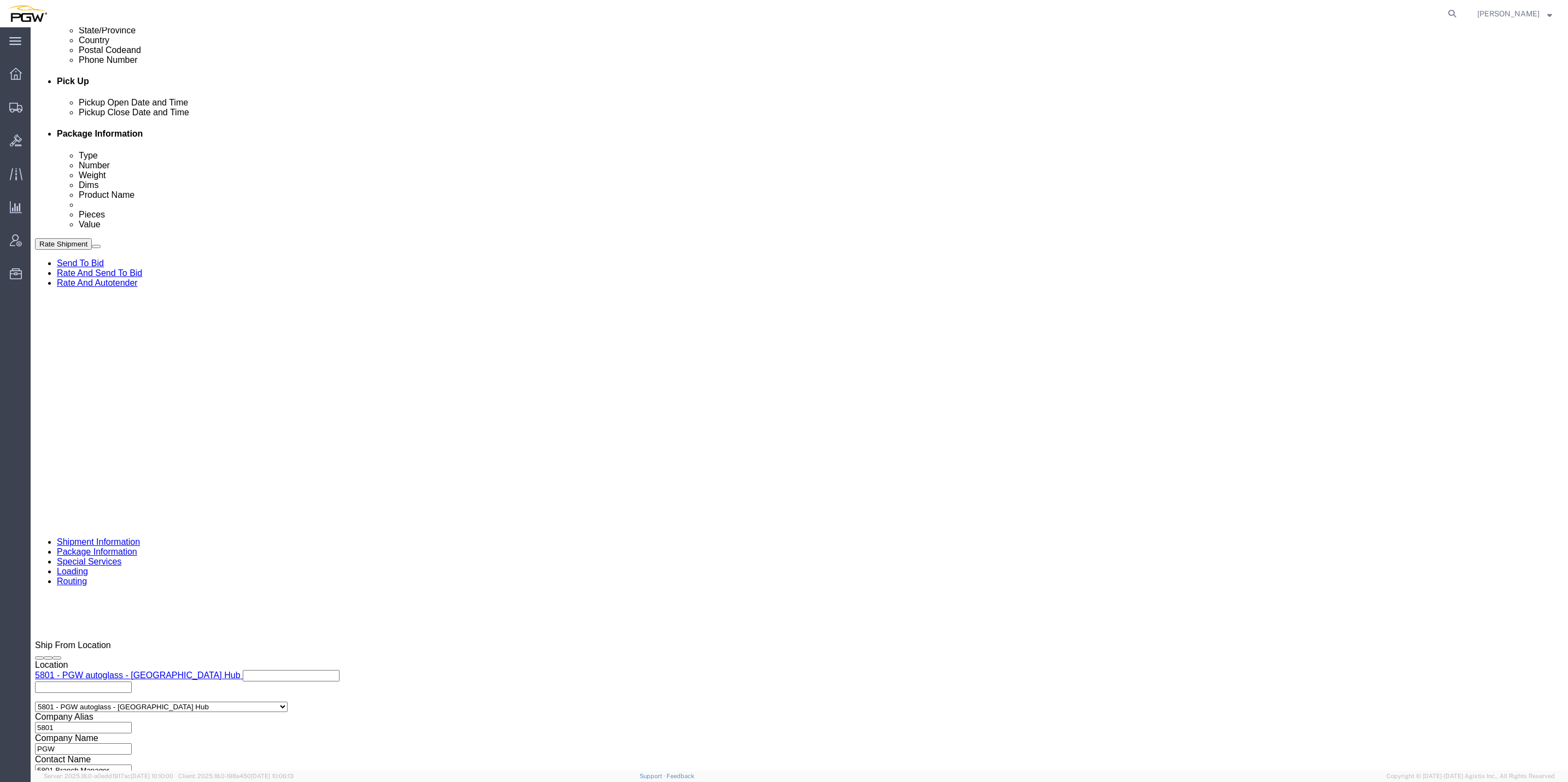
click span "56731896"
copy span "56731896"
click button "Continue"
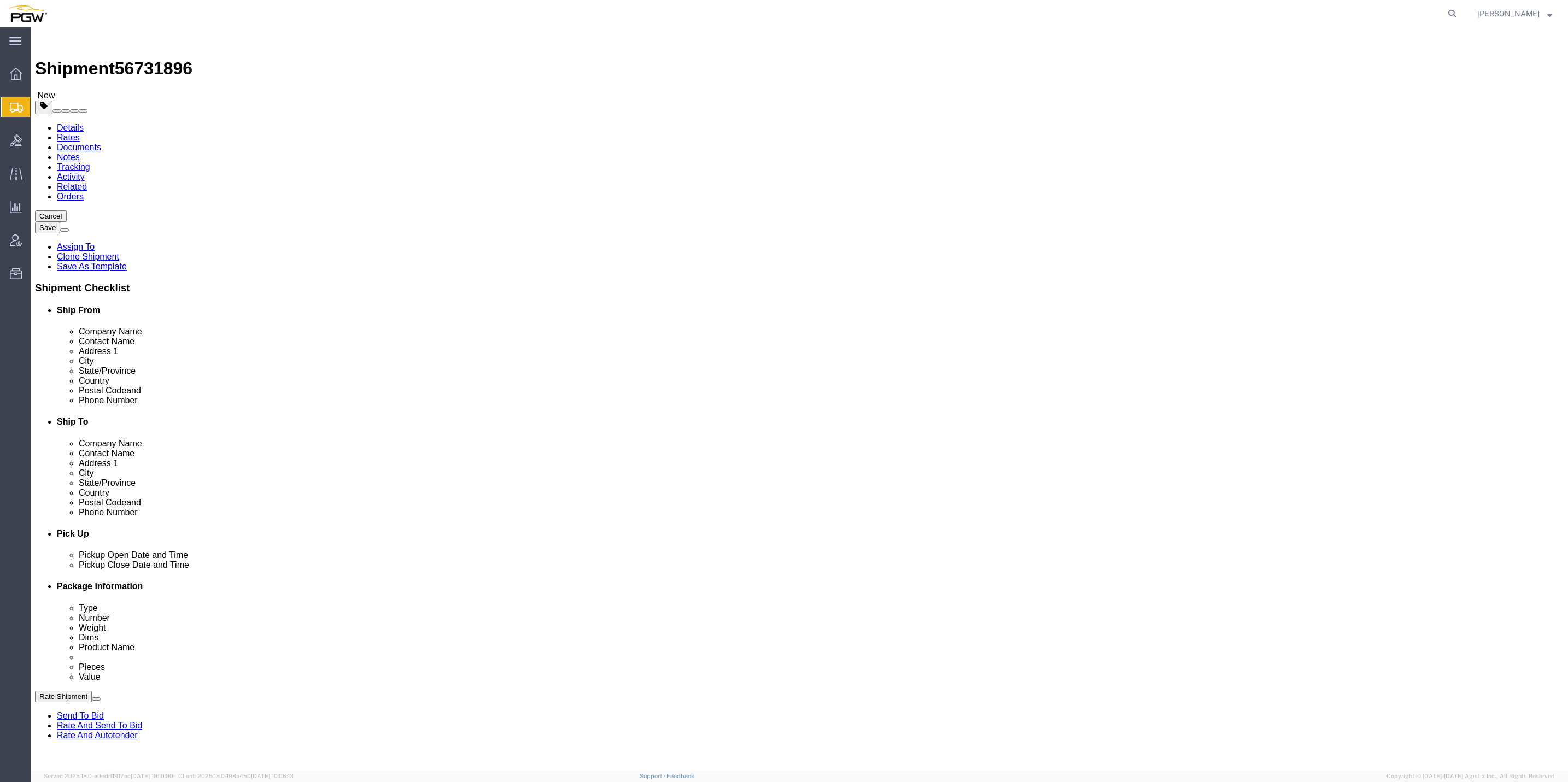
click input "1"
type input "16"
click input "1"
drag, startPoint x: 242, startPoint y: 475, endPoint x: 231, endPoint y: 478, distance: 11.4
click div "16 x Your Packaging Package Type Select Bale(s) Basket(s) Bolt(s) Bottle(s) Buc…"
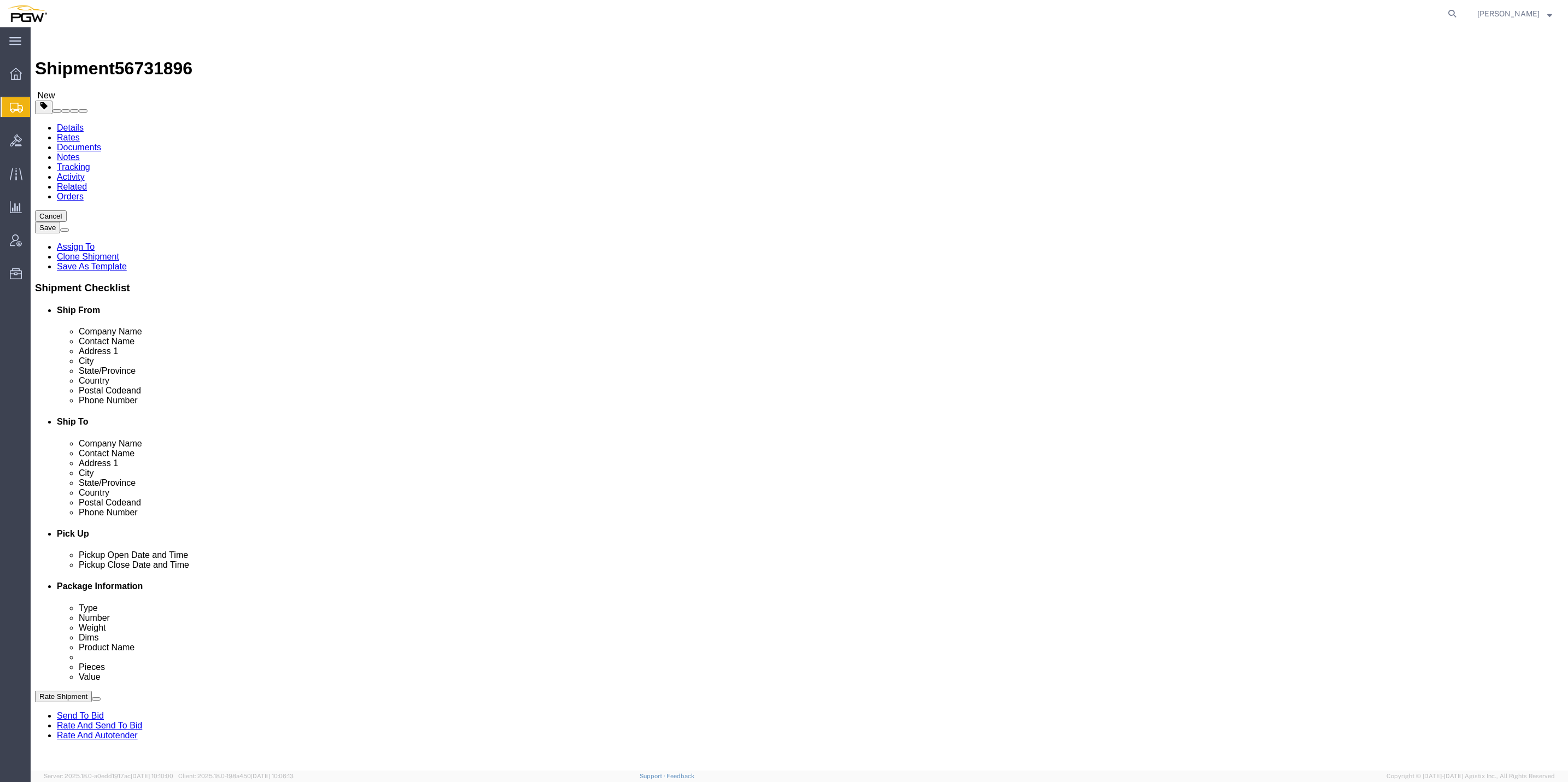
click input "1"
type input "20"
click input "1.00"
type input "11630.00"
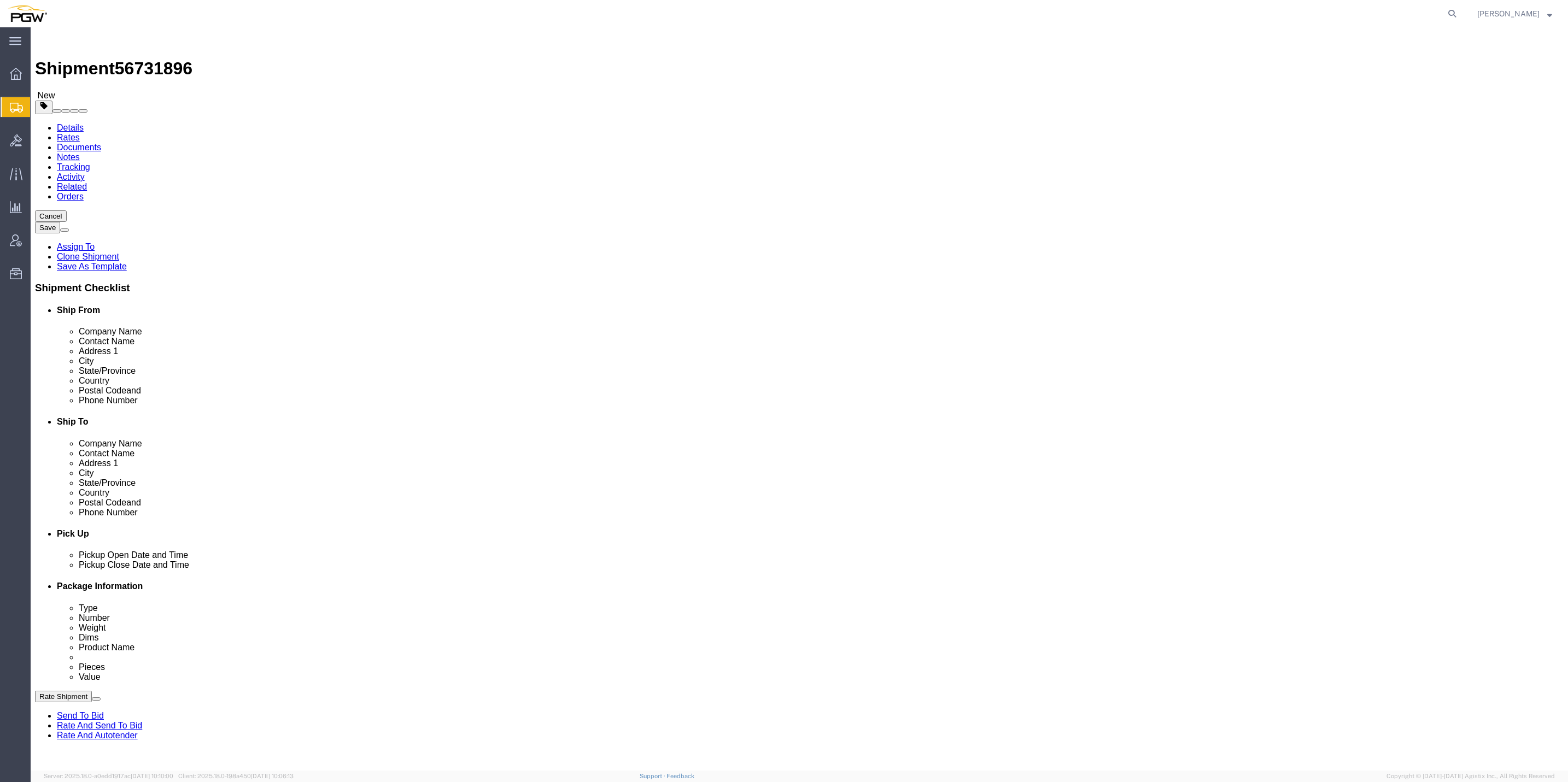
click input "1.00"
type input "14462.00"
click div "16 x Your Packaging Package Type Select Bale(s) Basket(s) Bolt(s) Bottle(s) Buc…"
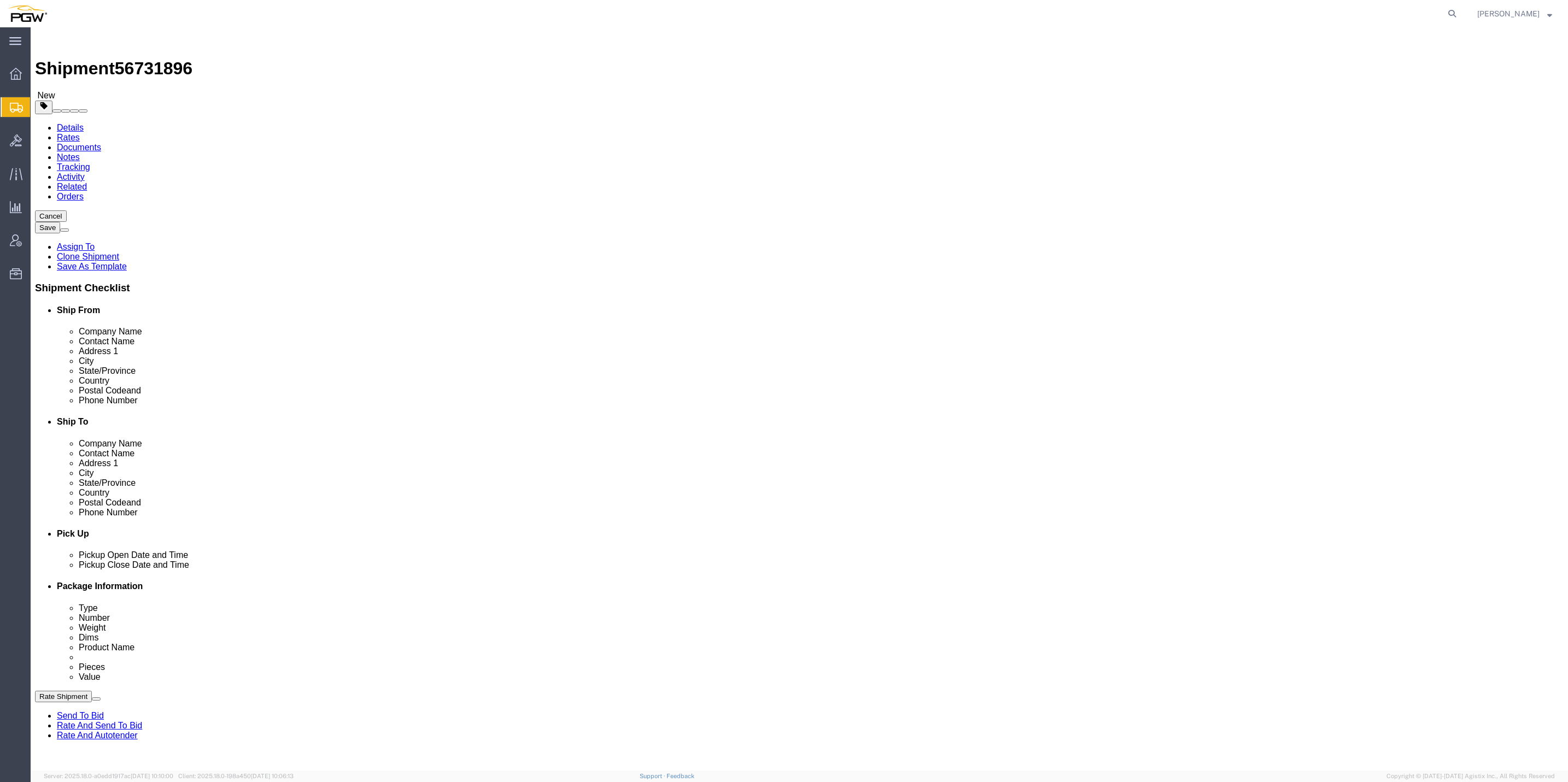
drag, startPoint x: 122, startPoint y: 324, endPoint x: 217, endPoint y: 325, distance: 95.0
click dd "1.00 USD"
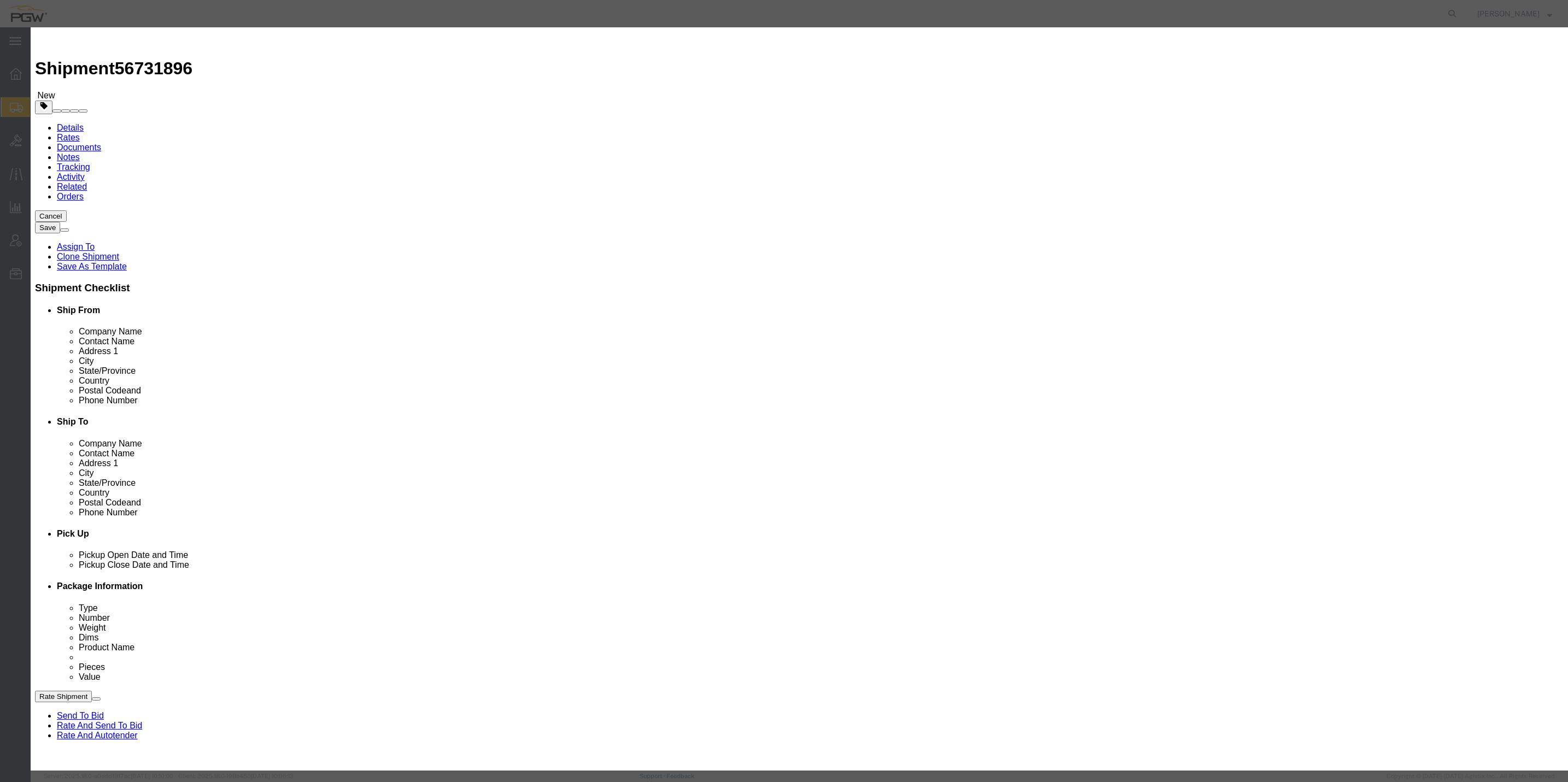
drag, startPoint x: 583, startPoint y: 103, endPoint x: 567, endPoint y: 102, distance: 16.0
click div "0.00"
type input "16.00"
type input "16"
click button "Save & Close"
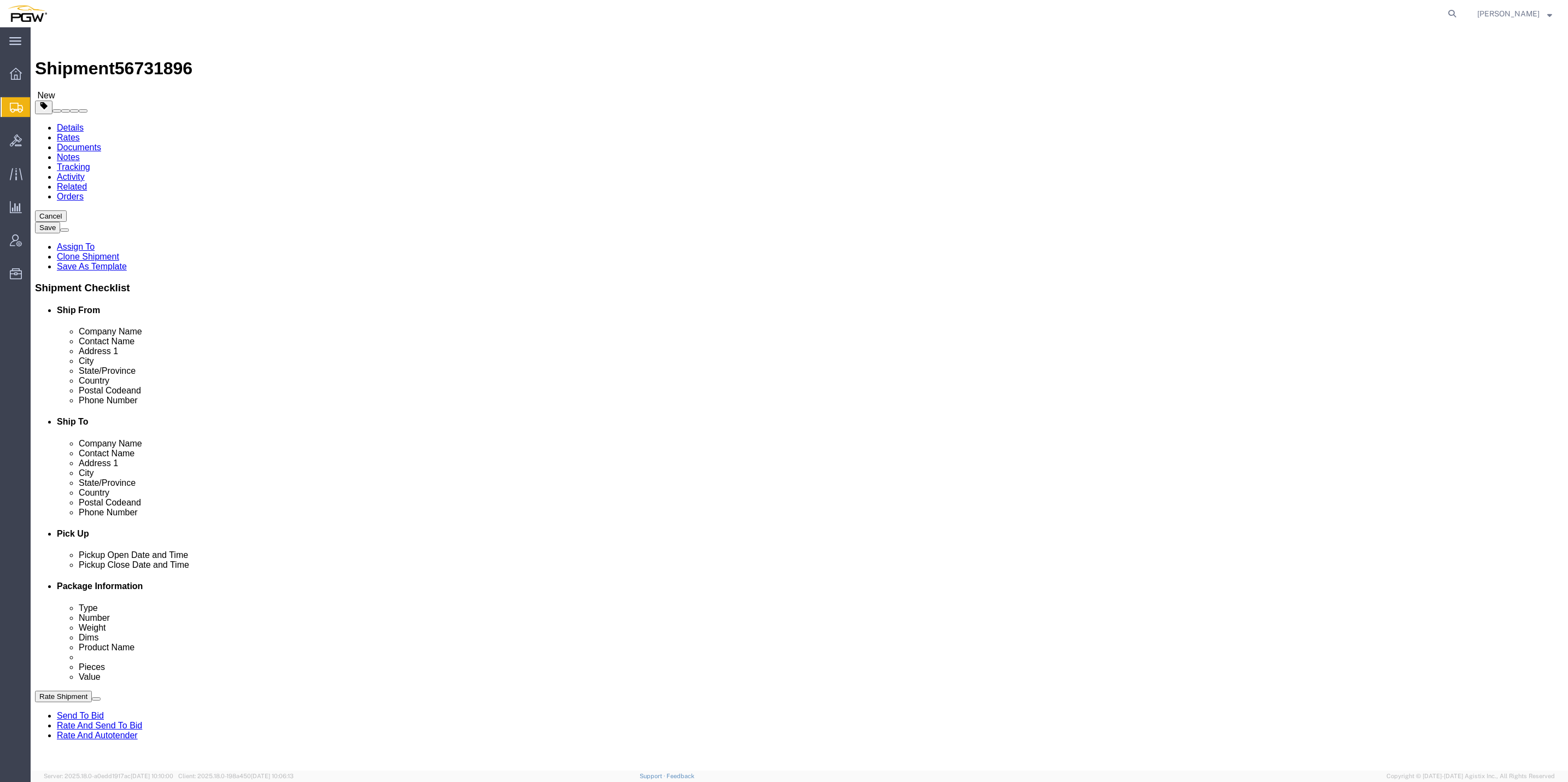
click div "16 x Your Packaging Package Type Select Bale(s) Basket(s) Bolt(s) Bottle(s) Buc…"
click dd "0.00 Each"
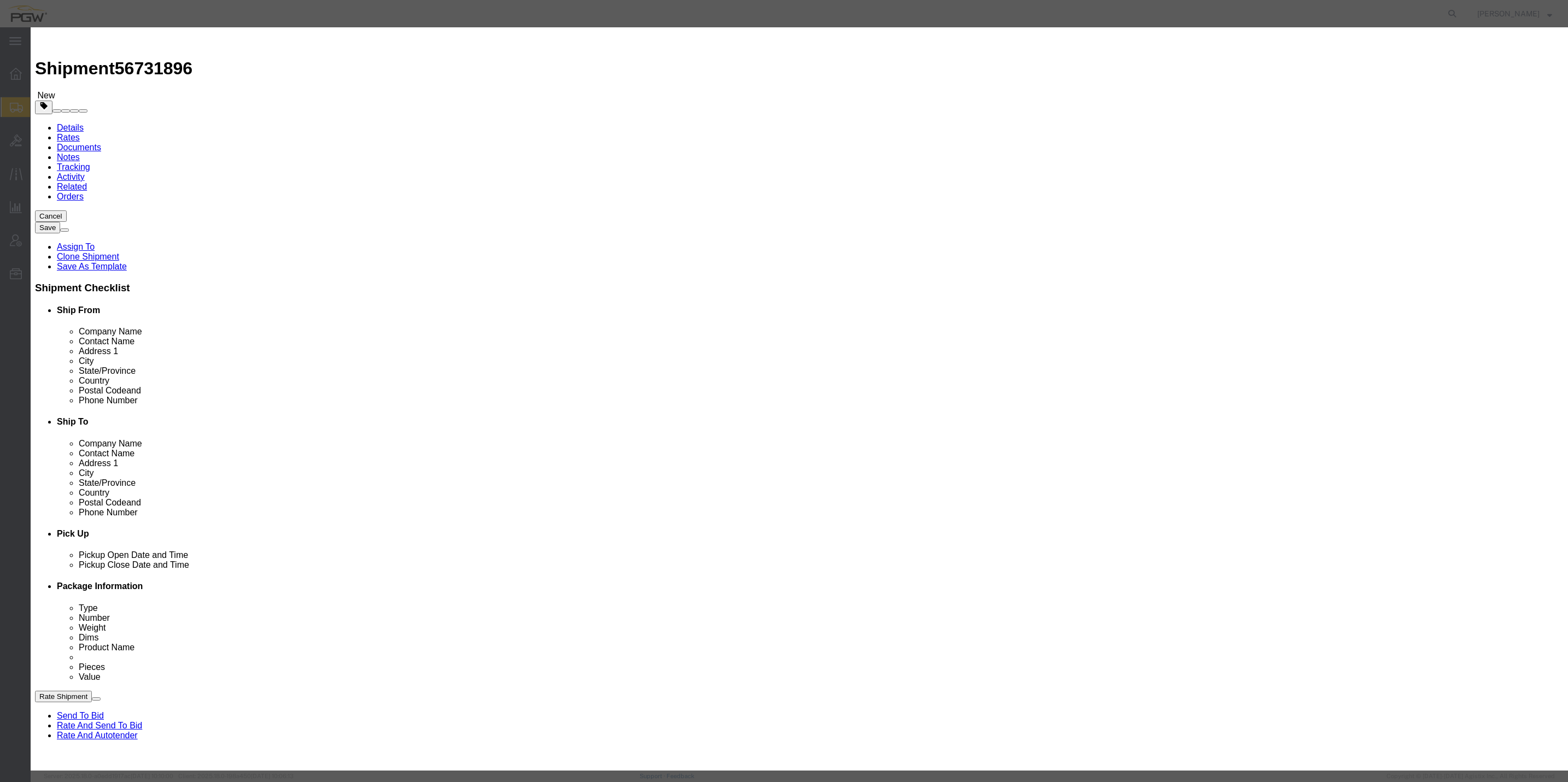
drag, startPoint x: 583, startPoint y: 103, endPoint x: 575, endPoint y: 101, distance: 8.2
click div "0.00"
type input "20.00"
type input "20"
click button "Save & Close"
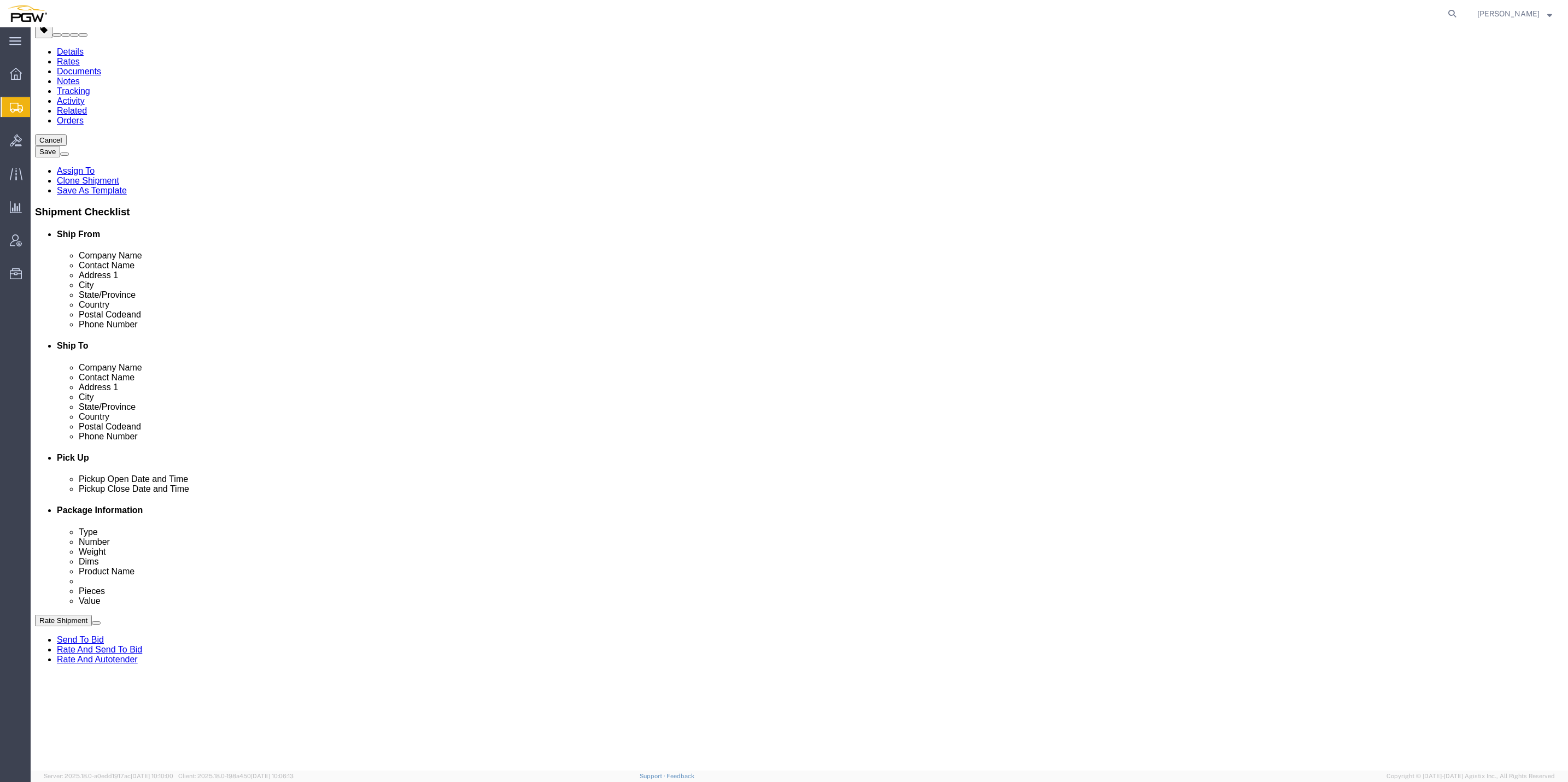
scroll to position [88, 0]
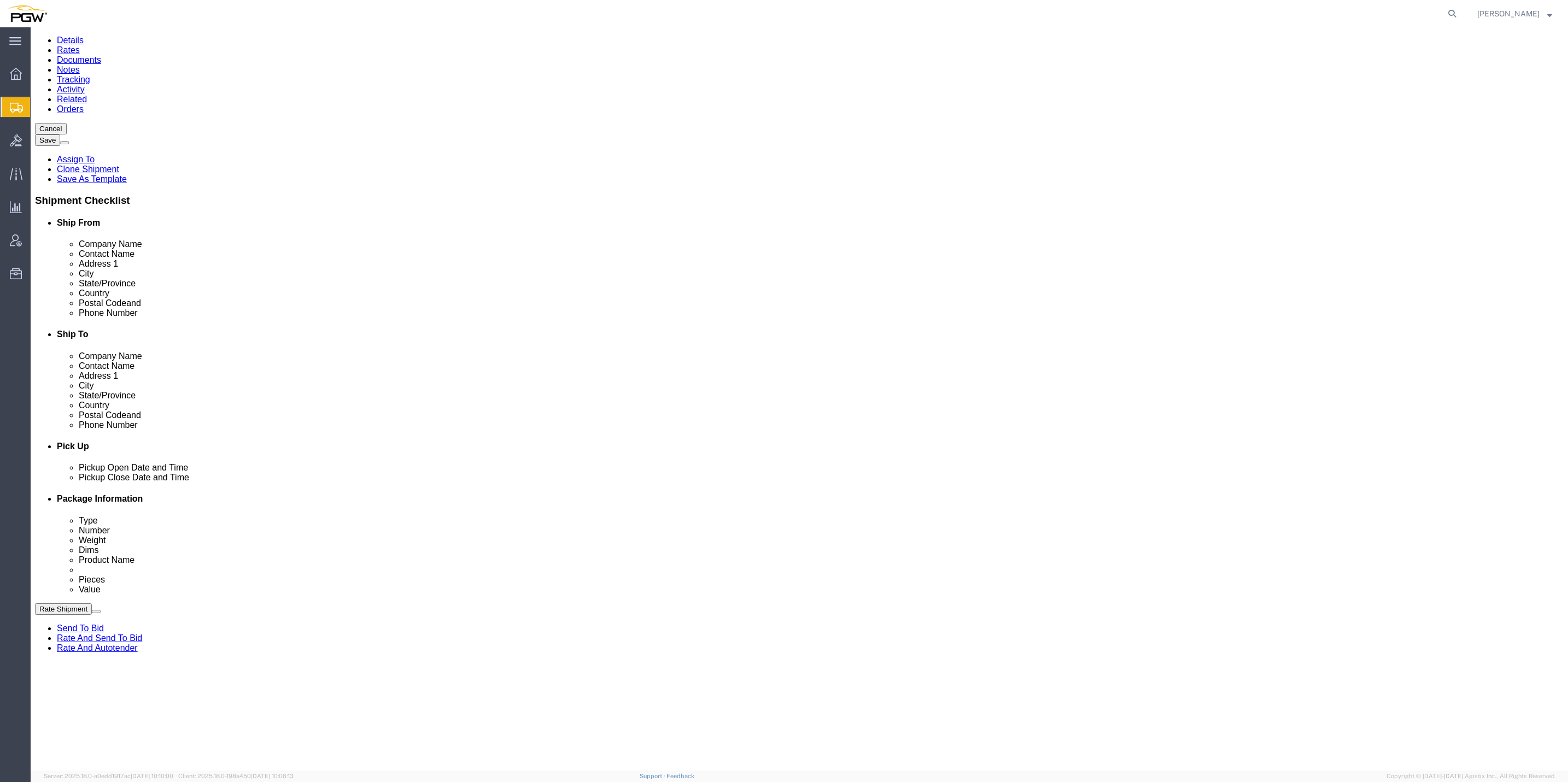
click button "Continue"
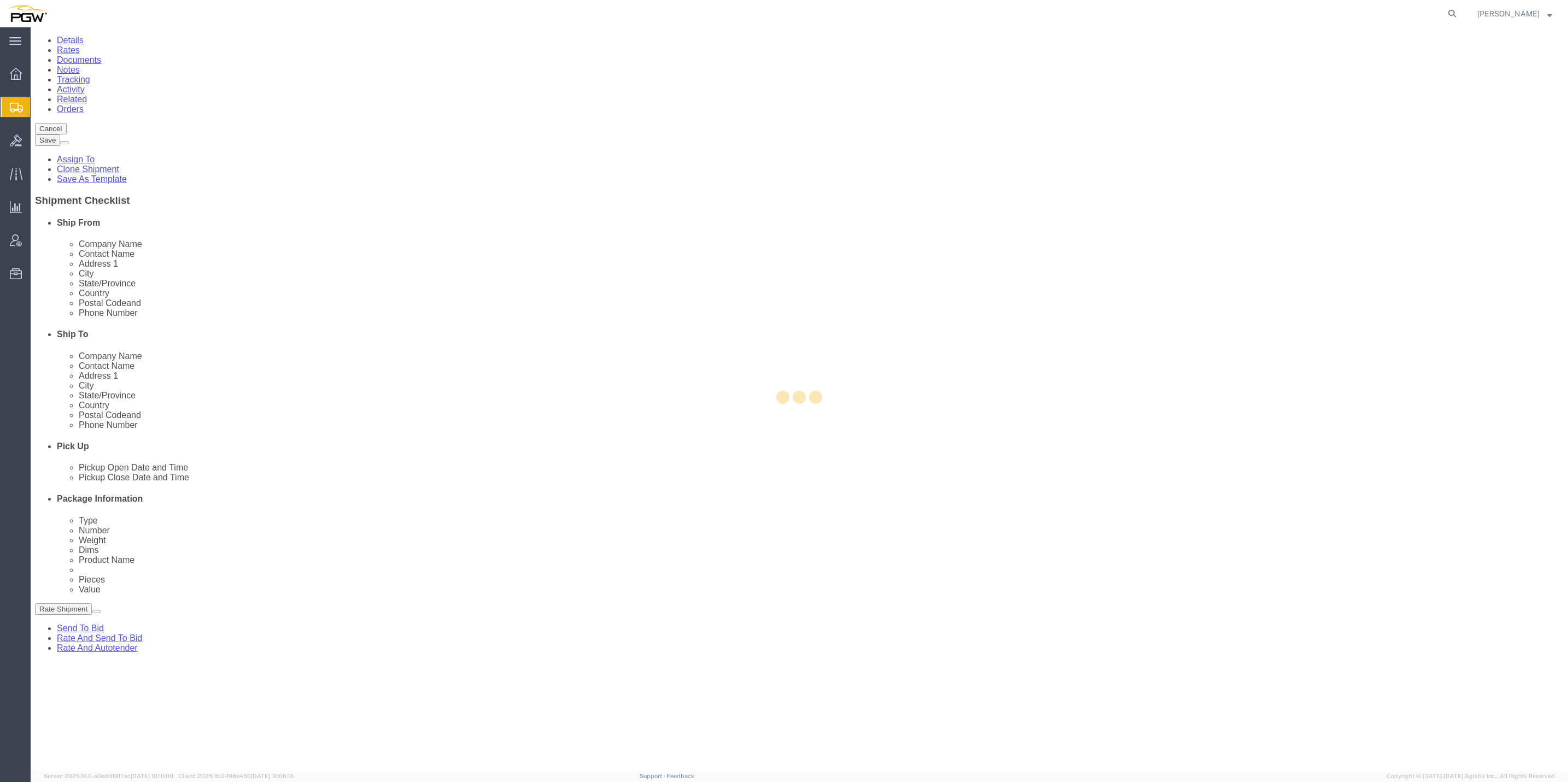
select select
select select "COSTCENTER"
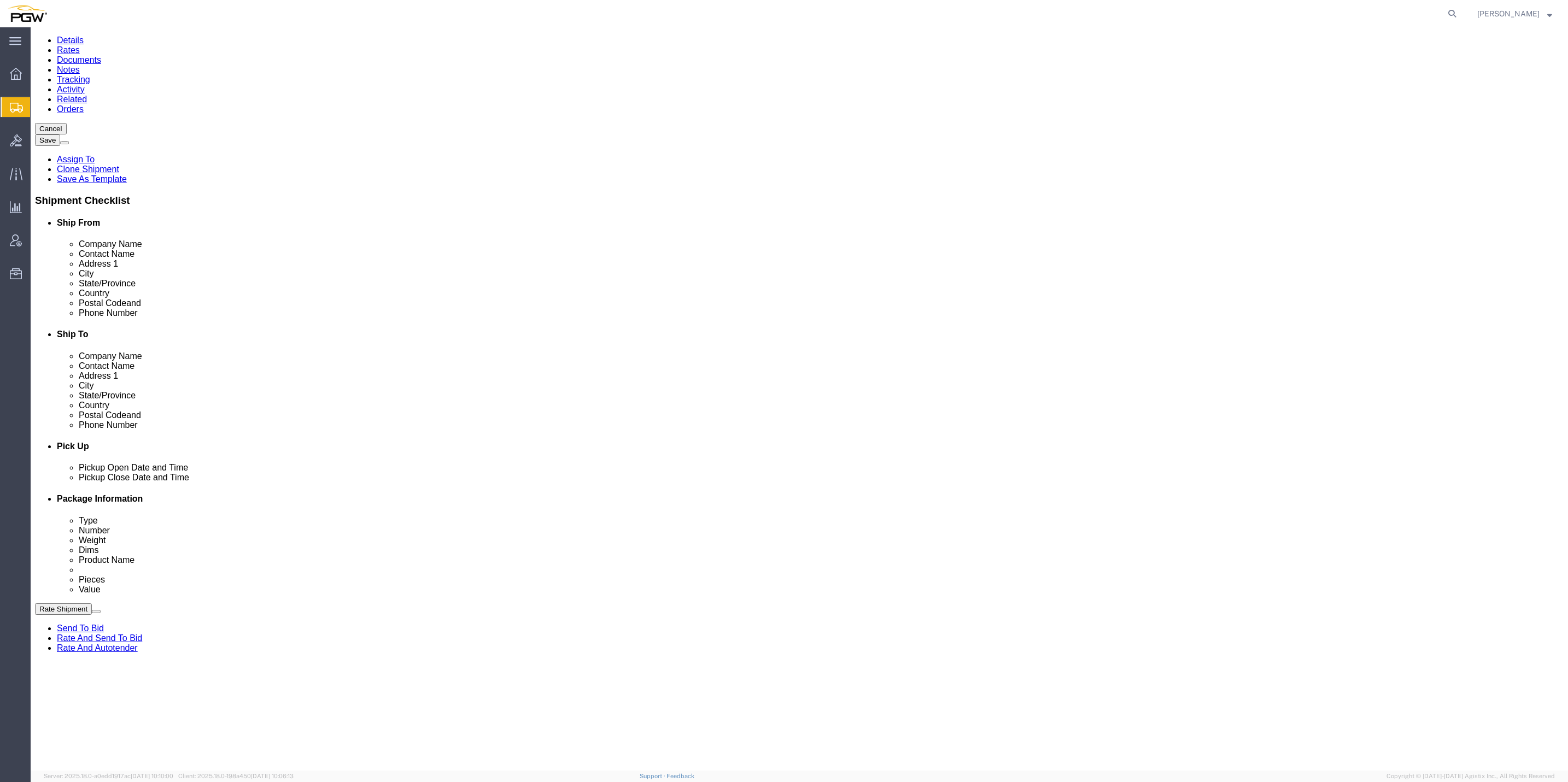
click link "Routing"
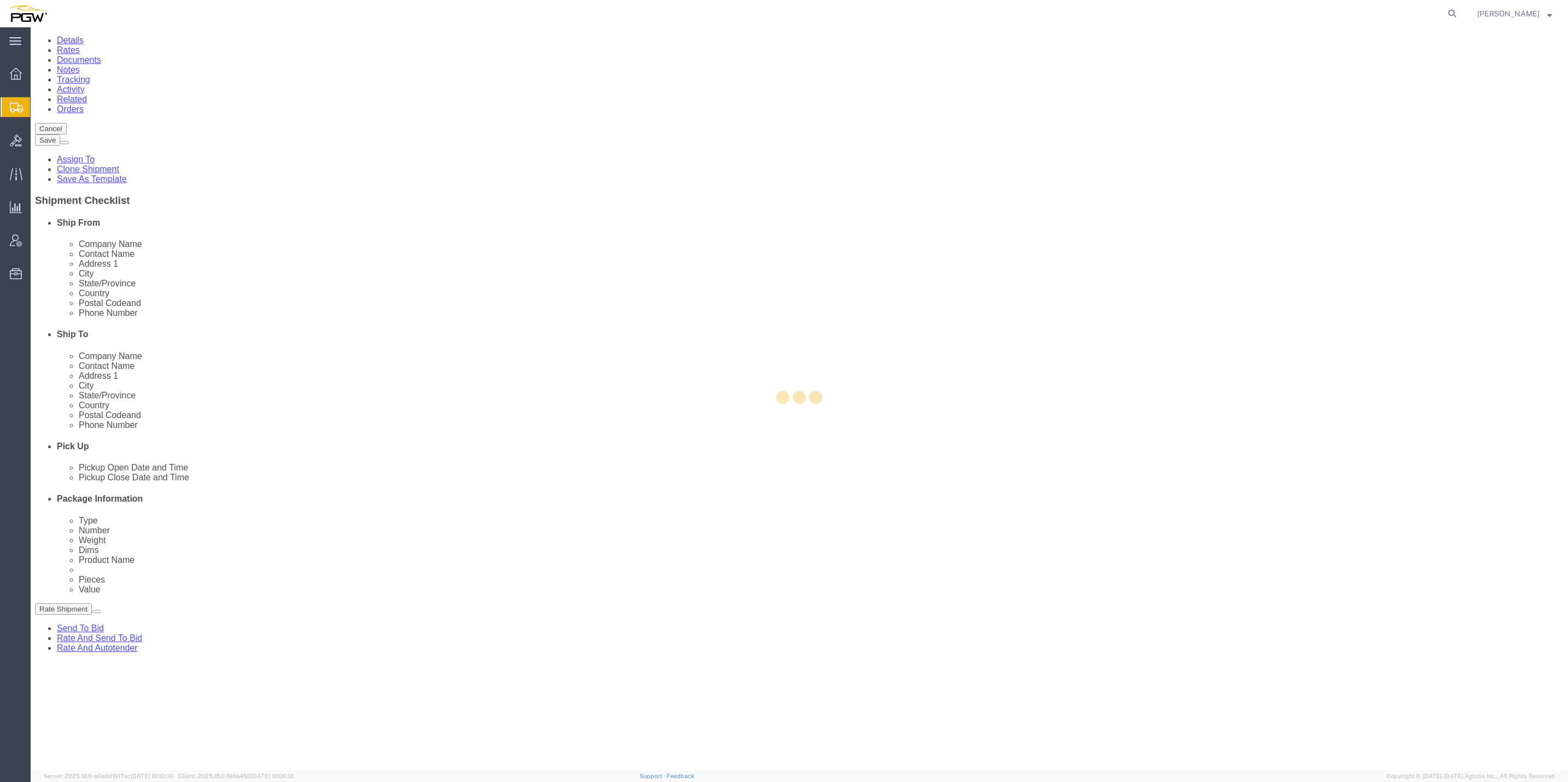
scroll to position [35, 0]
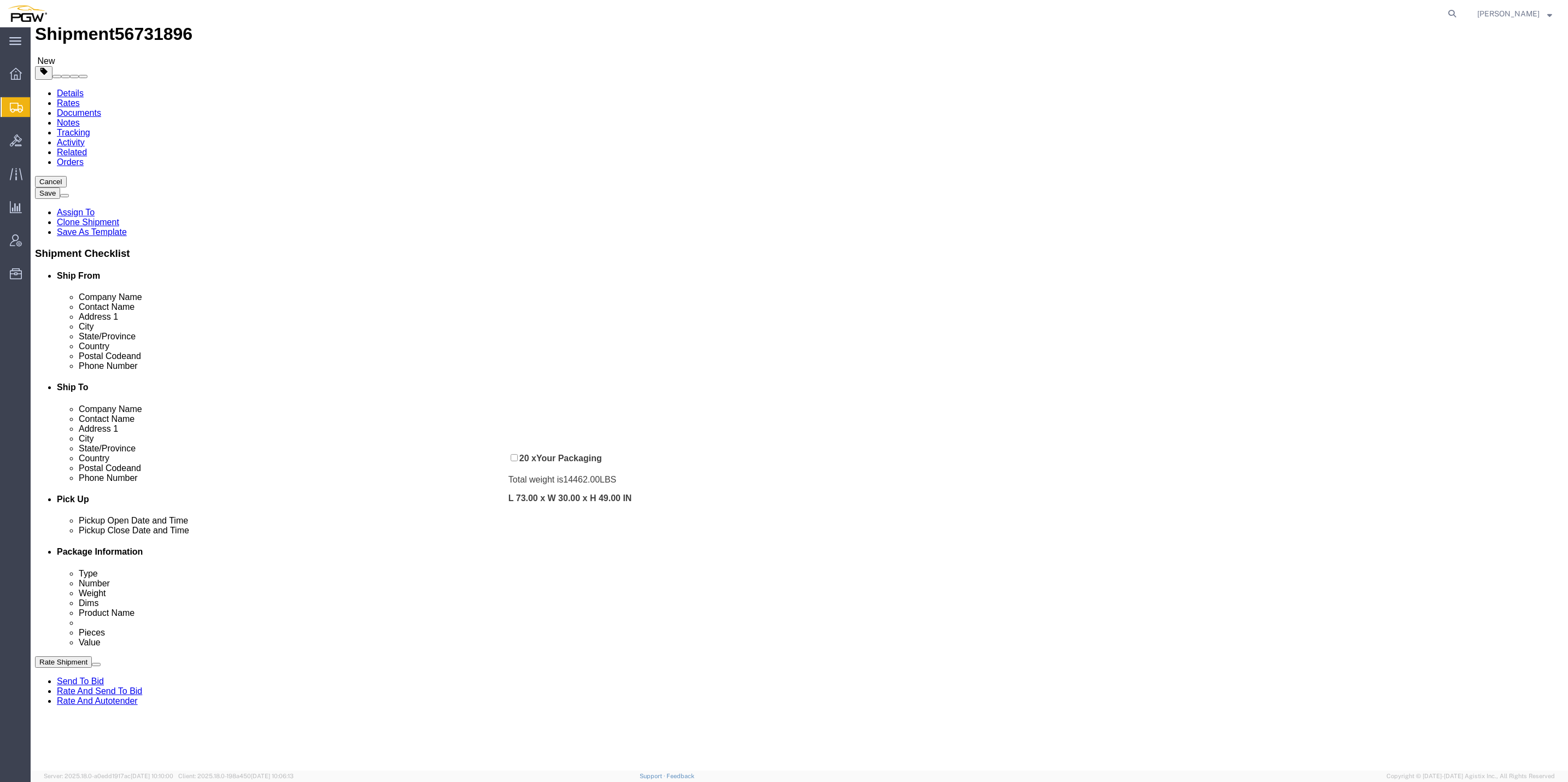
drag, startPoint x: 474, startPoint y: 530, endPoint x: 486, endPoint y: 437, distance: 93.8
click div "Pickups + Add Stop From : PGW - 5801 [STREET_ADDRESS] Edit Move to top Move to …"
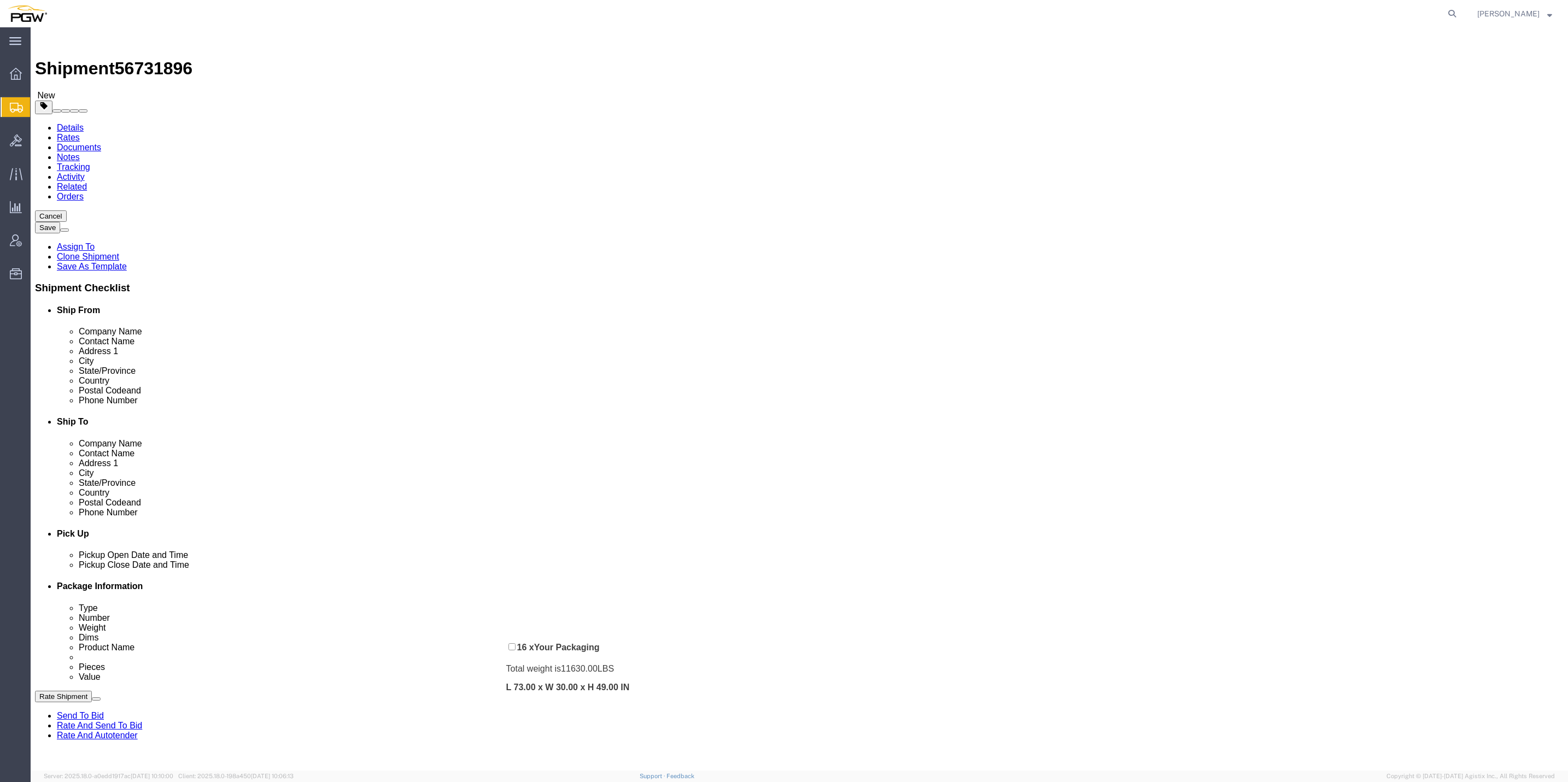
scroll to position [0, 0]
drag, startPoint x: 914, startPoint y: 504, endPoint x: 880, endPoint y: 508, distance: 34.2
click div "Pickups + Add Stop From : PGW - 5801 [STREET_ADDRESS] Edit Move to top Move to …"
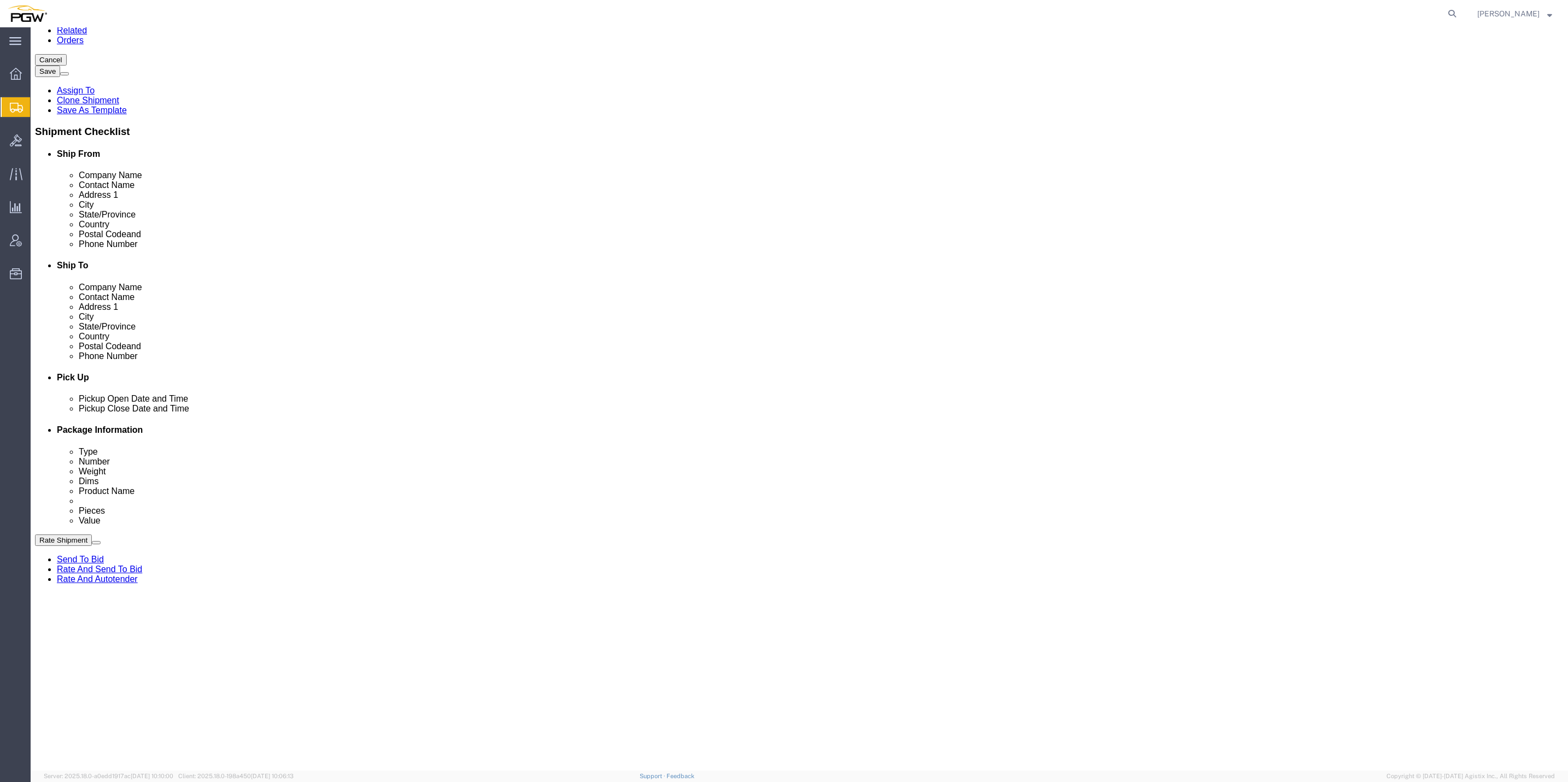
scroll to position [80, 0]
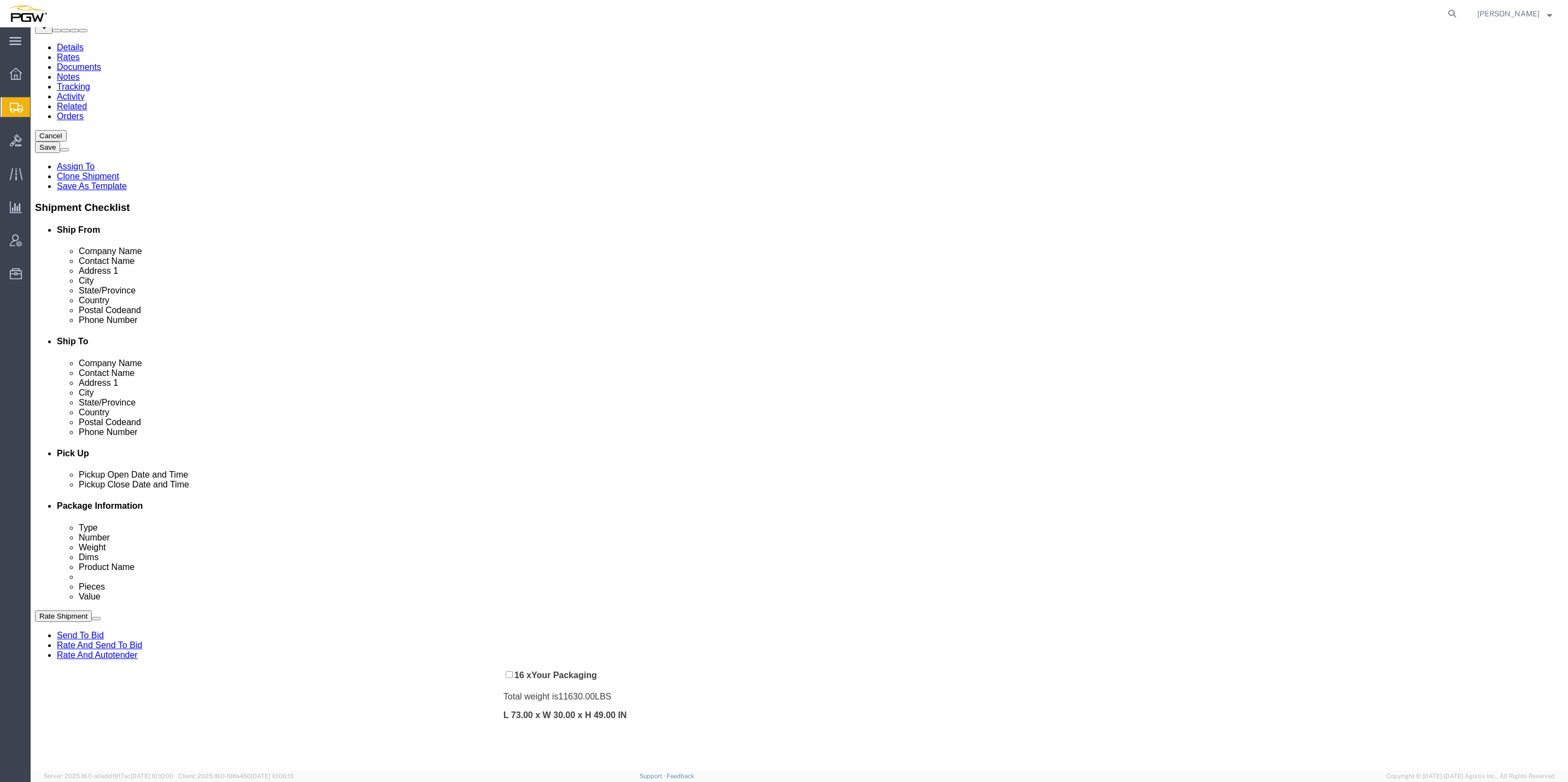
drag, startPoint x: 470, startPoint y: 450, endPoint x: 480, endPoint y: 641, distance: 191.3
click div "Pickups + Add Stop From : PGW - 5801 [STREET_ADDRESS] Edit Move to top Move to …"
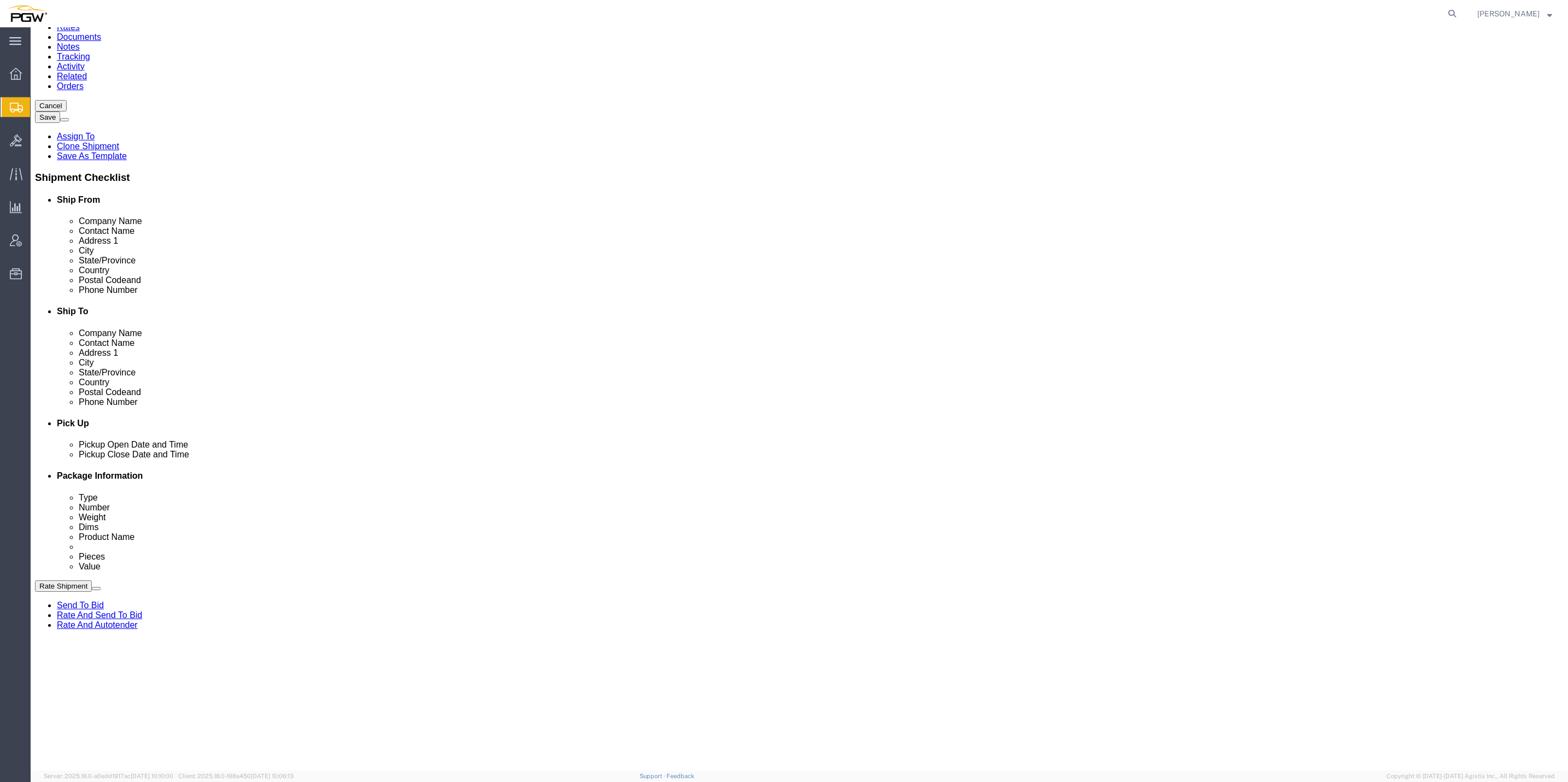
click button "Rate Shipment"
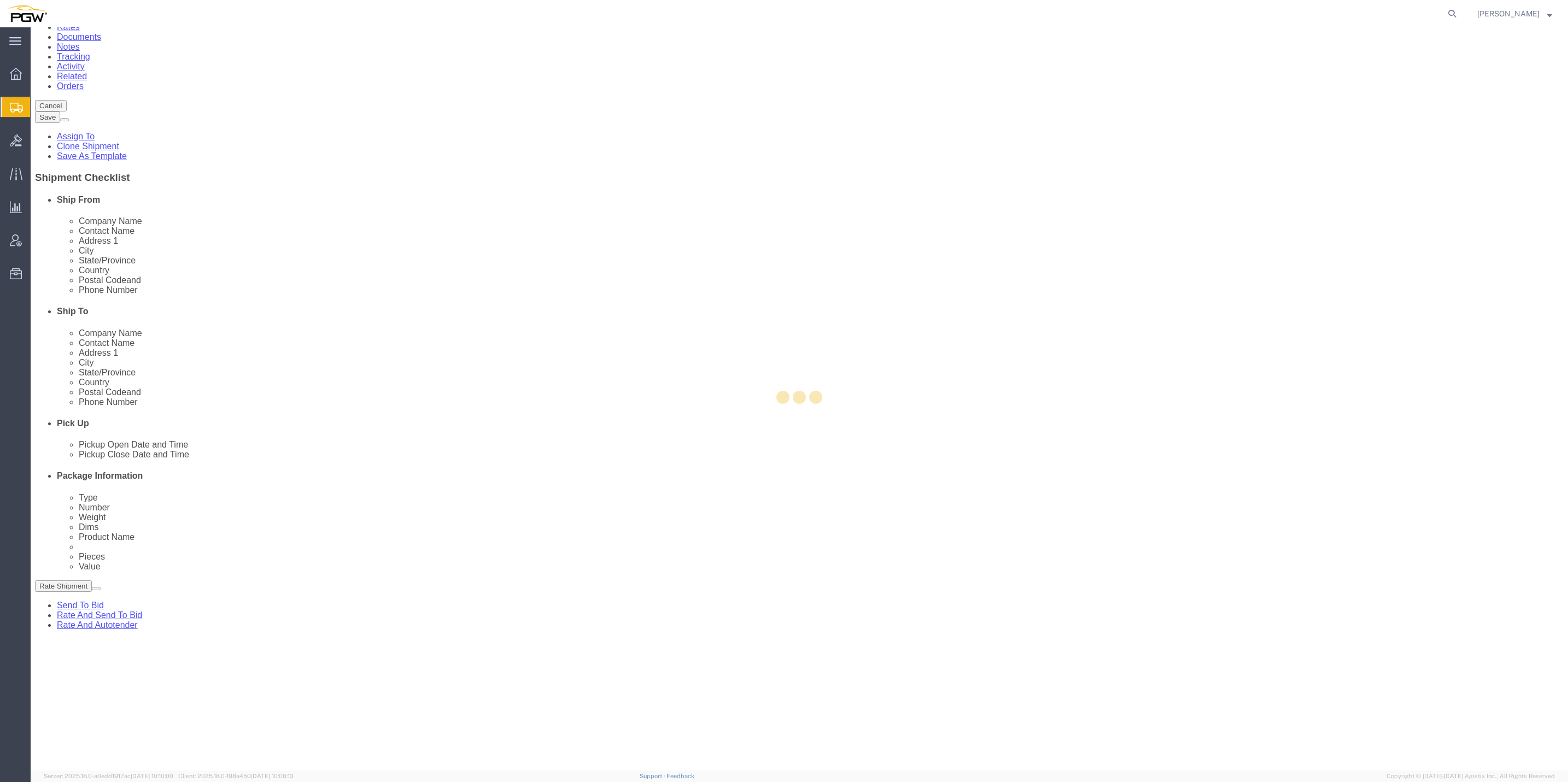
scroll to position [0, 0]
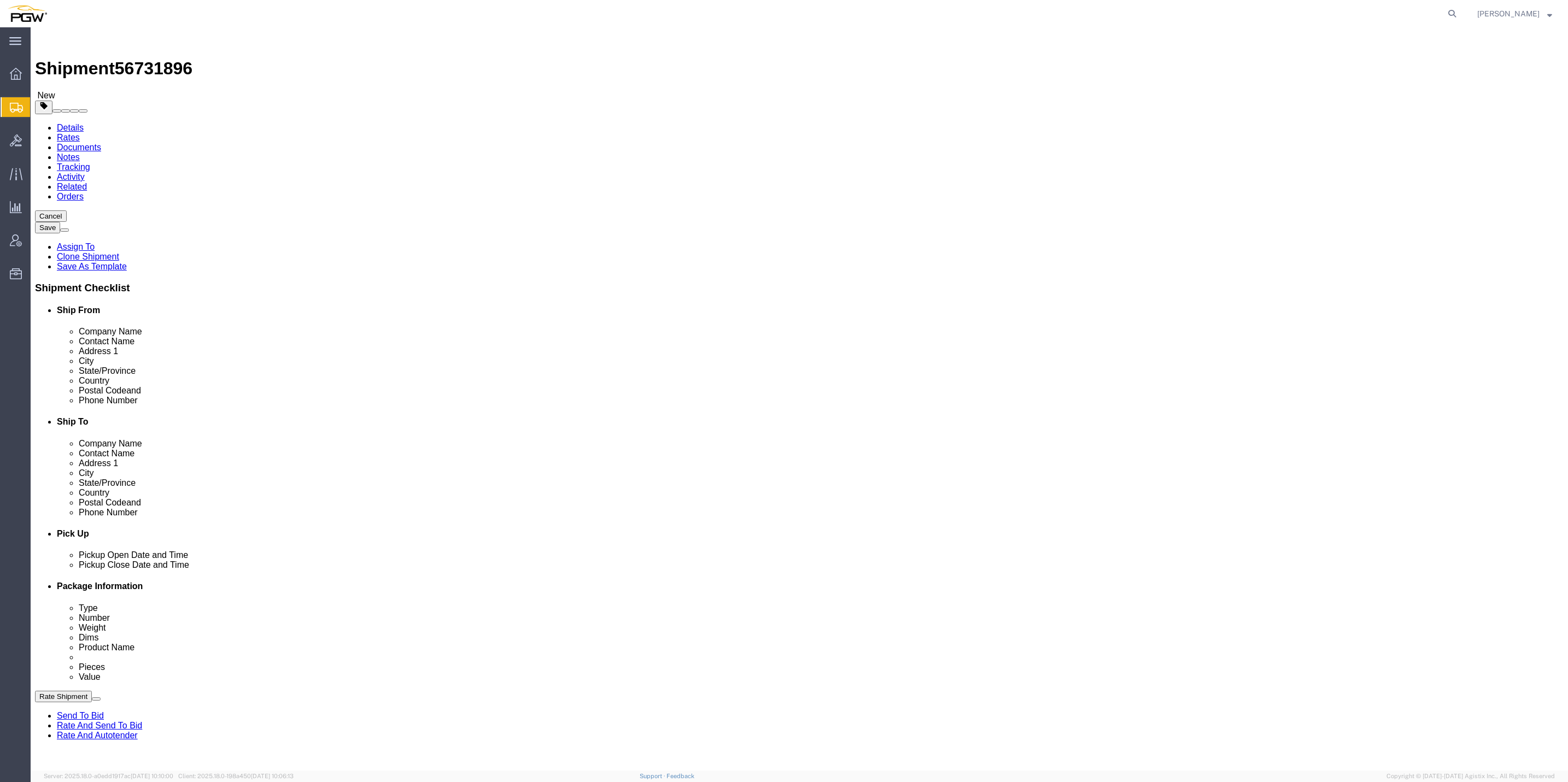
click at [92, 702] on button "Rate Shipment" at bounding box center [63, 696] width 57 height 12
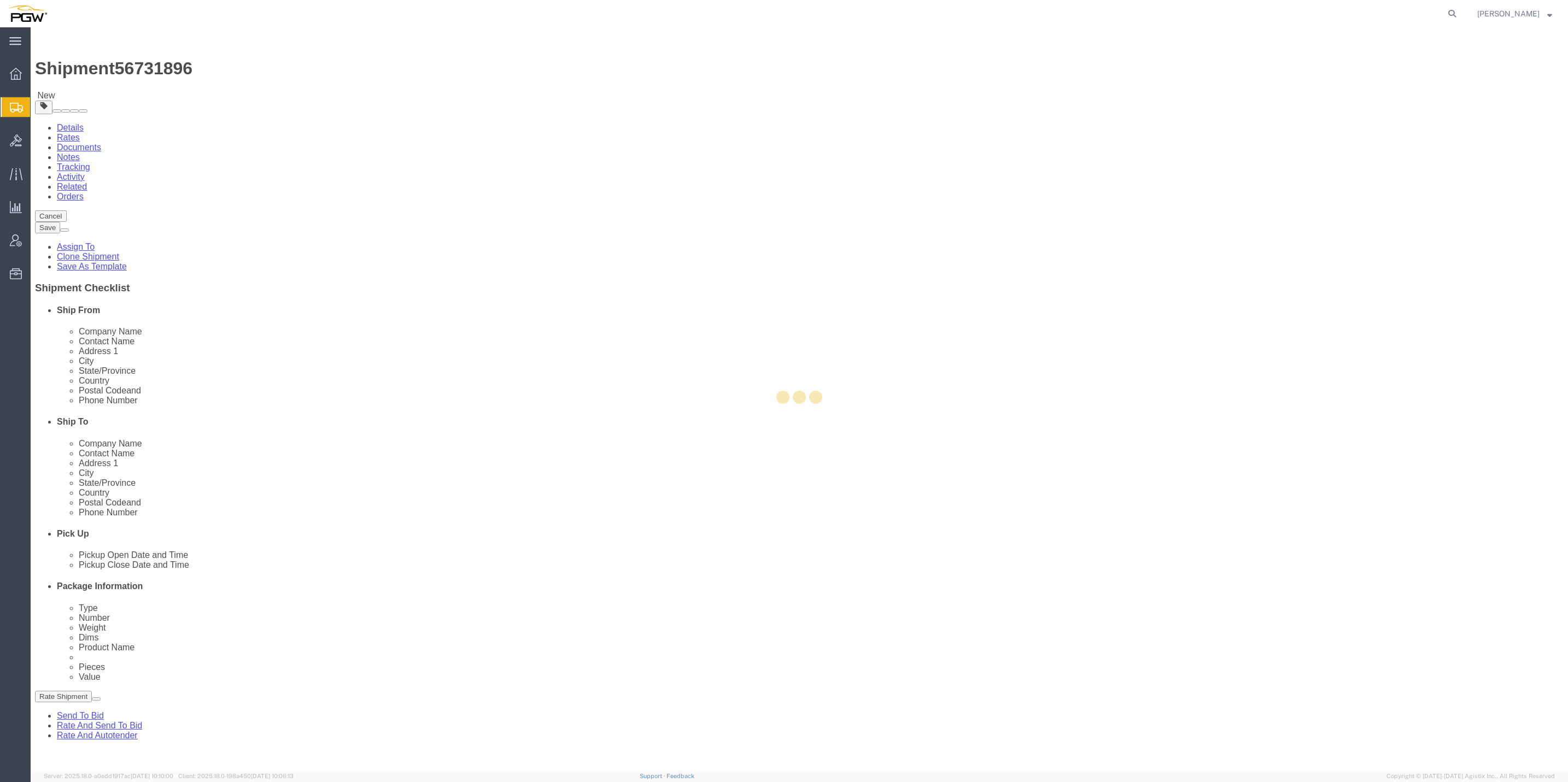
select select "62891"
select select "28437"
select select "62891"
select select "28437"
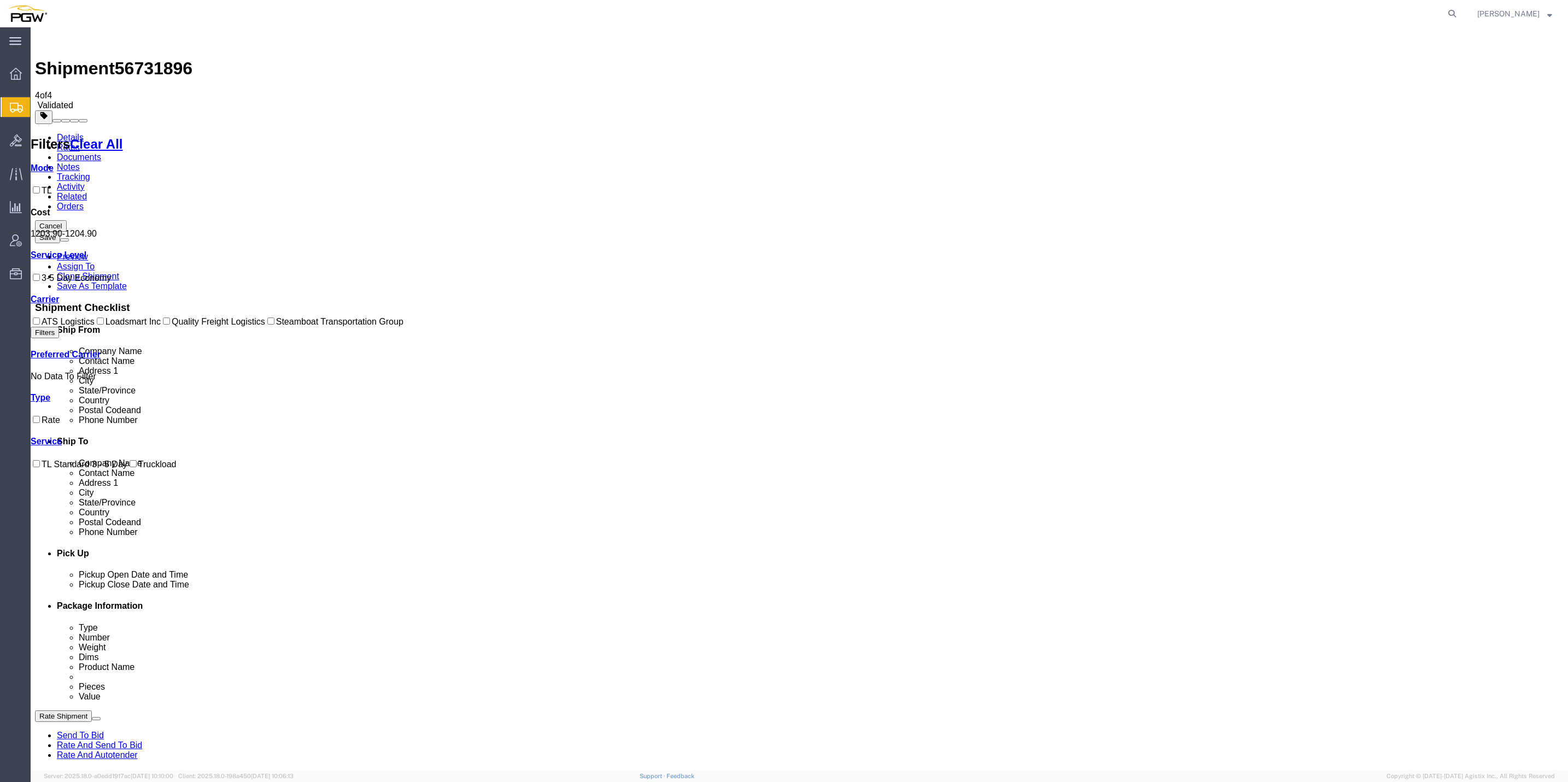
click at [138, 750] on link "Rate And Autotender" at bounding box center [97, 755] width 81 height 9
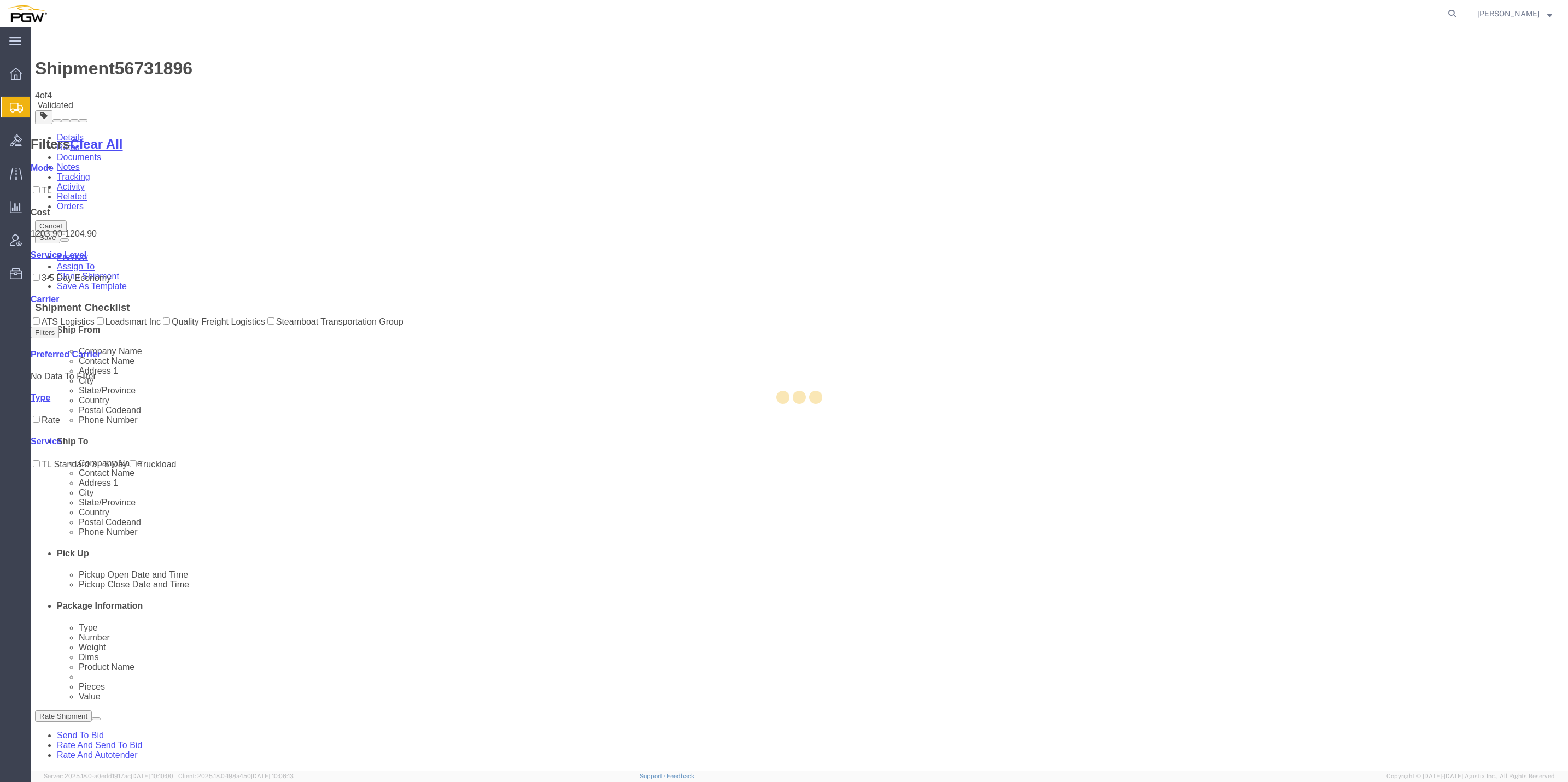
select select "62891"
select select "28437"
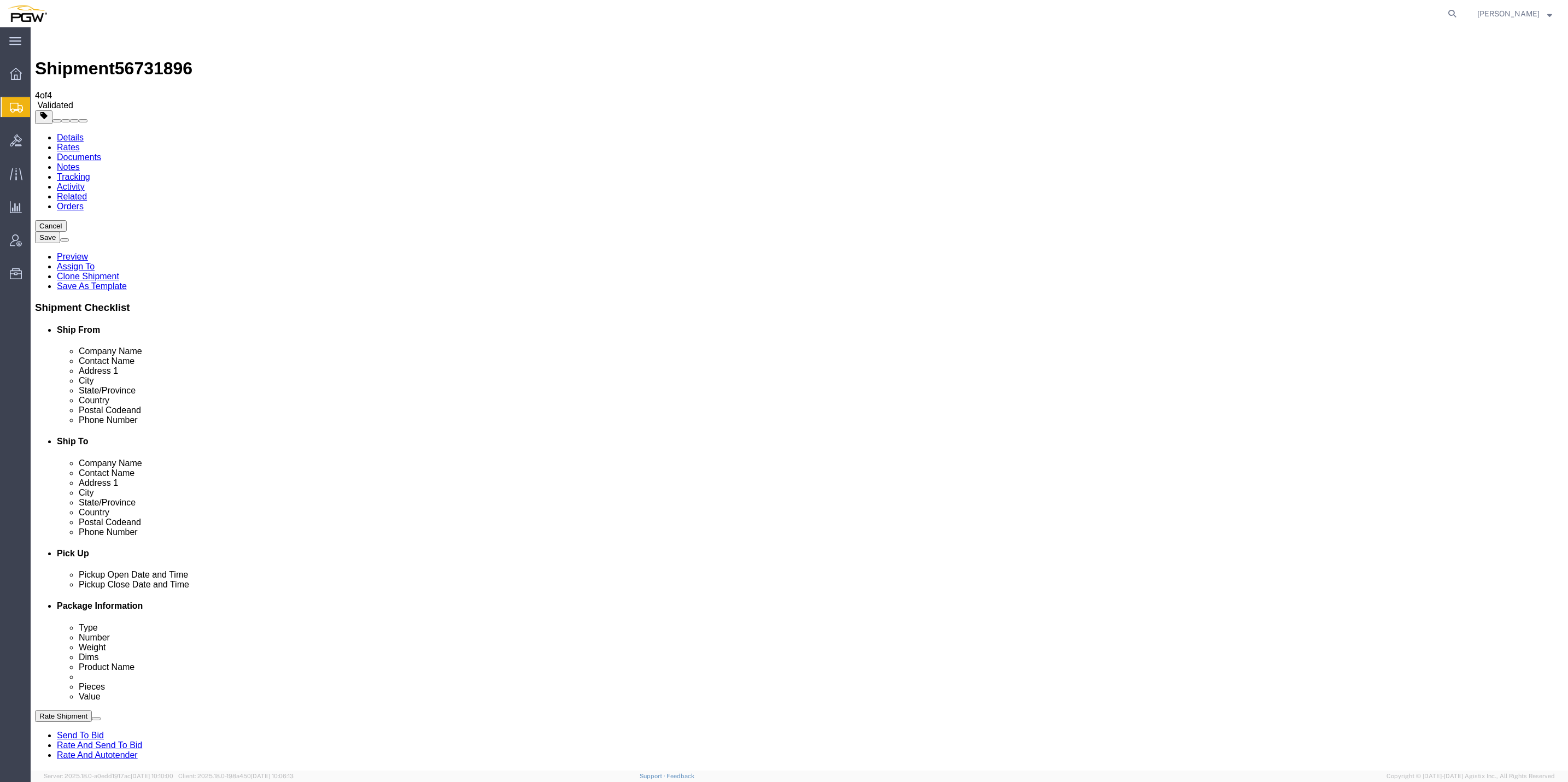
select select "62891"
select select "28437"
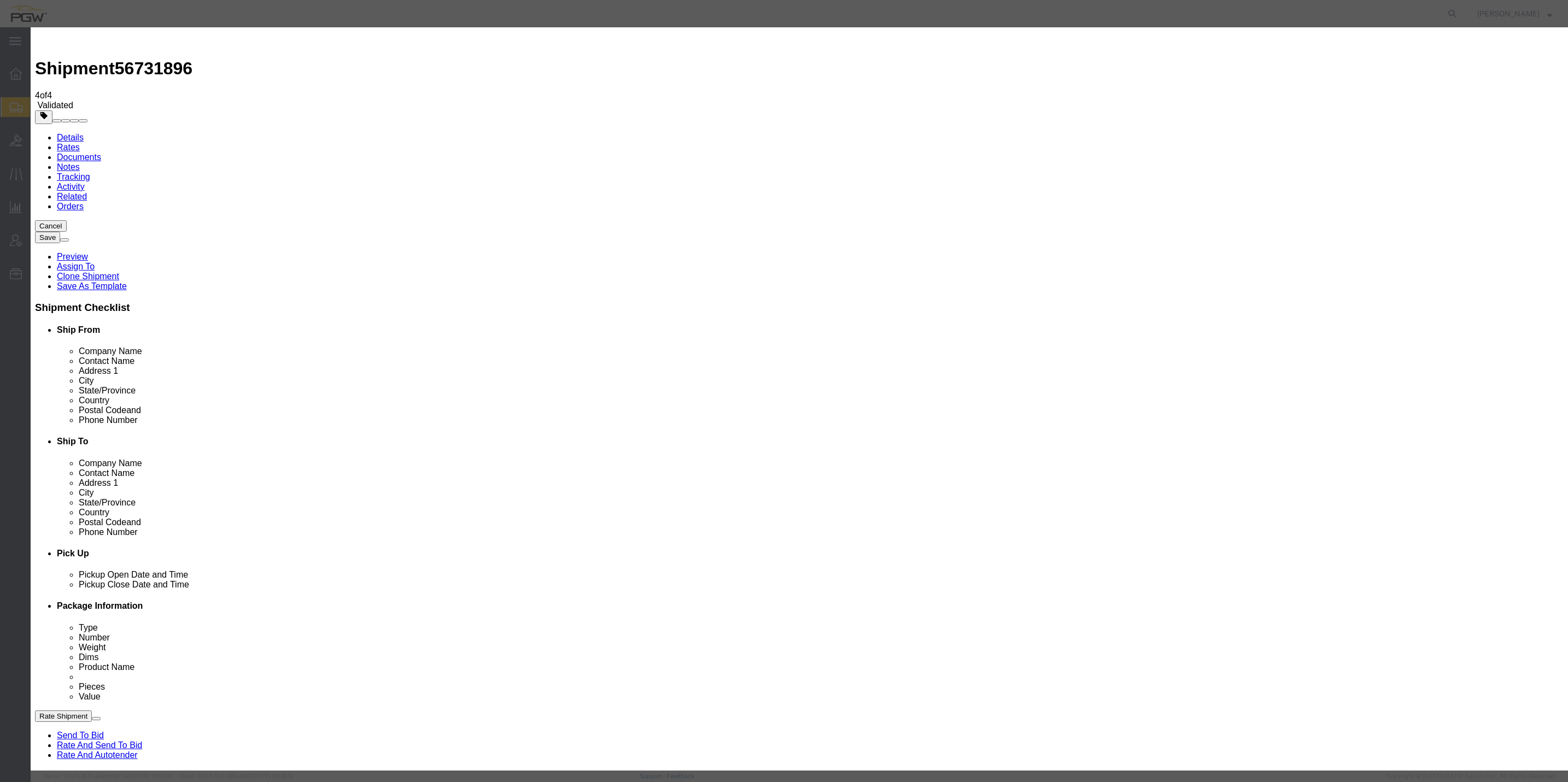
type input "2"
click input "2"
click select "Price Carrier Rank"
select select "LANE_RANK"
click select "Price Carrier Rank"
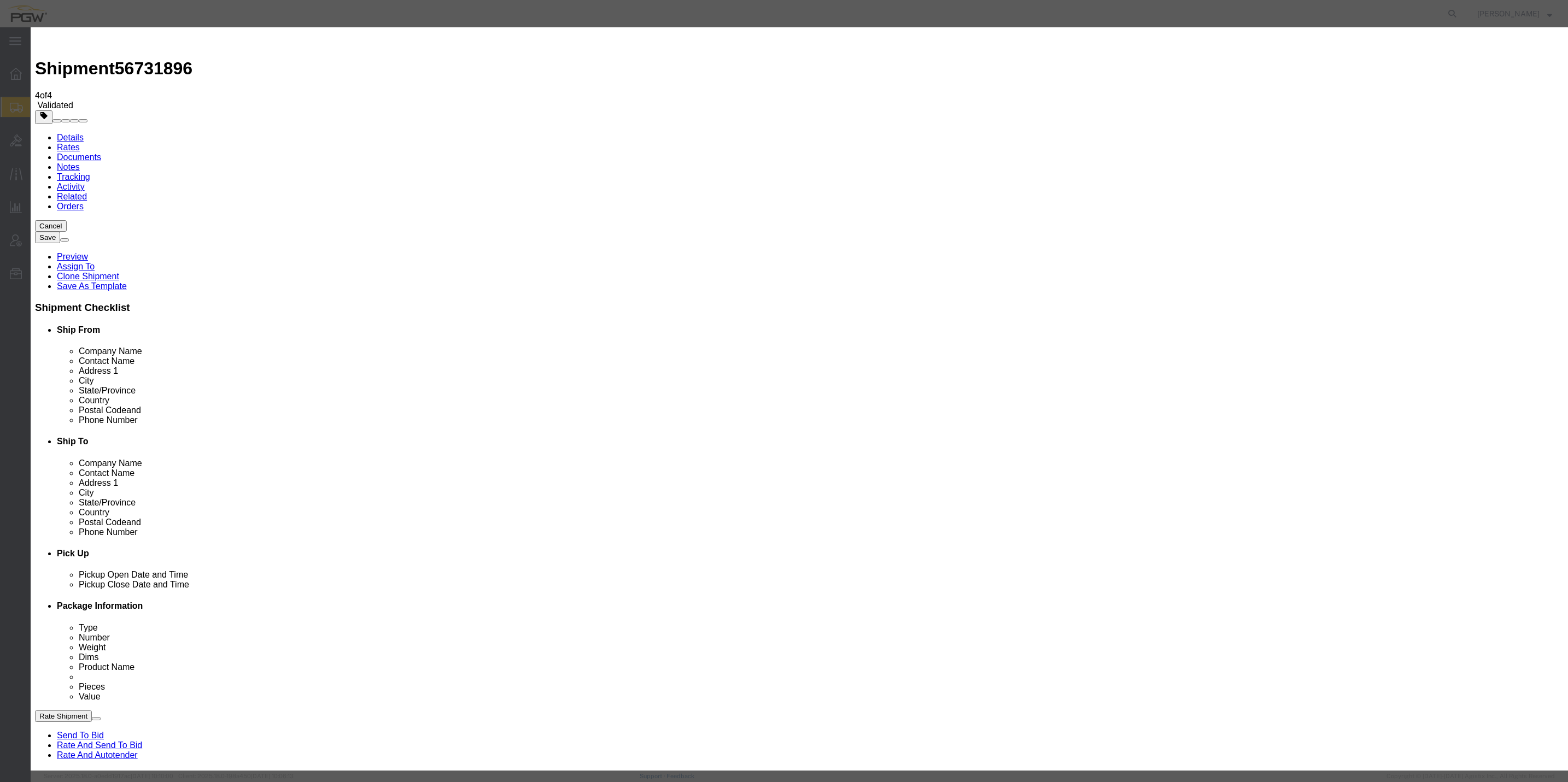
click button "Save Auto-Tender"
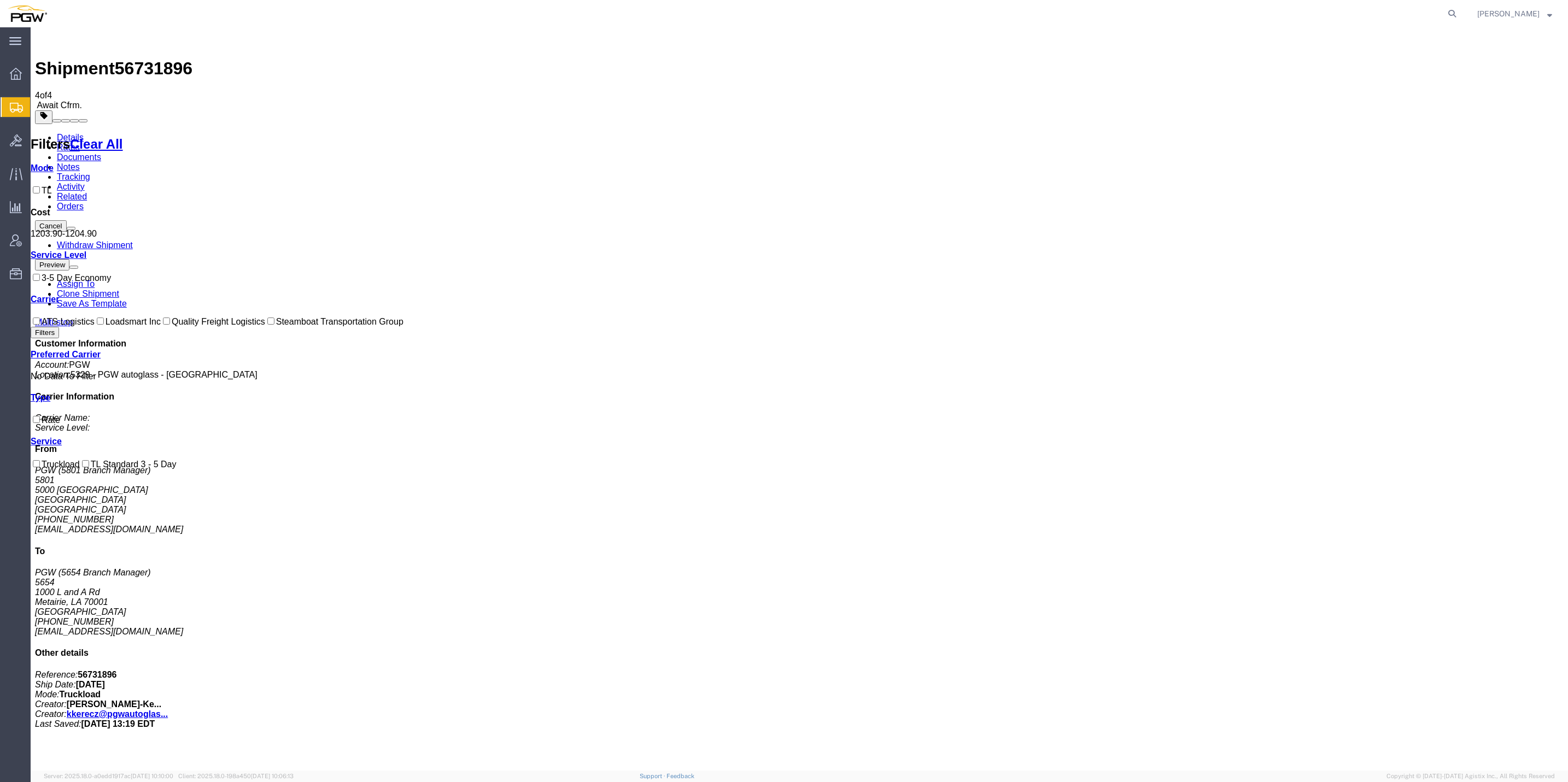
click at [0, 0] on span "Create from Template" at bounding box center [0, 0] width 0 height 0
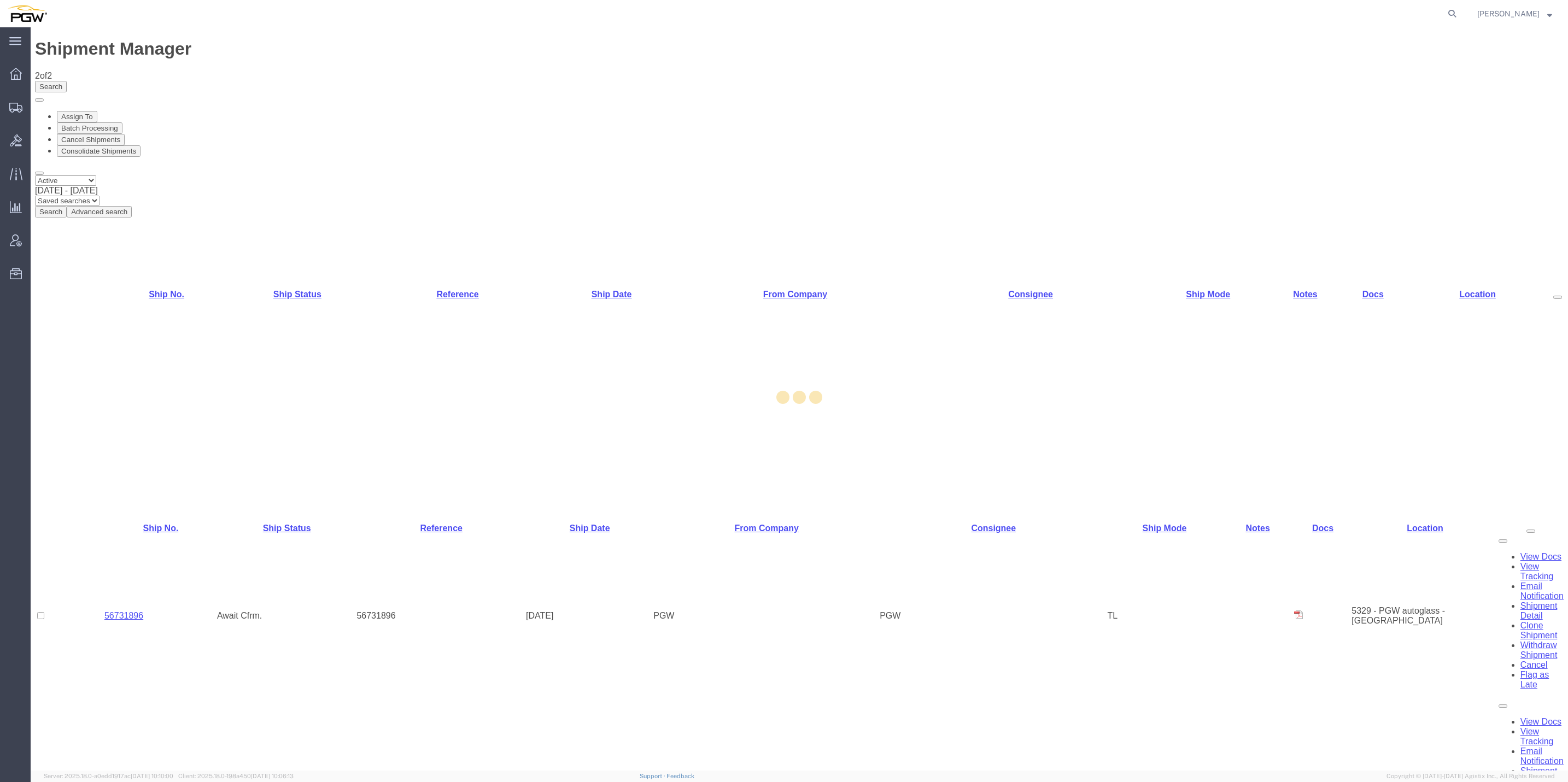
select select "62891"
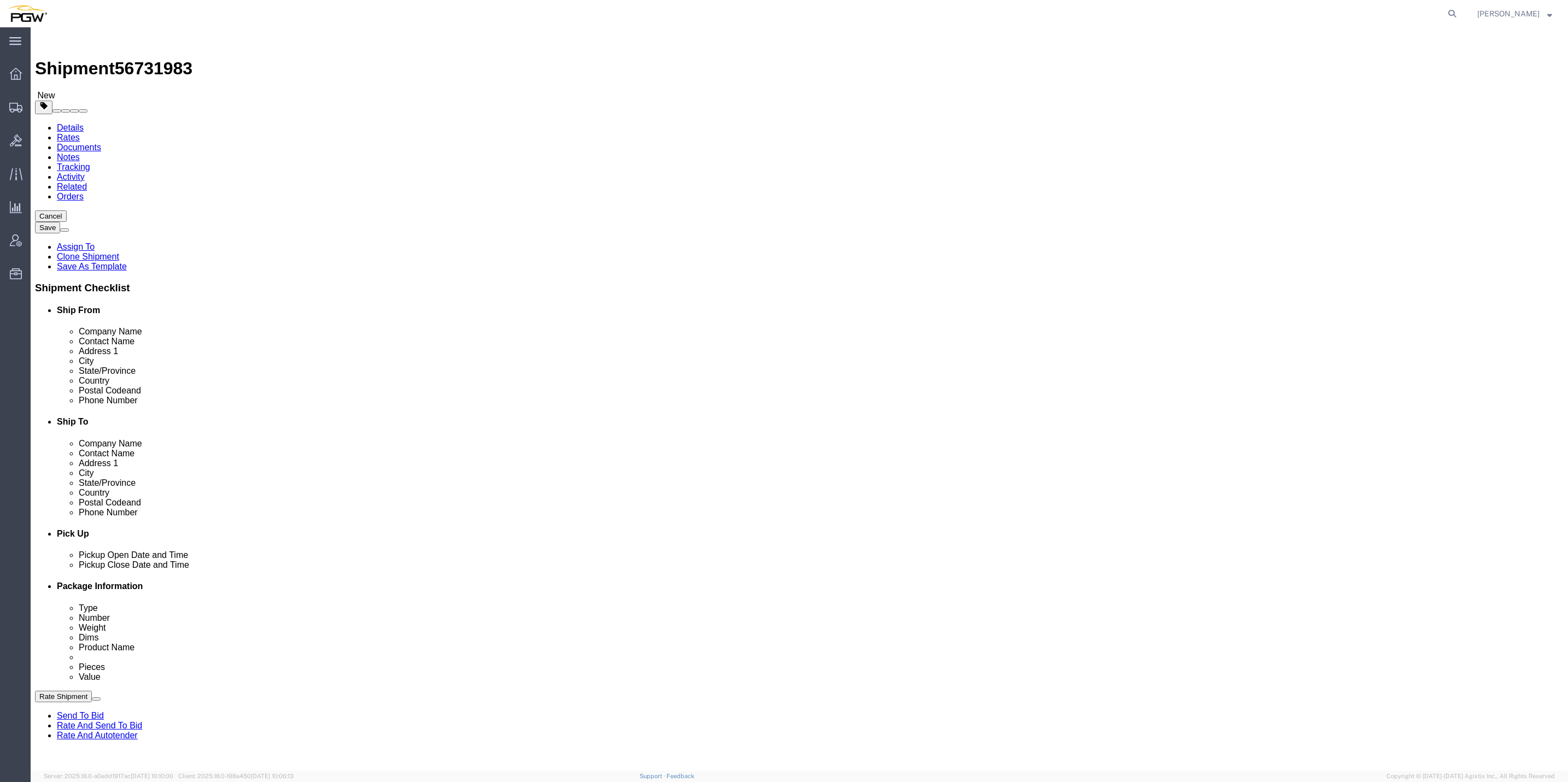
type input "me"
select select "28435"
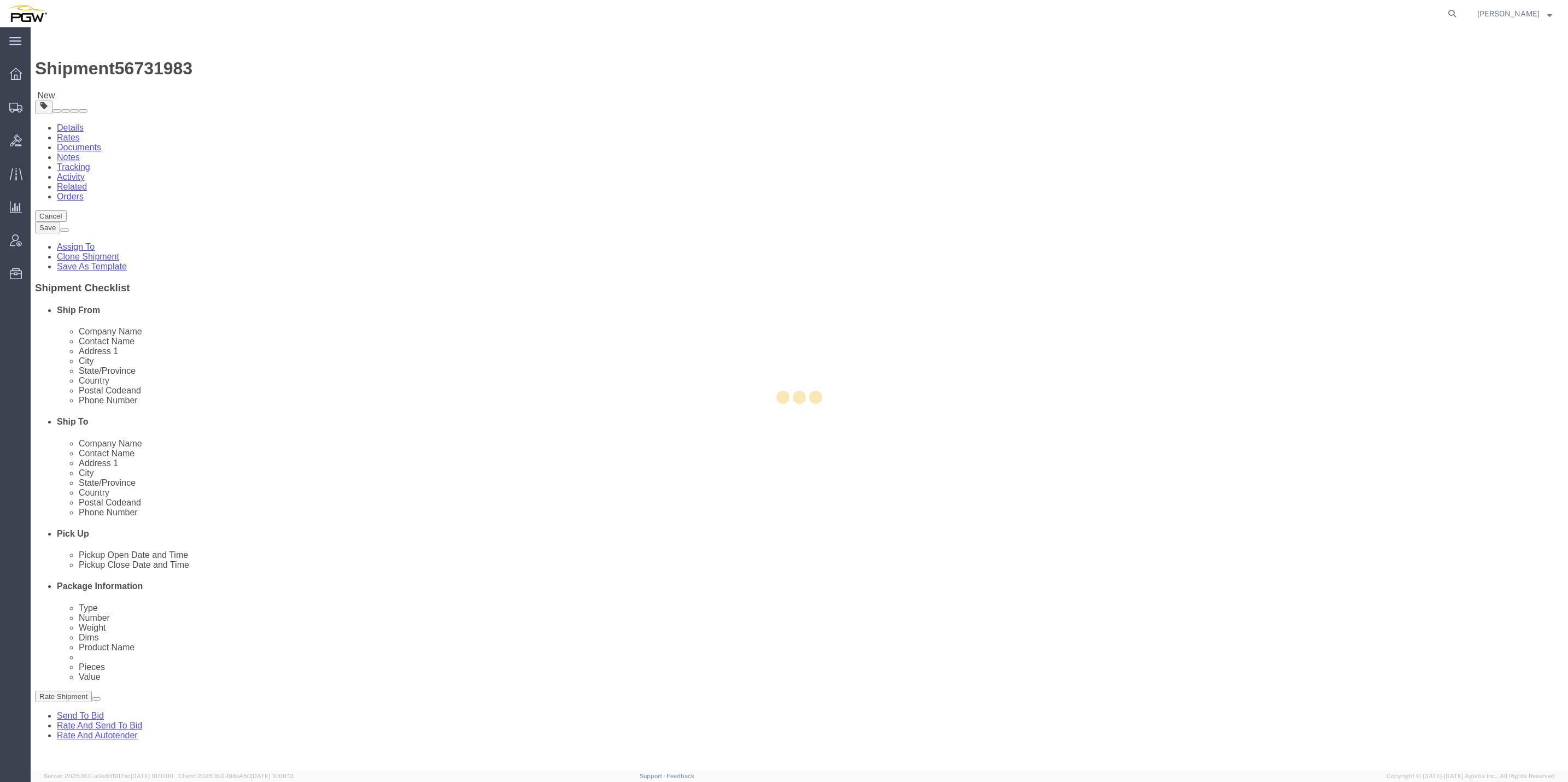
type input "5652"
type input "PGW"
type input "5652 Branch Manager"
type input "[STREET_ADDRESS]"
type input "[GEOGRAPHIC_DATA]"
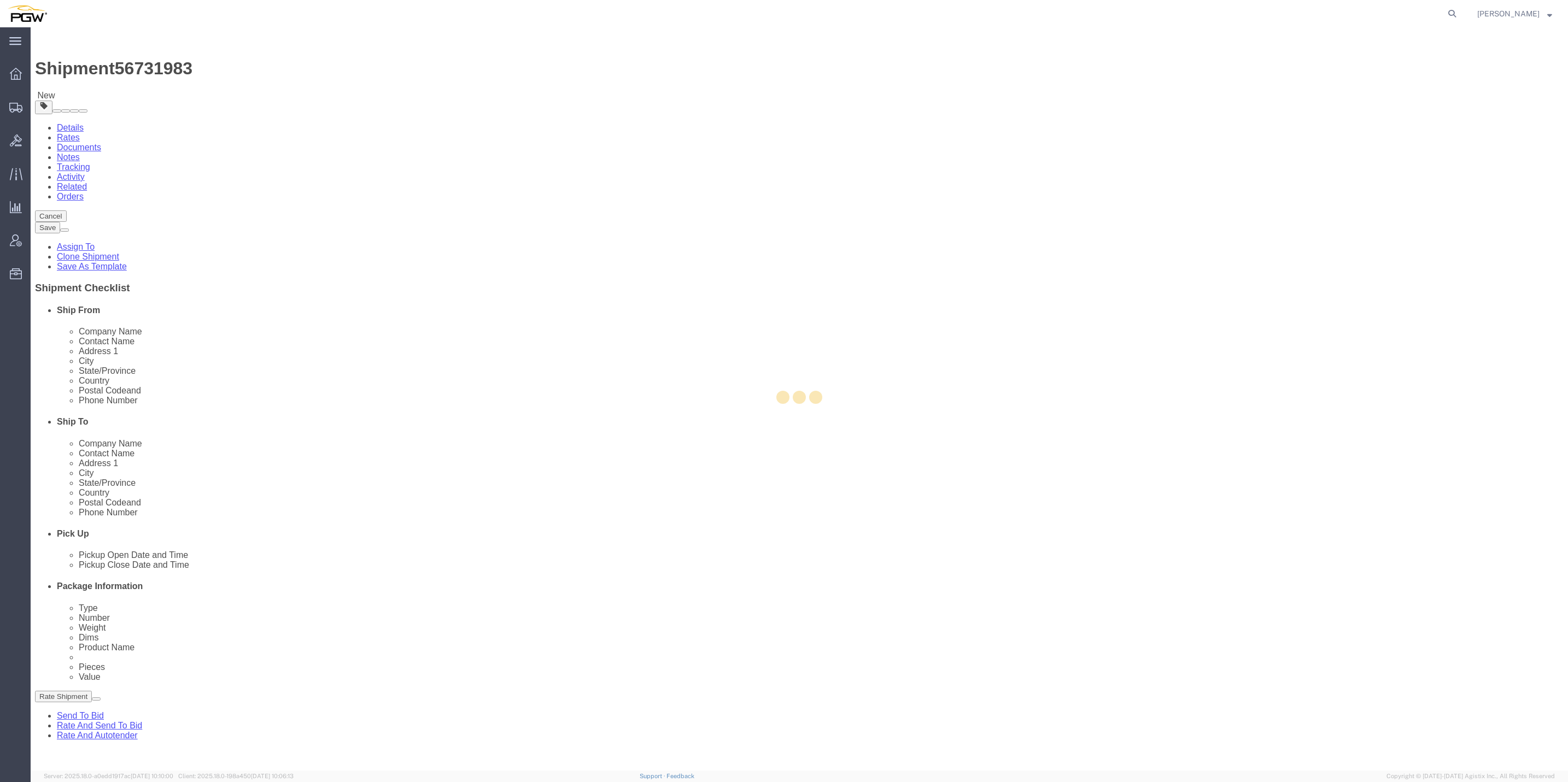
type input "38141"
type input "[PHONE_NUMBER]"
type input "[EMAIL_ADDRESS][DOMAIN_NAME]"
select select "TN"
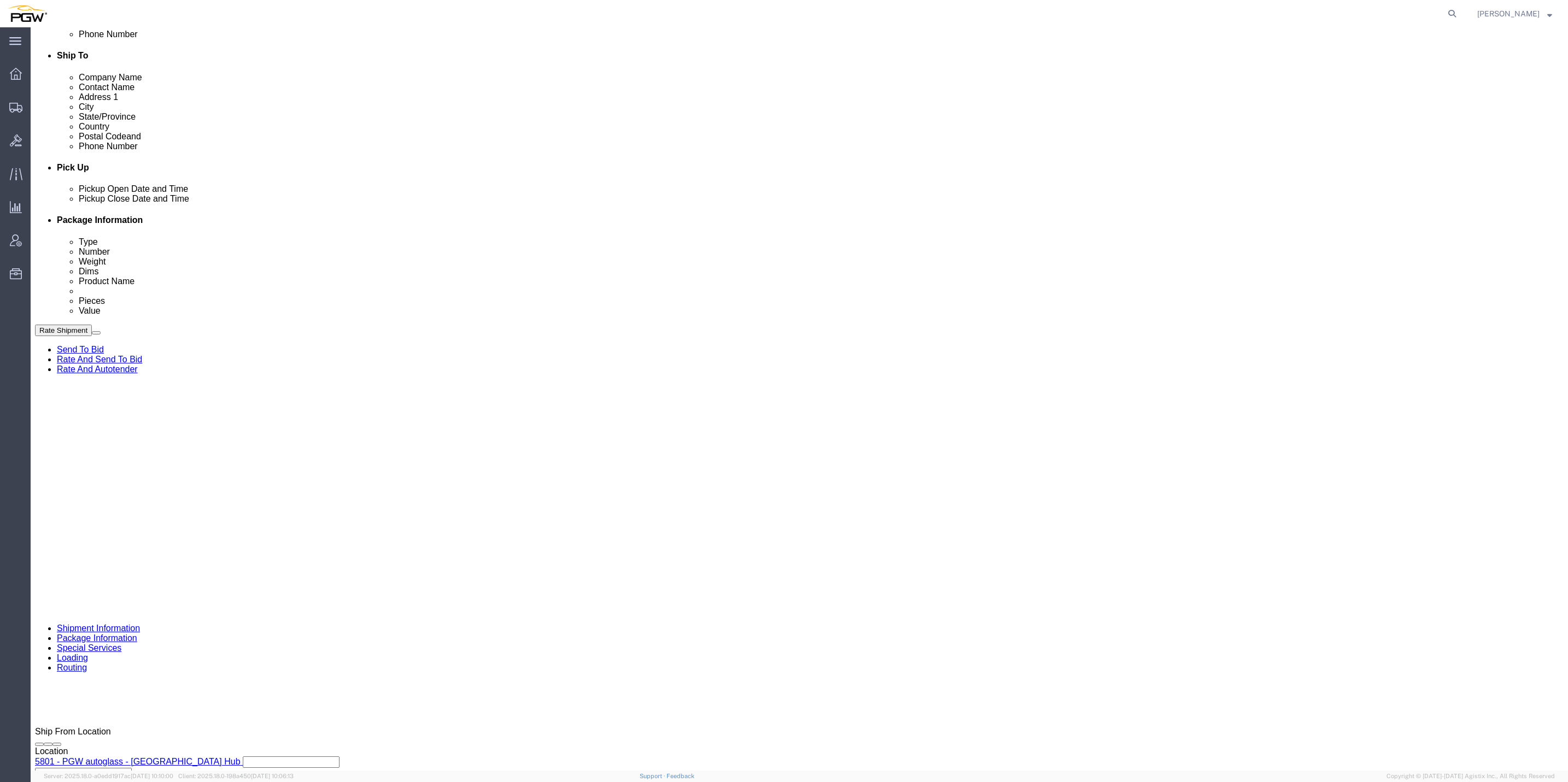
scroll to position [376, 0]
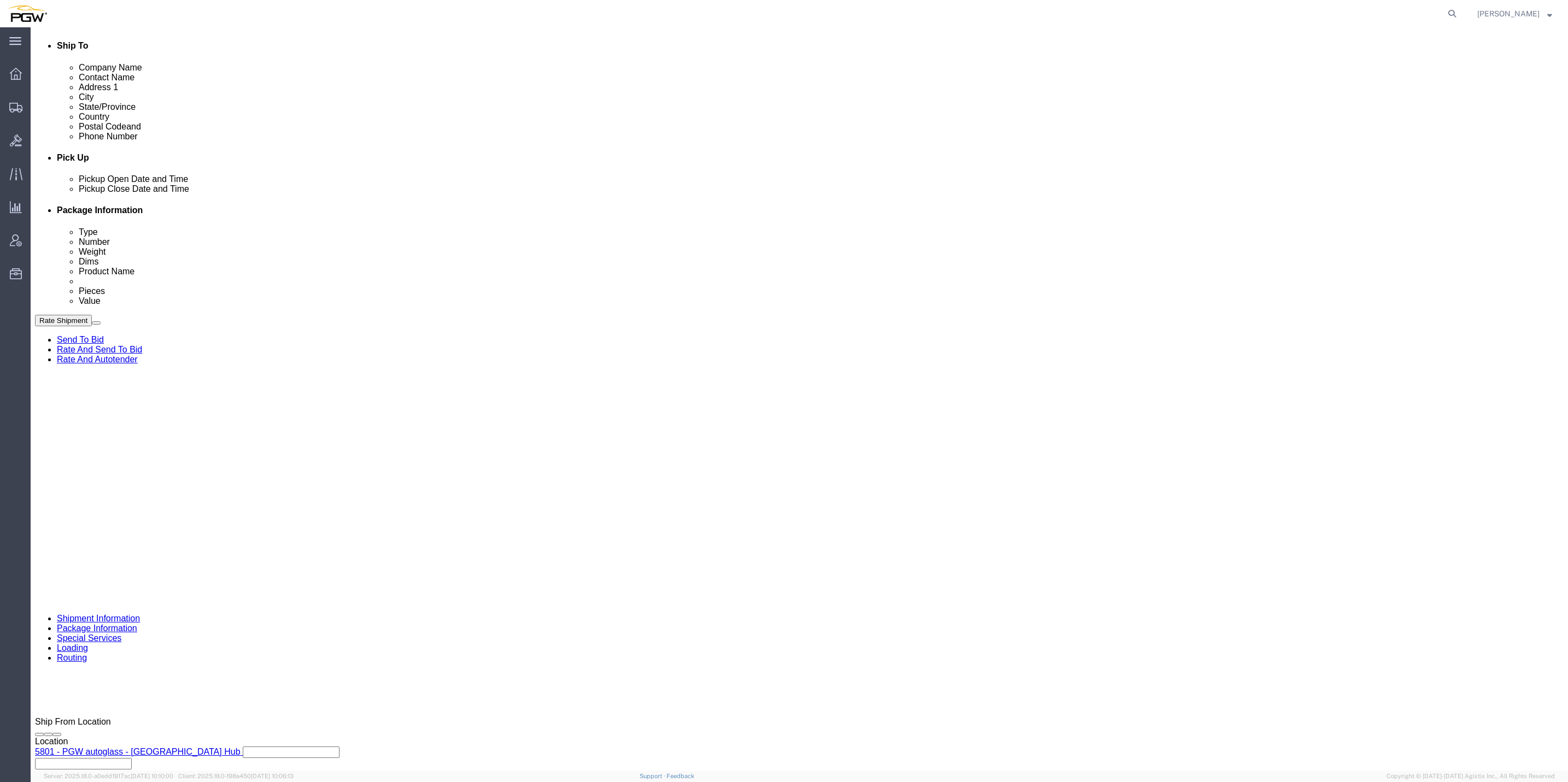
click div "[DATE] 2:19 PM"
click input "2:19 PM"
type input "10:00 AM"
click button "Apply"
click select "Select Account Type Activity ID Airline Appointment Number ASN Batch Request # …"
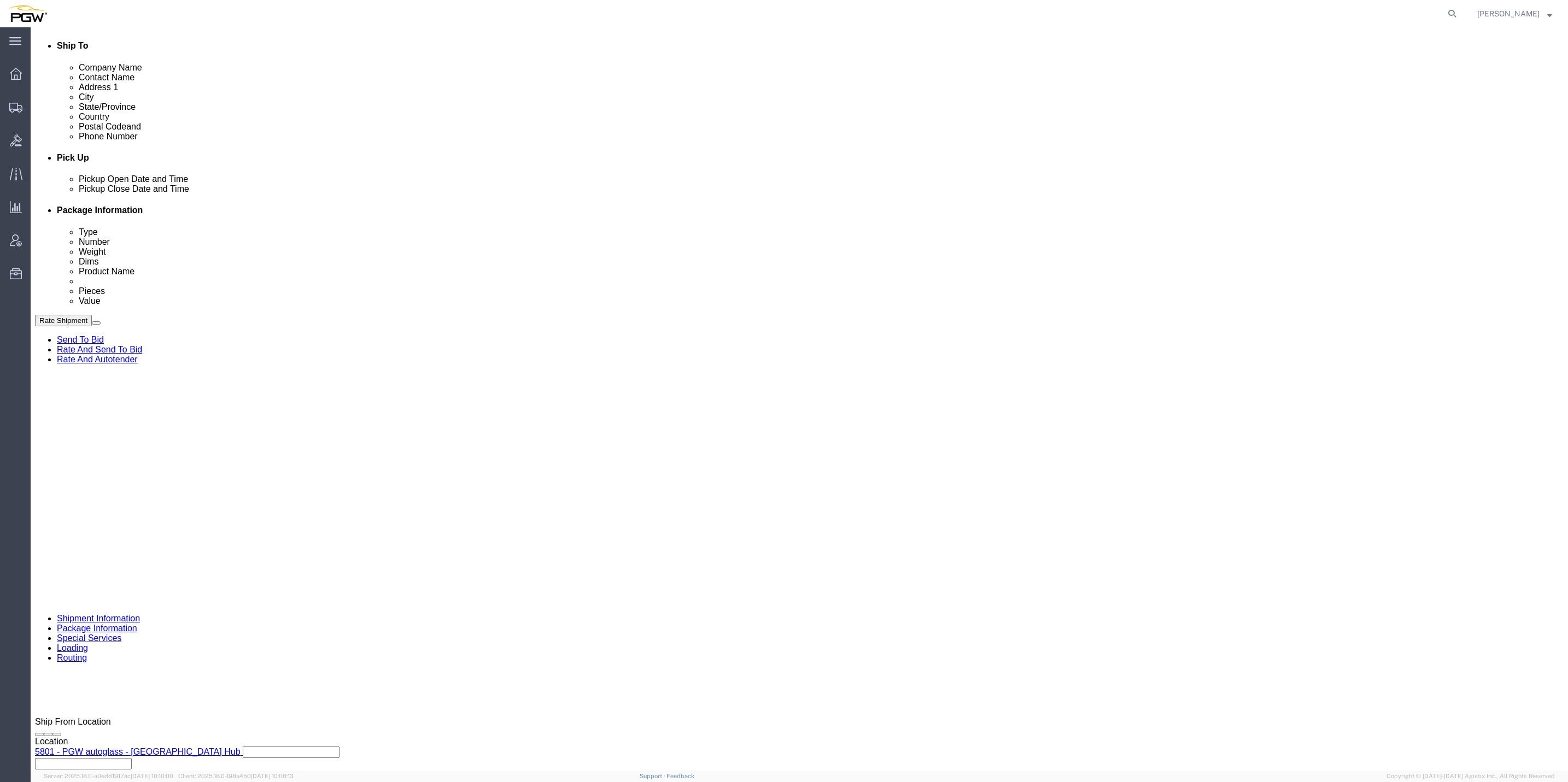
select select "BOL"
click select "Select Account Type Activity ID Airline Appointment Number ASN Batch Request # …"
click span "56731983"
copy span "56731983"
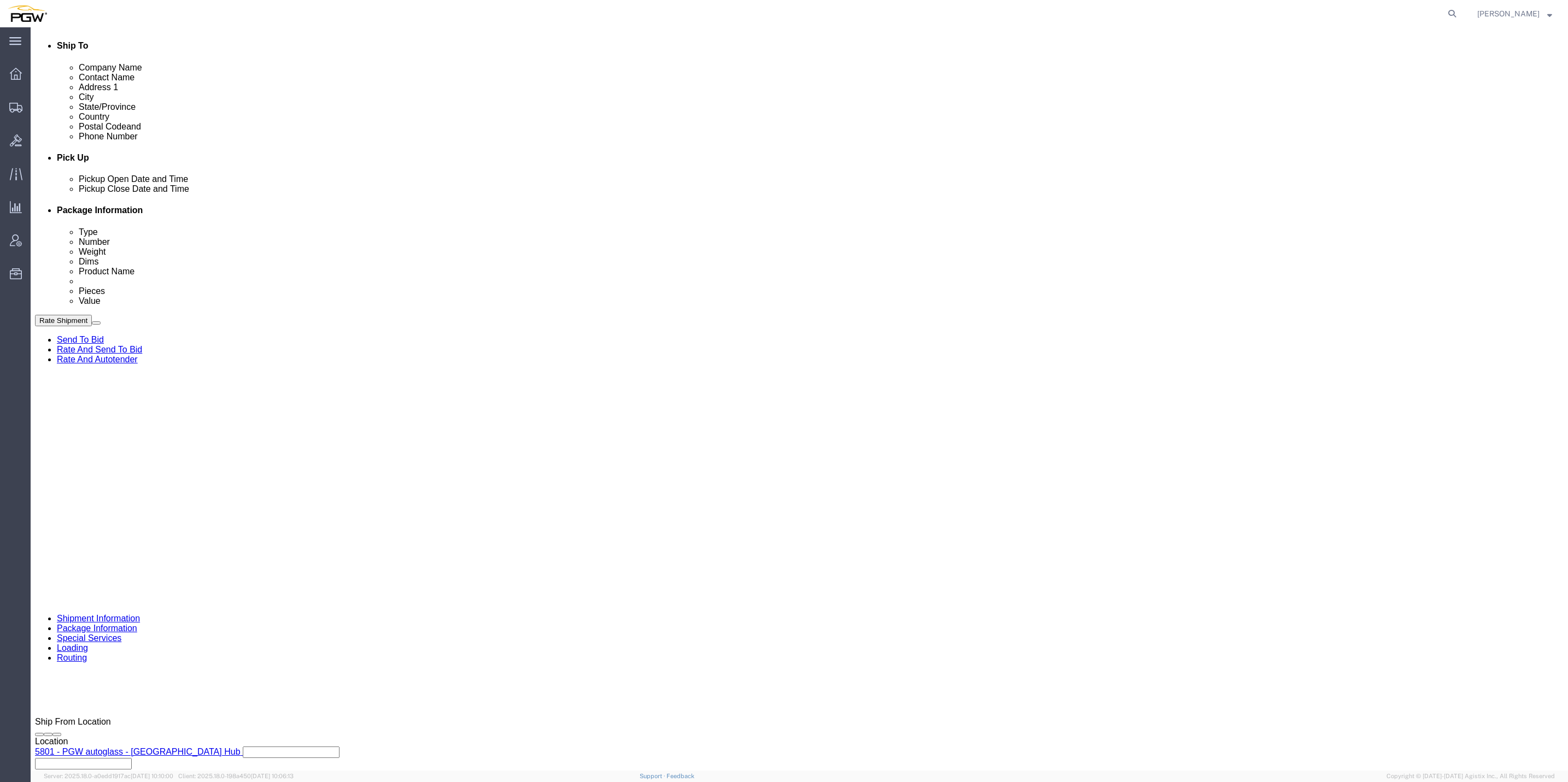
click input "text"
paste input "56731983"
type input "56731983"
click input "text"
paste input "667932"
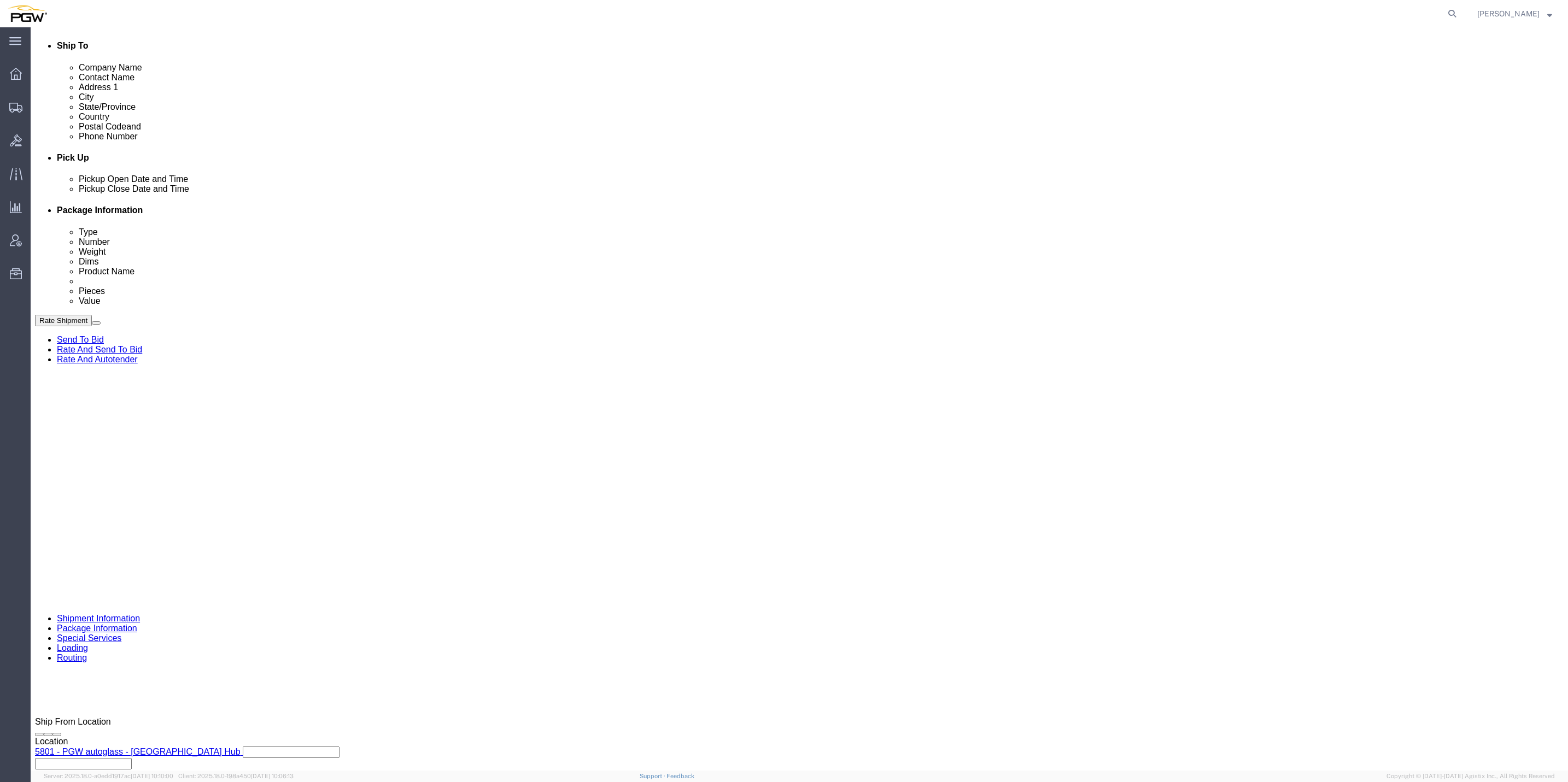
type input "667932"
click div "Select Account Type Activity ID Airline Appointment Number ASN Batch Request # …"
select select "ORDERNUM"
click select "Select Account Type Activity ID Airline Appointment Number ASN Batch Request # …"
click div "References Add reference"
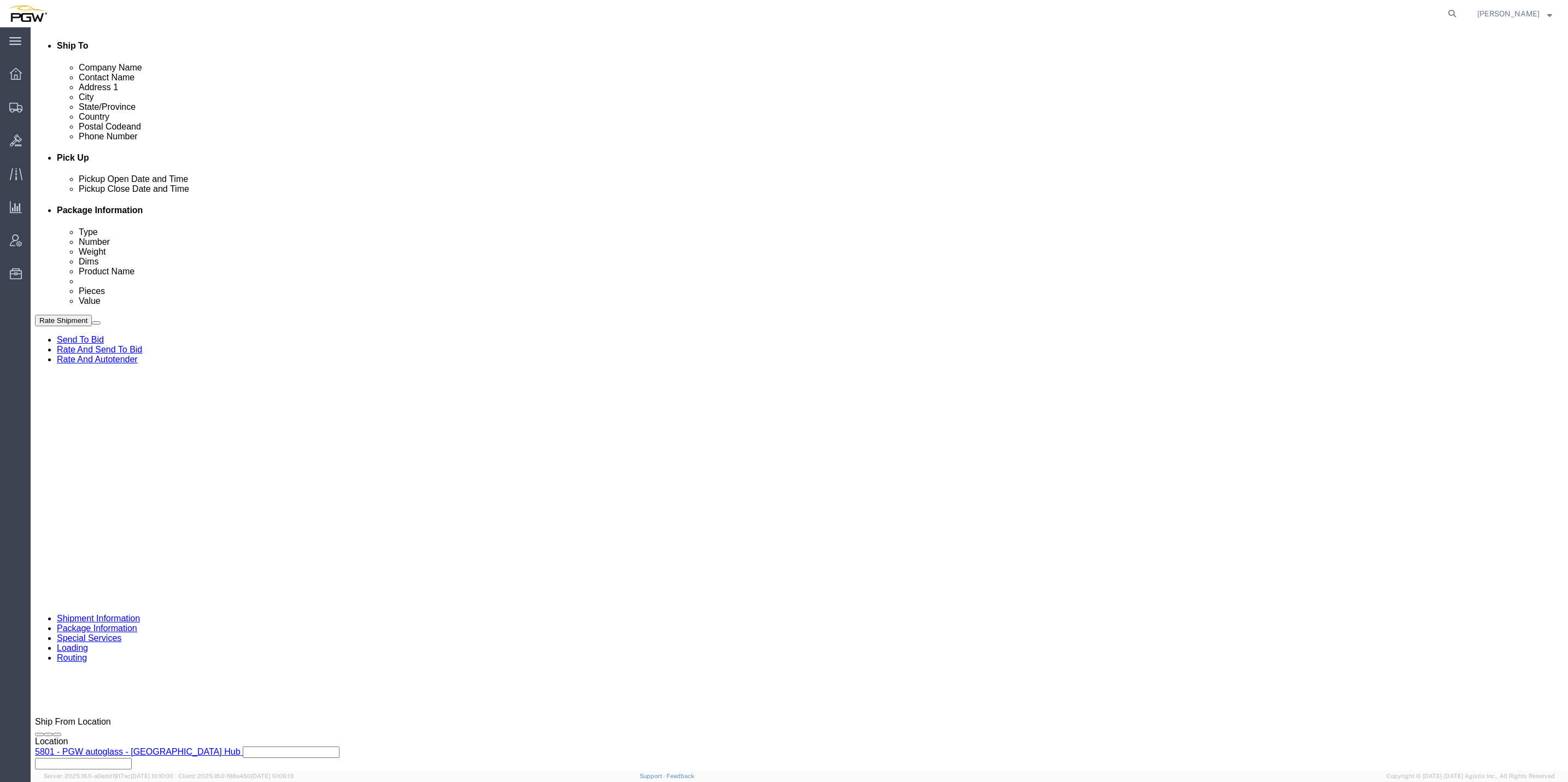
click button "Continue"
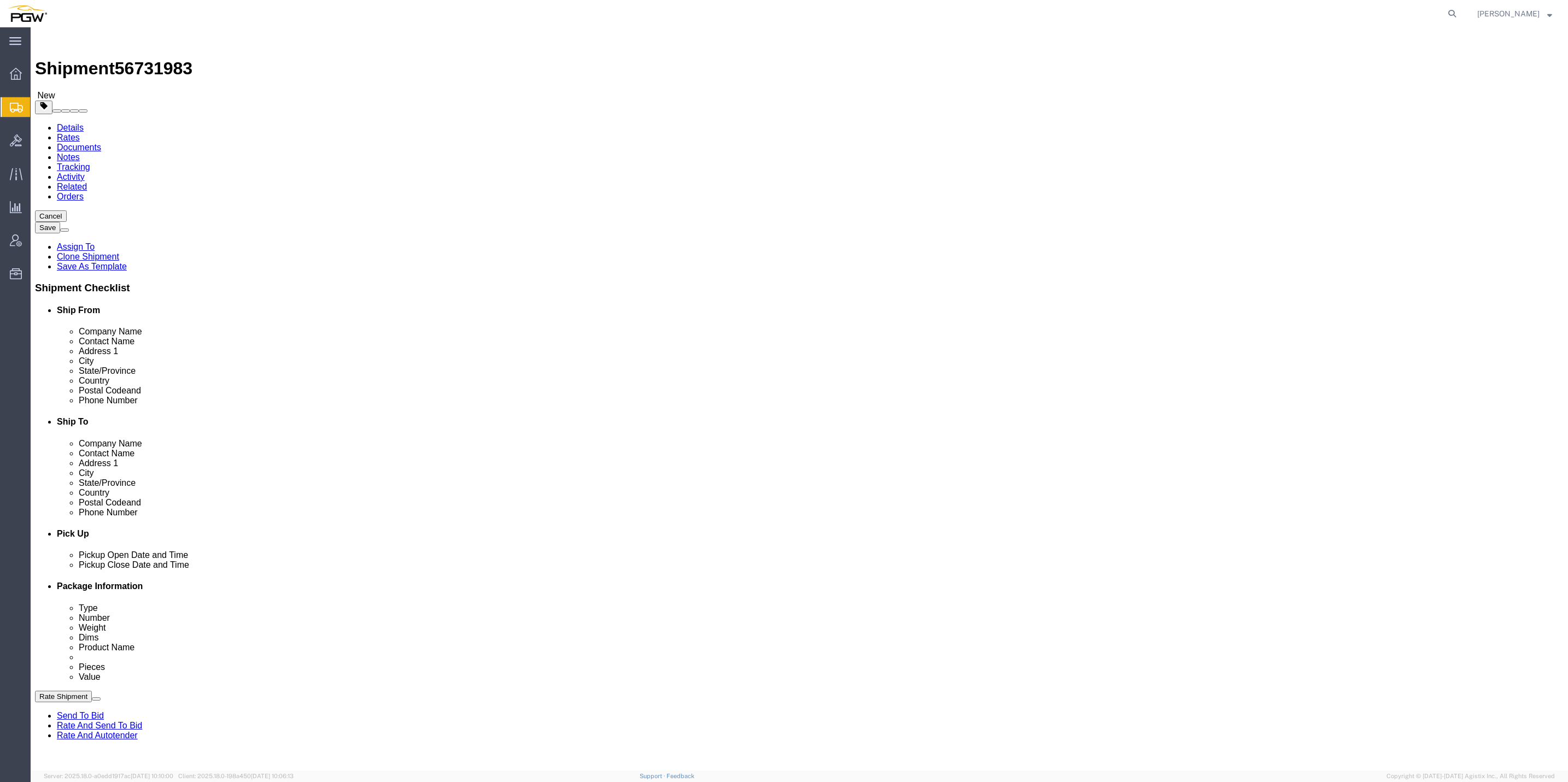
click span "button"
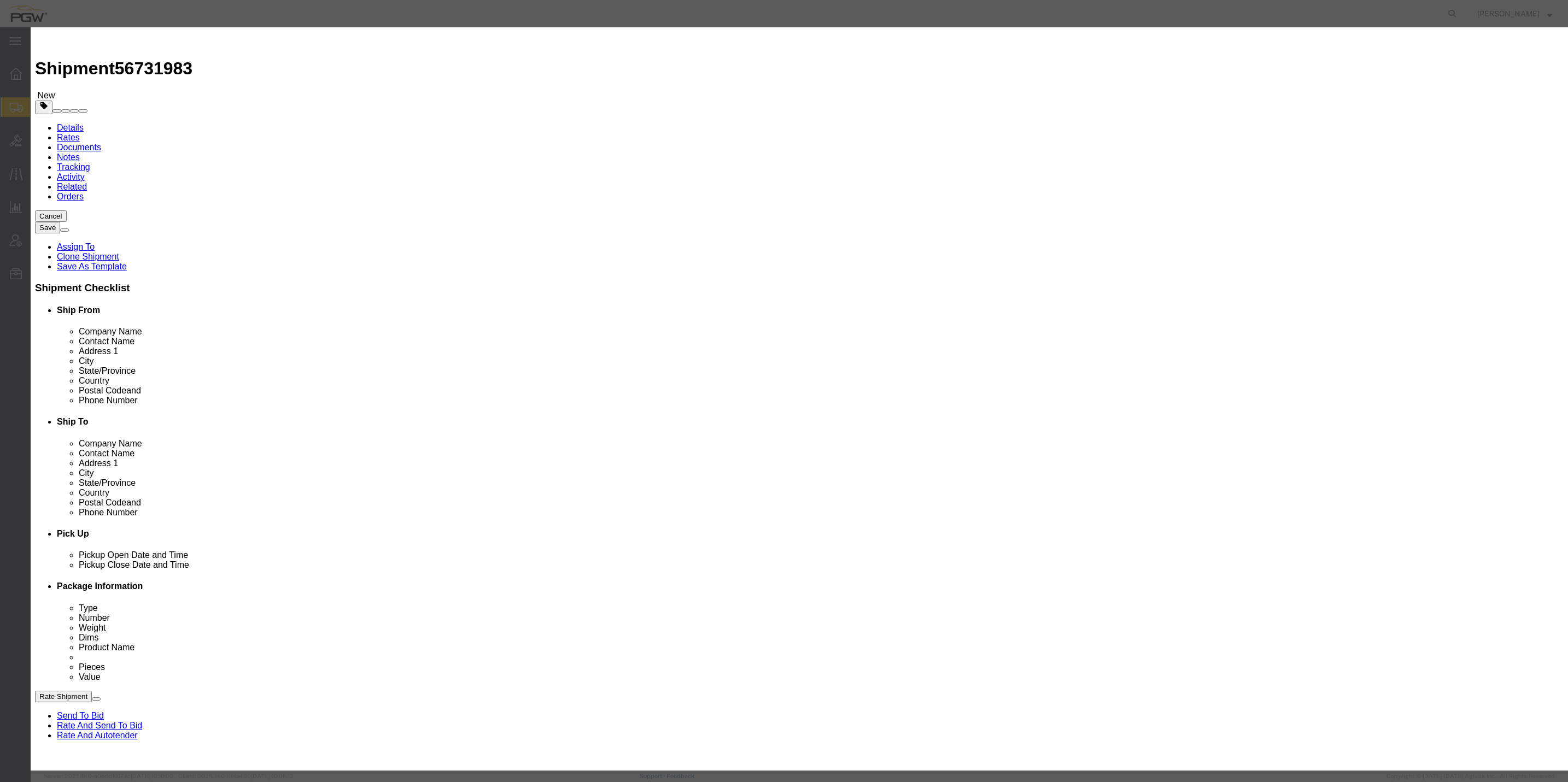
click button "Yes"
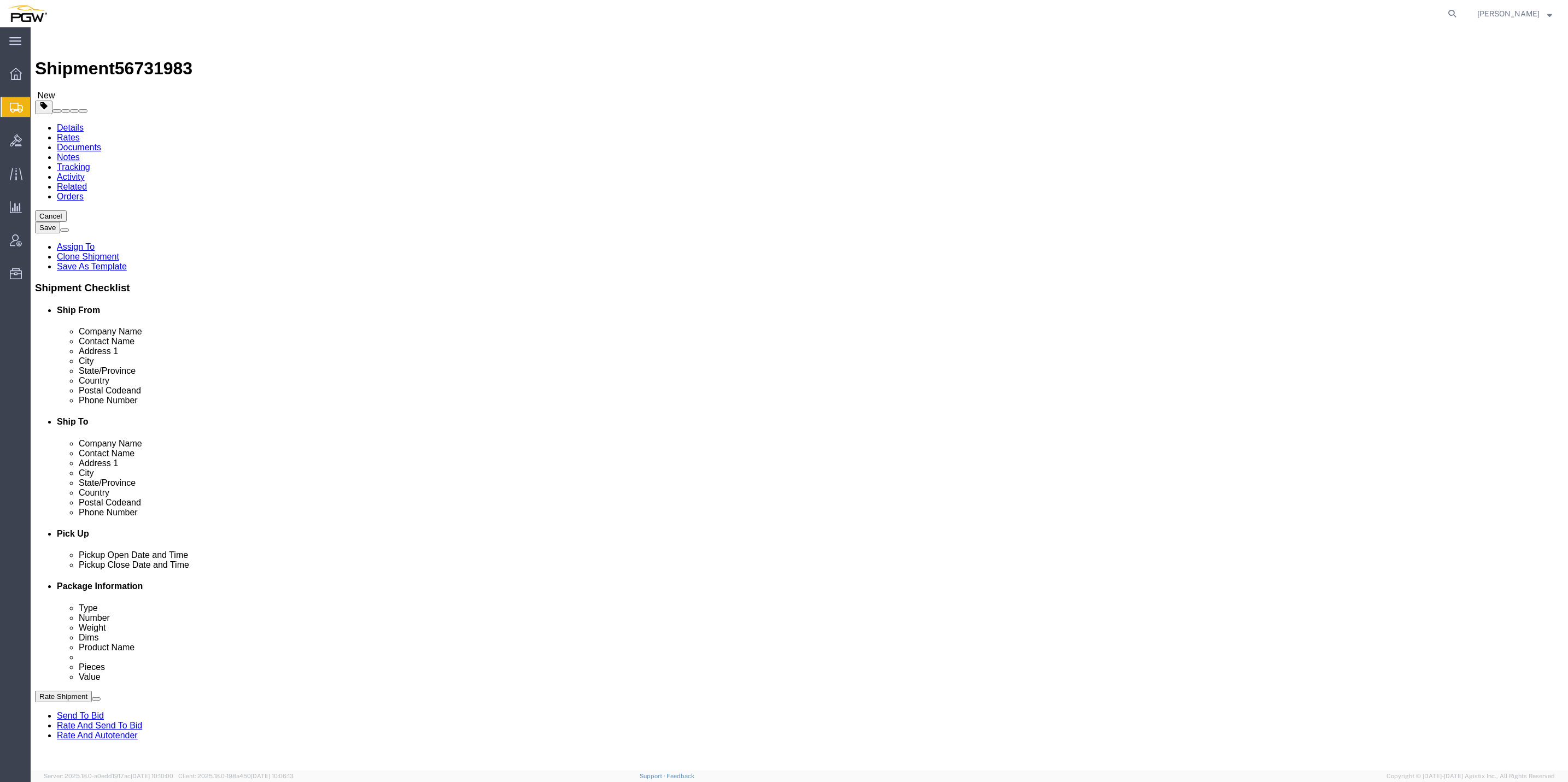
click input "1"
type input "23"
click input "1.00"
type input "18481.00"
click div "23 x Your Packaging Package Type Select Bale(s) Basket(s) Bolt(s) Bottle(s) Buc…"
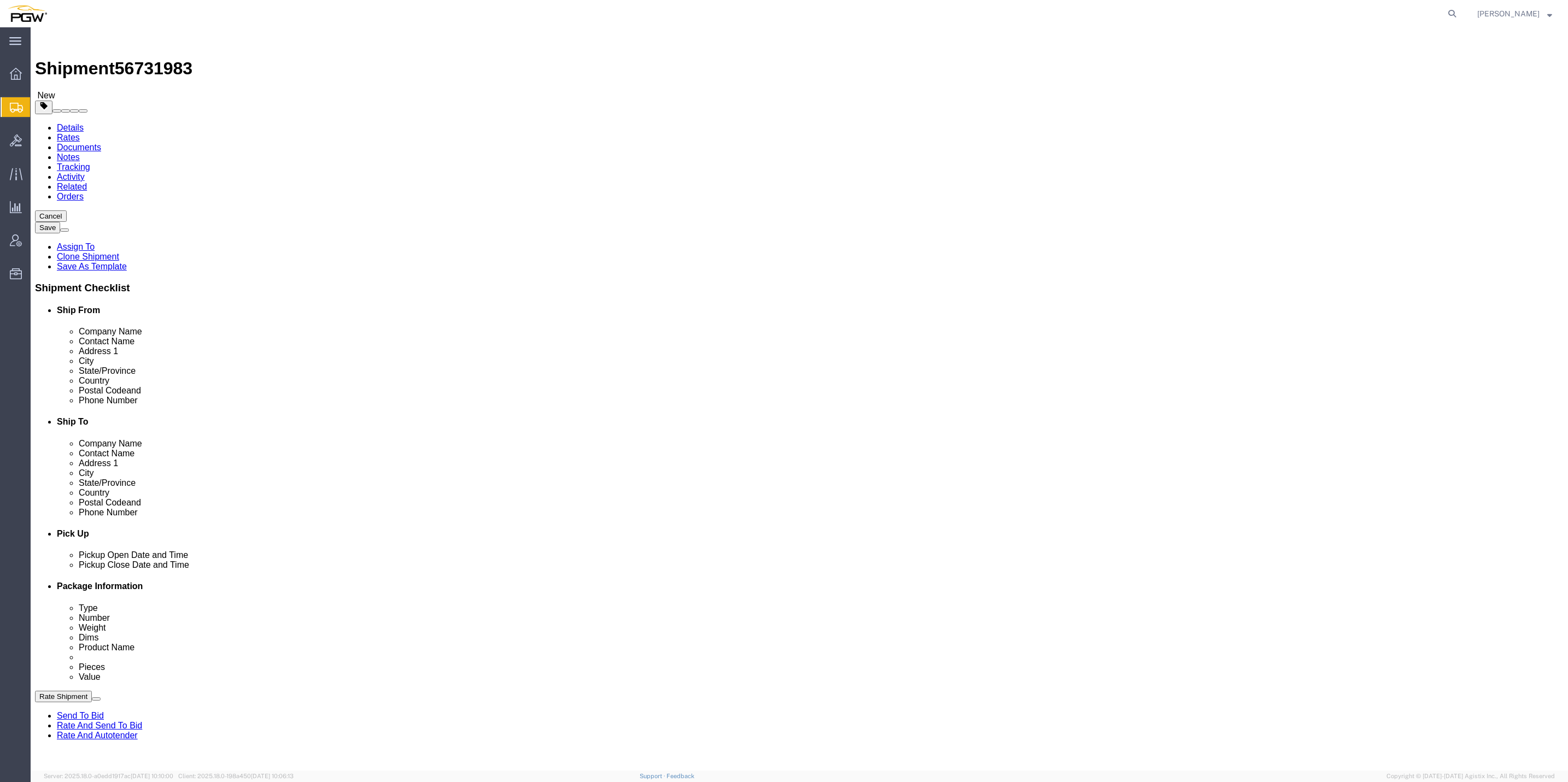
click button "Continue"
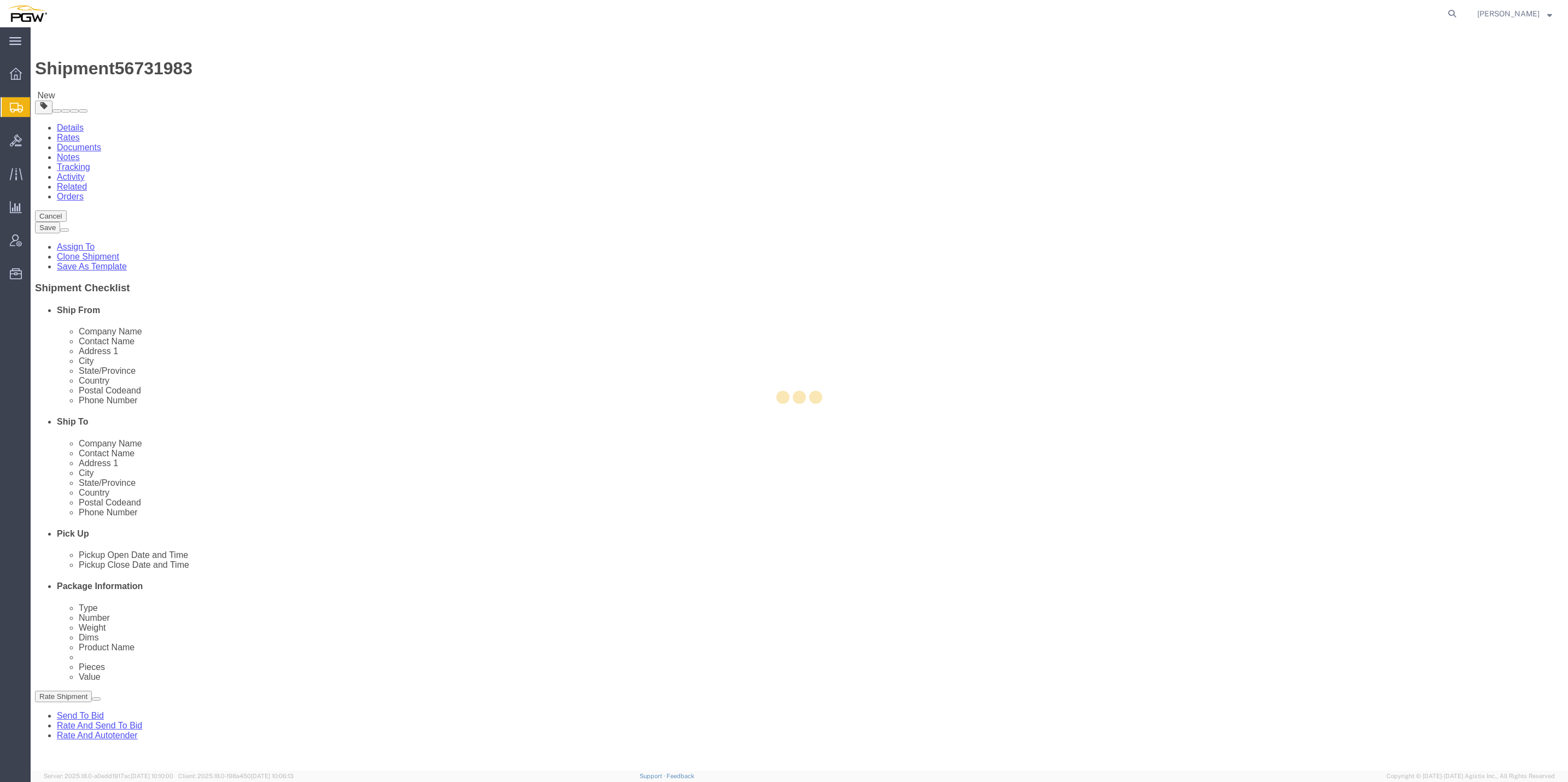
select select
select select "COSTCENTER"
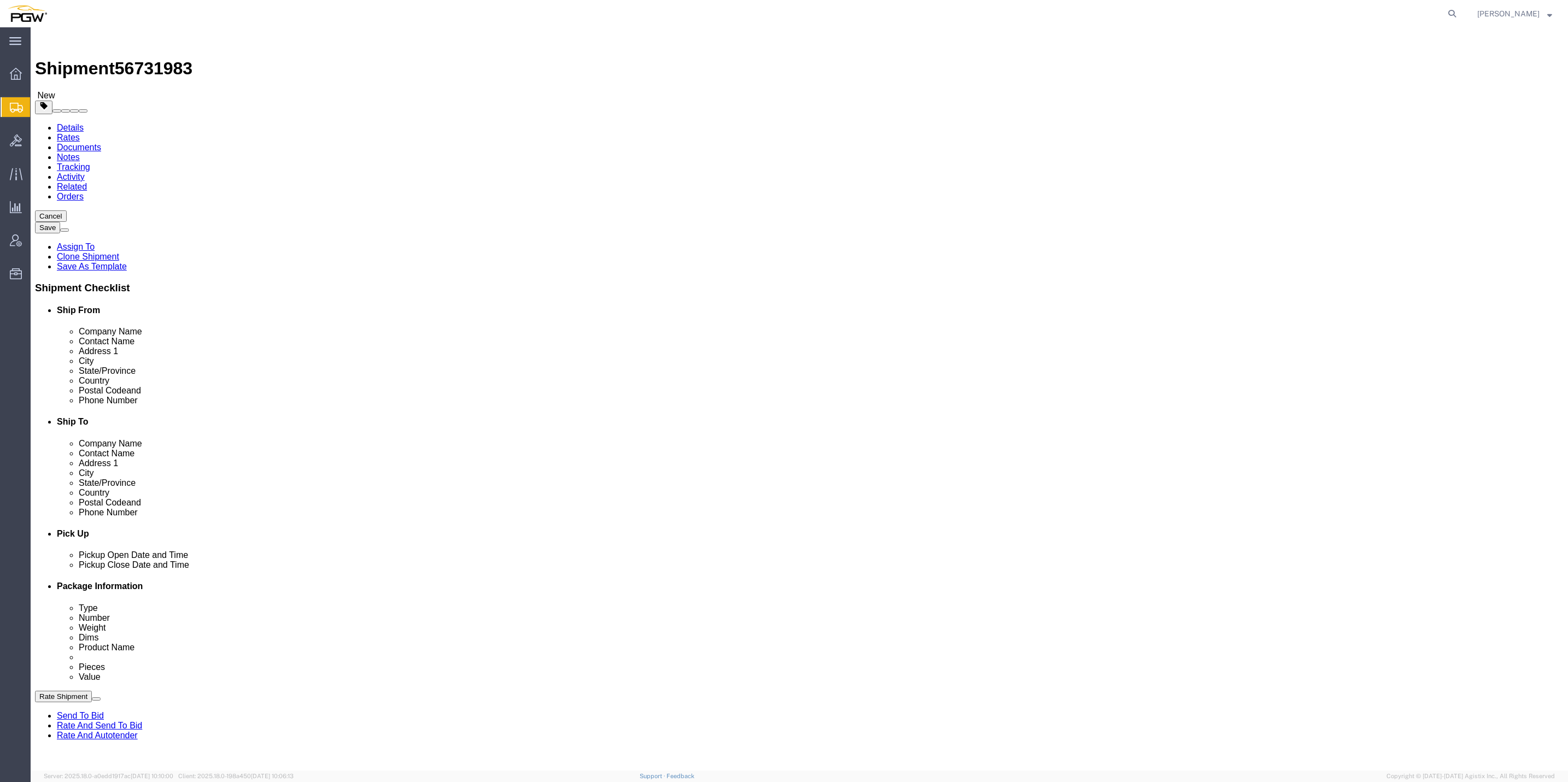
click link "Package Information"
click dl "Pieces: 0.00 Each Total value: 1.00 USD"
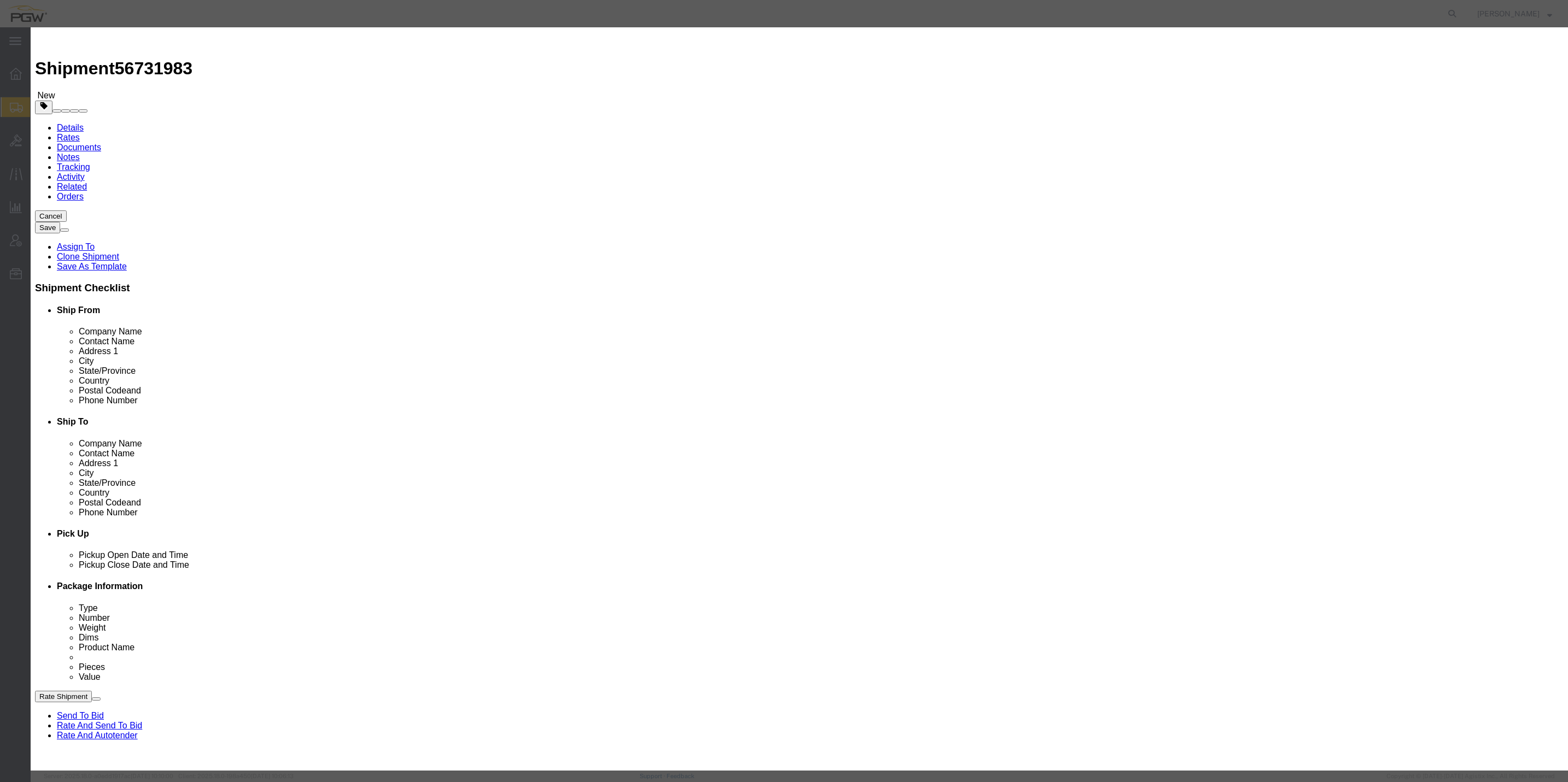
drag, startPoint x: 588, startPoint y: 105, endPoint x: 573, endPoint y: 103, distance: 15.1
click div "0.00"
type input "23.00"
type input "23"
click button "Save & Close"
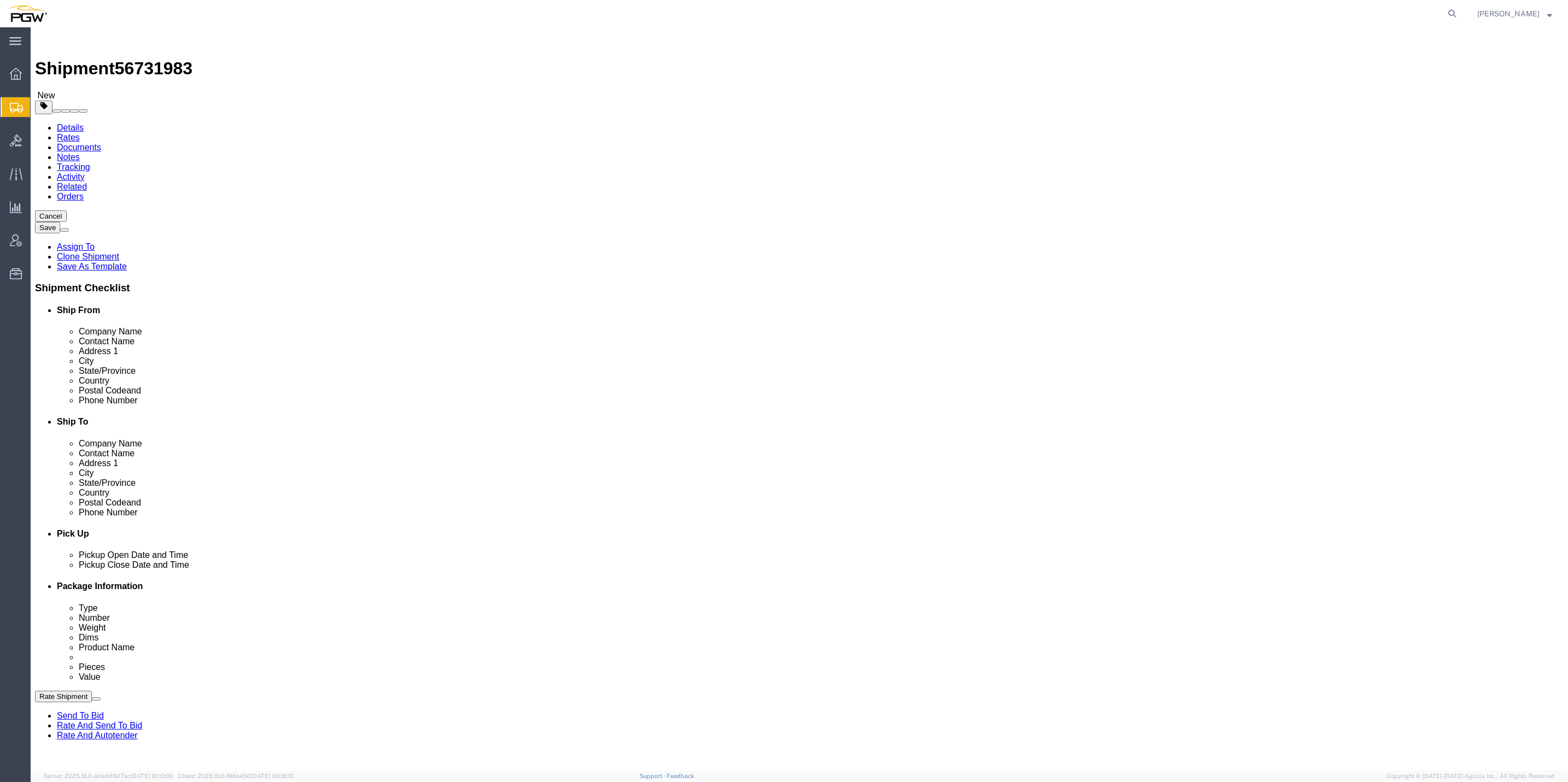
click button "Rate Shipment"
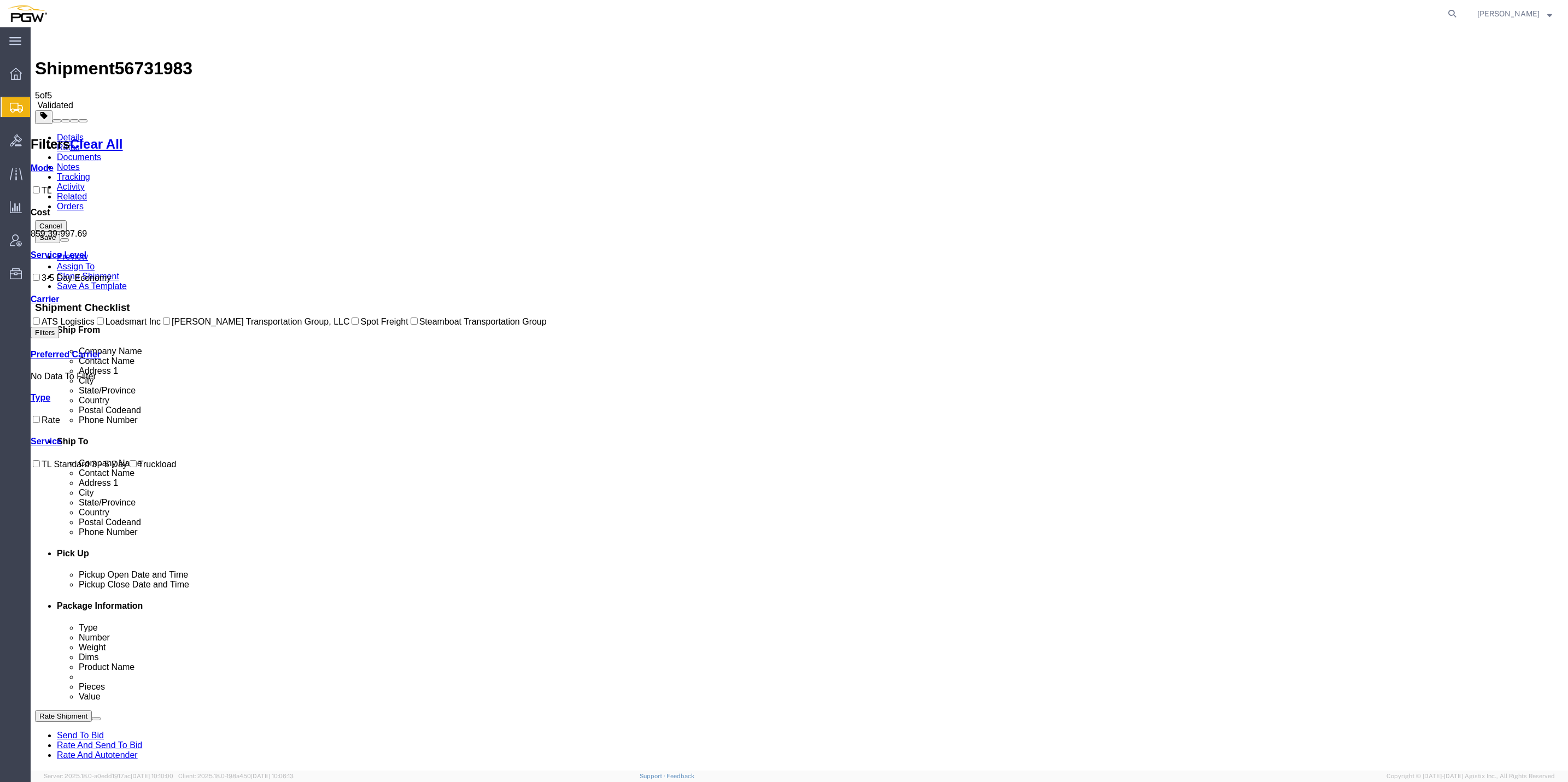
click at [138, 750] on link "Rate And Autotender" at bounding box center [97, 755] width 81 height 9
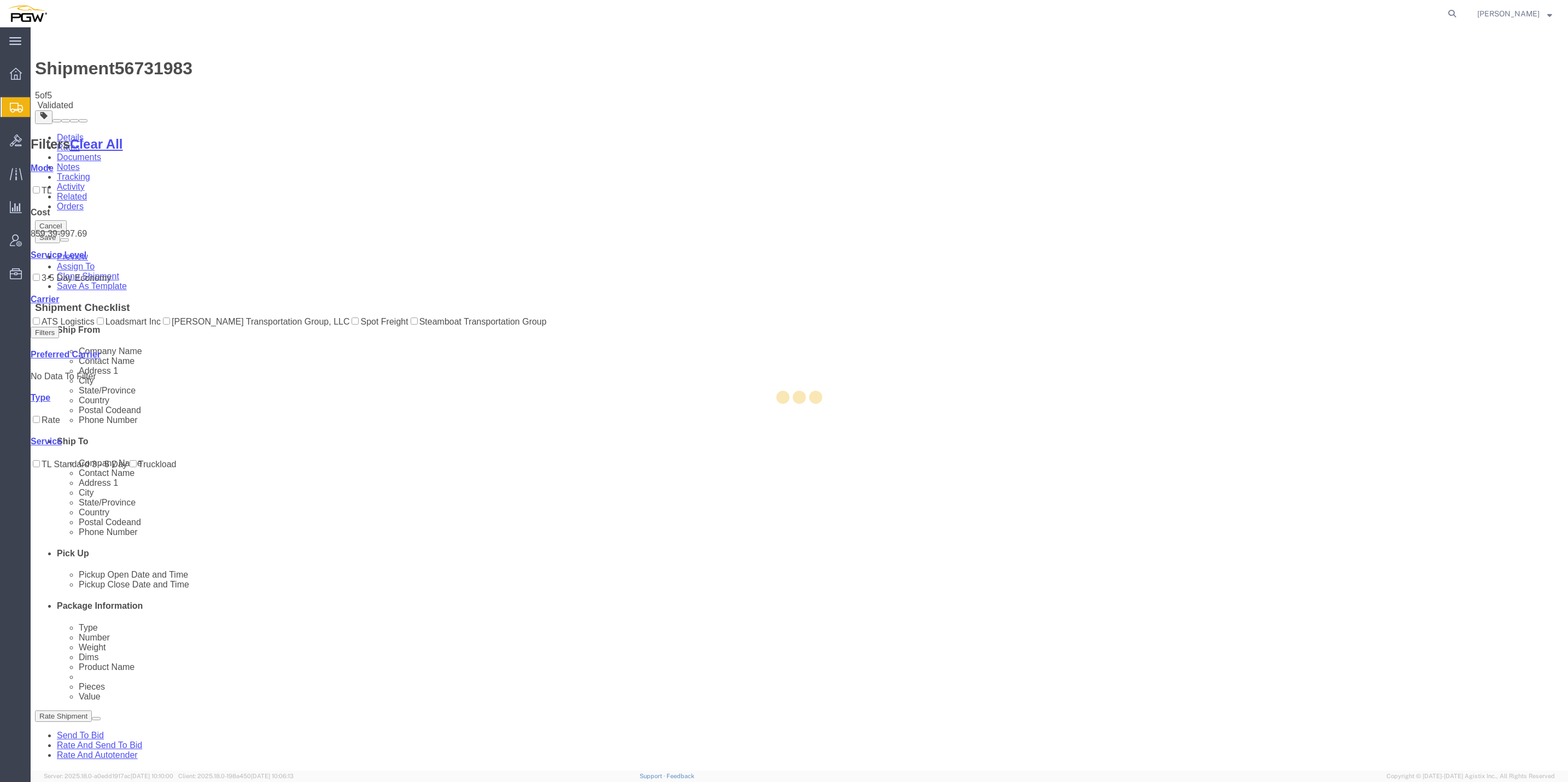
select select "62891"
select select "28435"
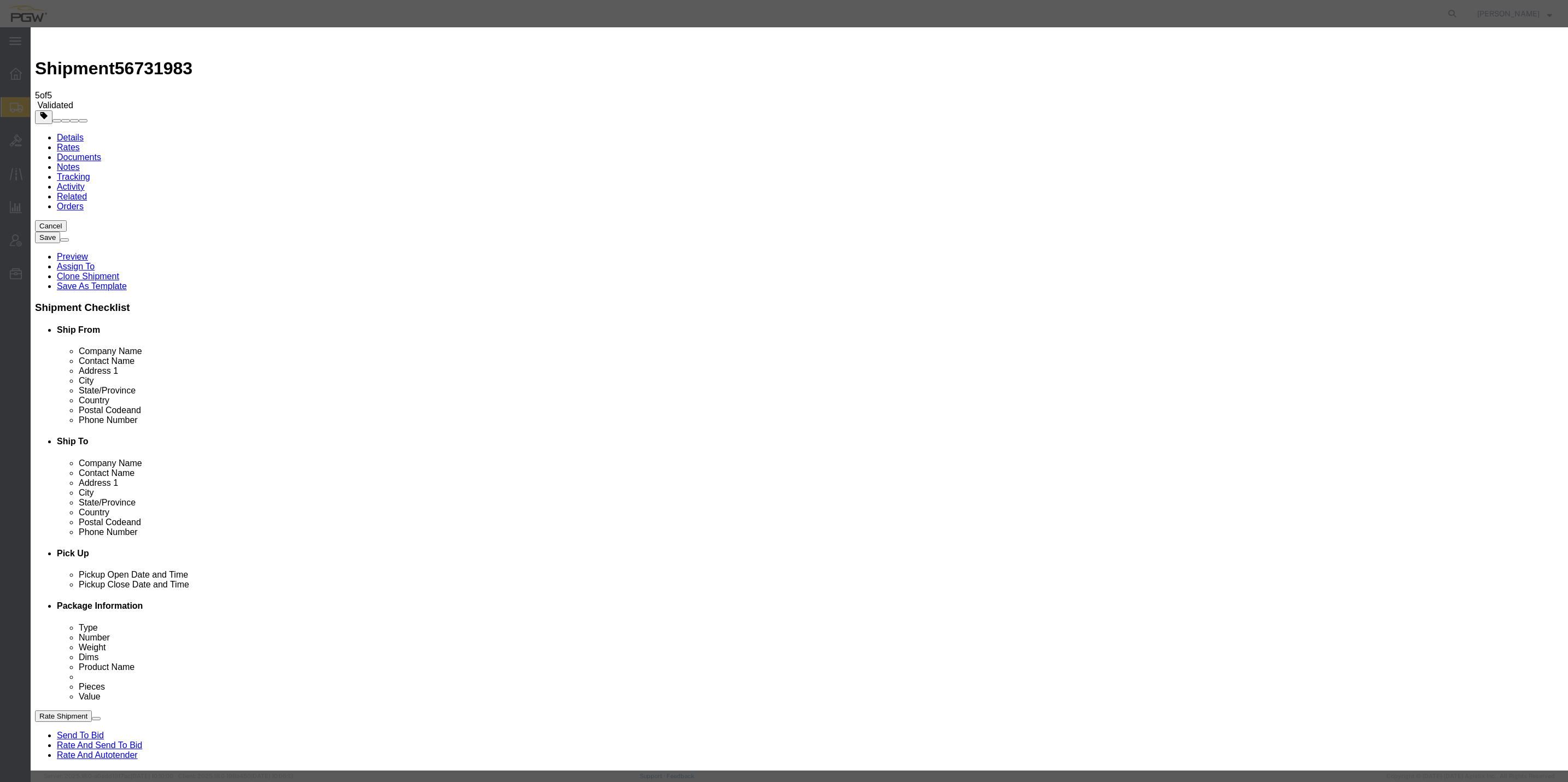
type input "2"
click input "2"
click select "Price Carrier Rank"
select select "LANE_RANK"
click select "Price Carrier Rank"
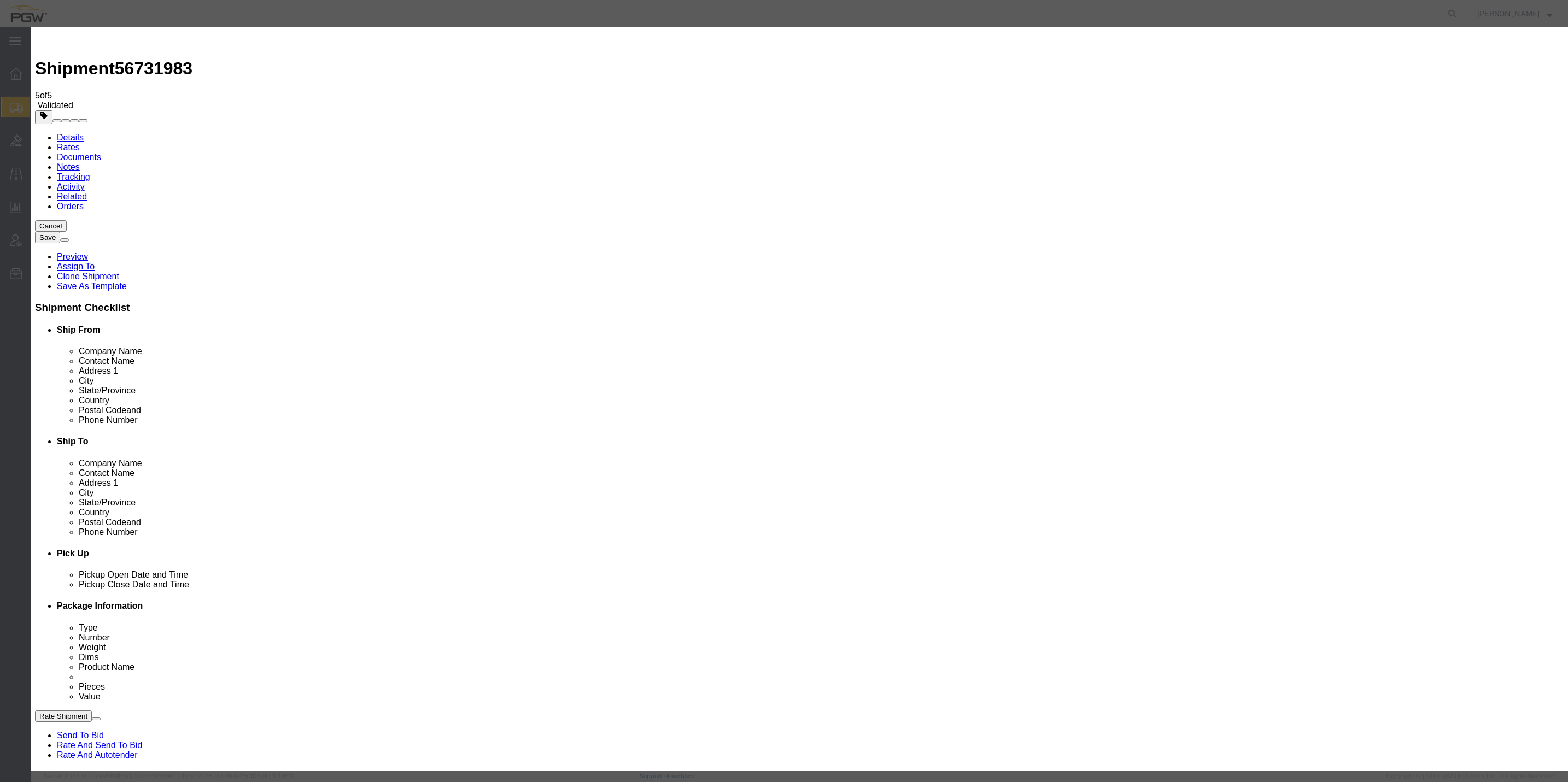
click button "Save Auto-Tender"
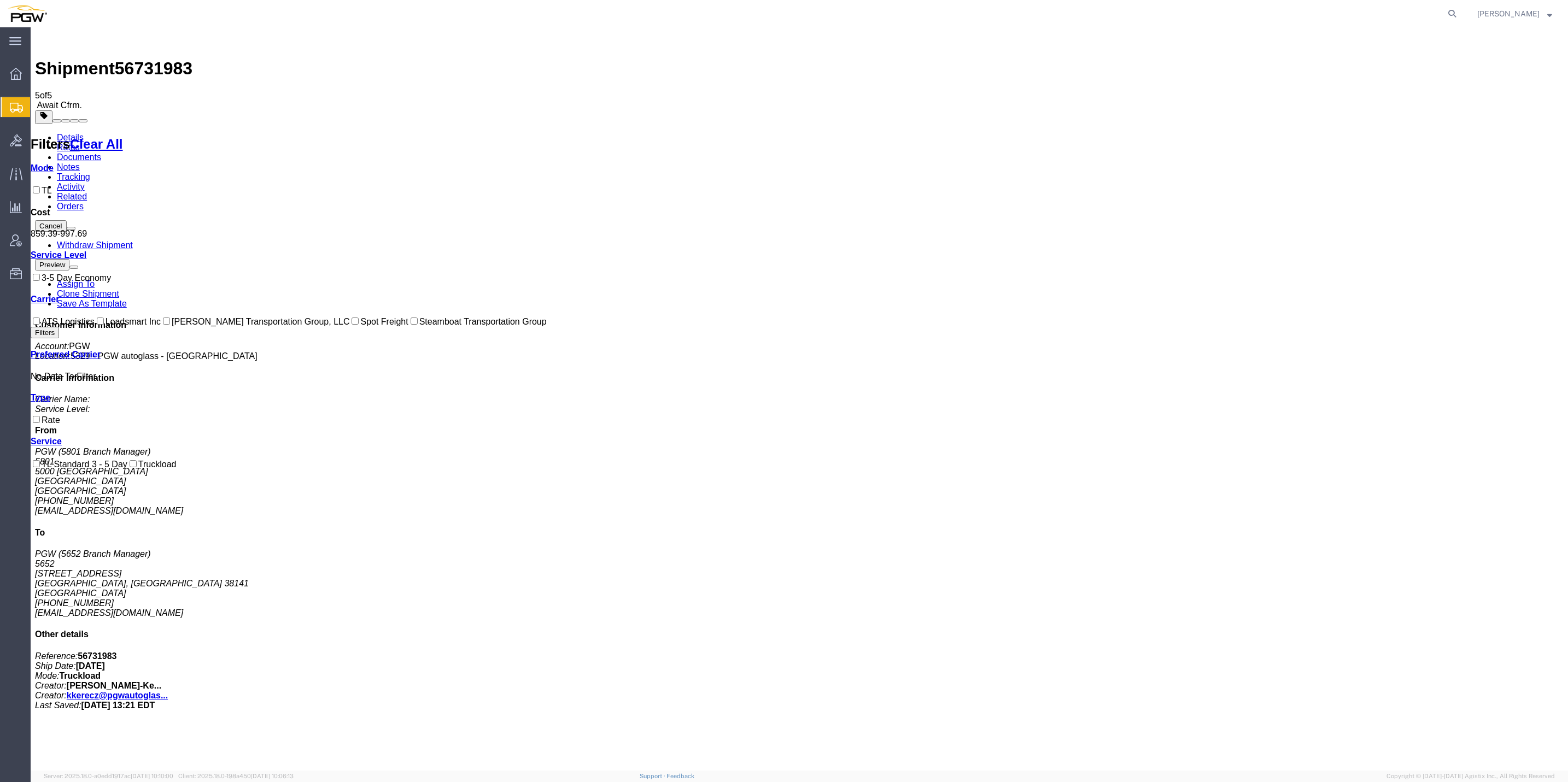
click at [141, 58] on span "56731983" at bounding box center [154, 68] width 78 height 19
copy span "56731983"
